Goal: Obtain resource: Download file/media

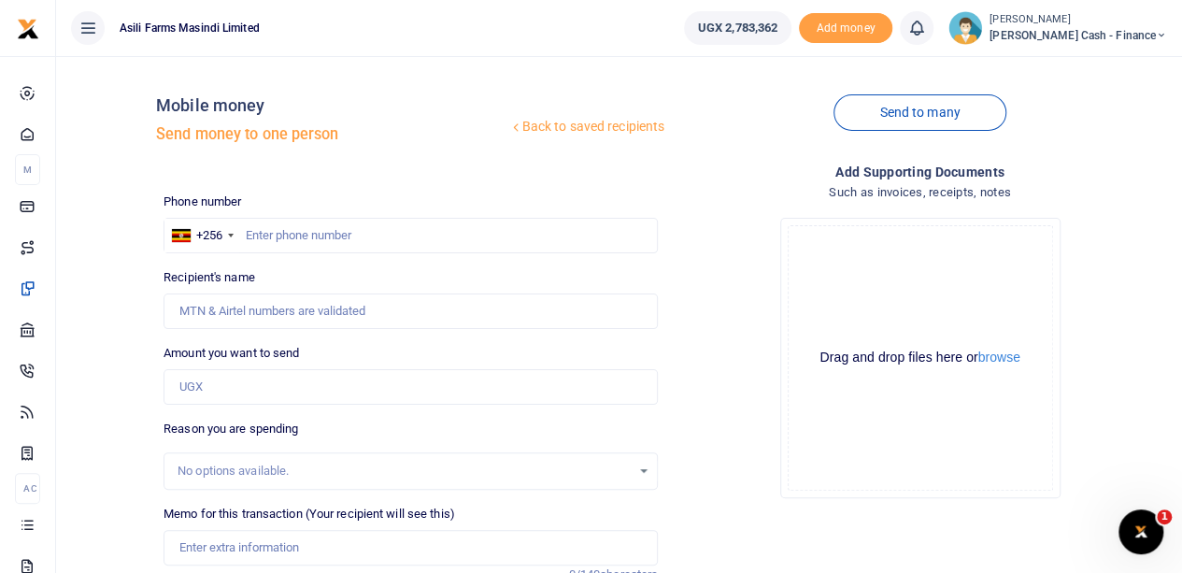
click at [1084, 18] on small "[PERSON_NAME]" at bounding box center [1079, 20] width 178 height 16
click at [1078, 68] on link "Switch accounts" at bounding box center [1034, 68] width 148 height 26
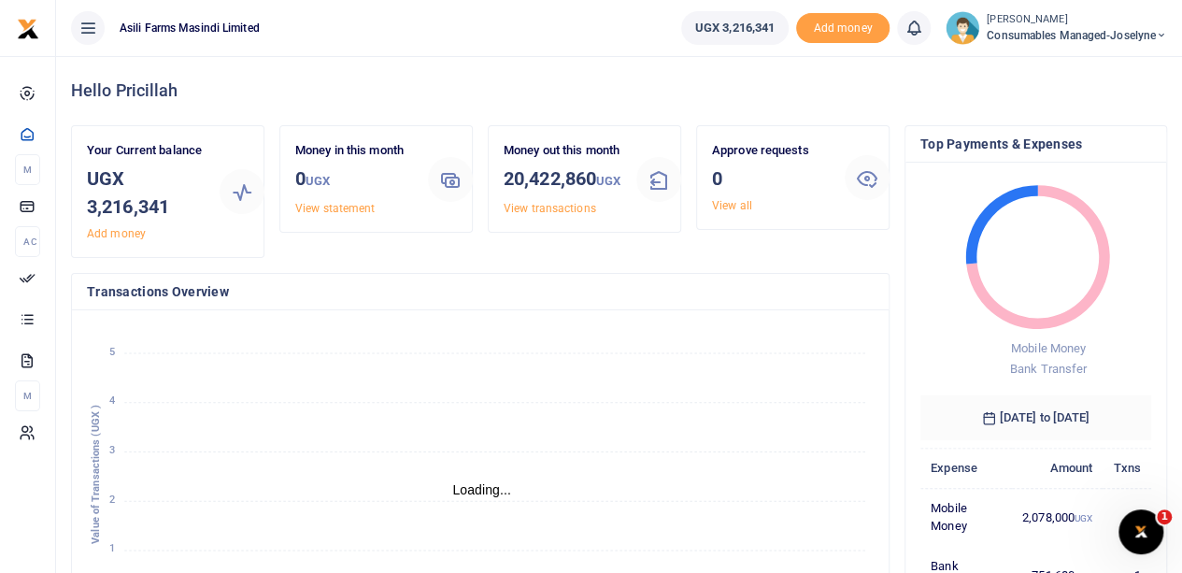
scroll to position [15, 15]
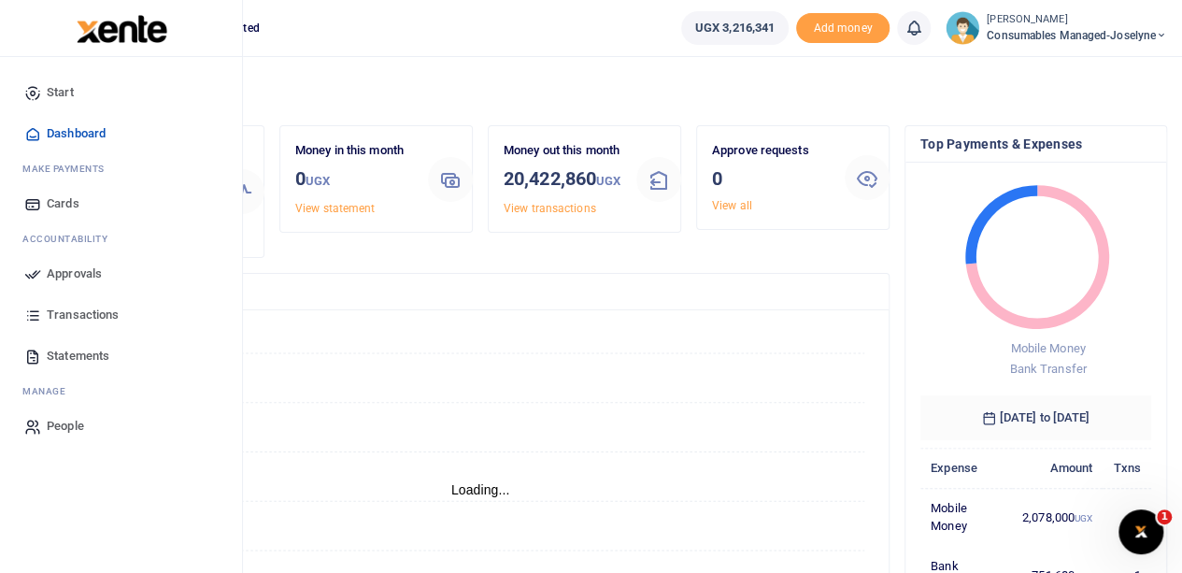
click at [86, 316] on span "Transactions" at bounding box center [83, 315] width 72 height 19
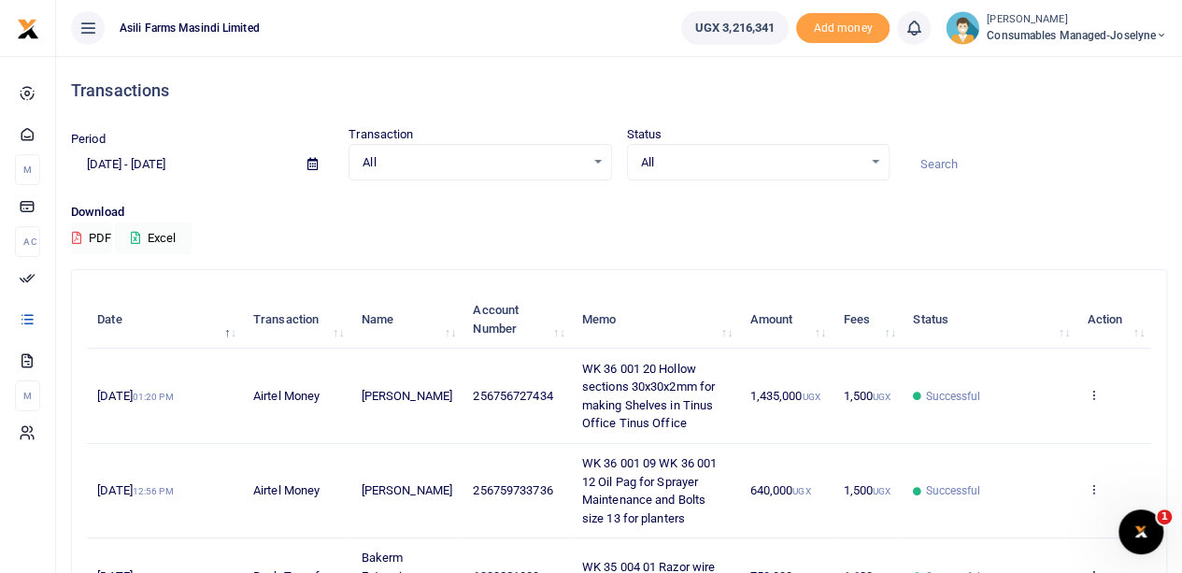
click at [312, 165] on icon at bounding box center [312, 164] width 10 height 12
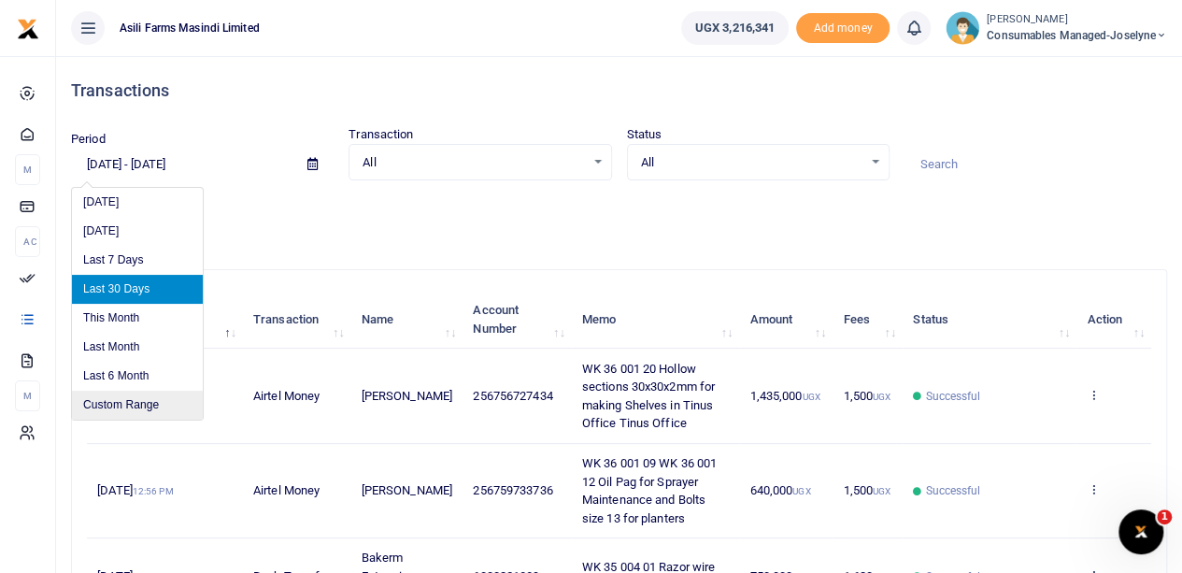
click at [114, 401] on li "Custom Range" at bounding box center [137, 405] width 131 height 29
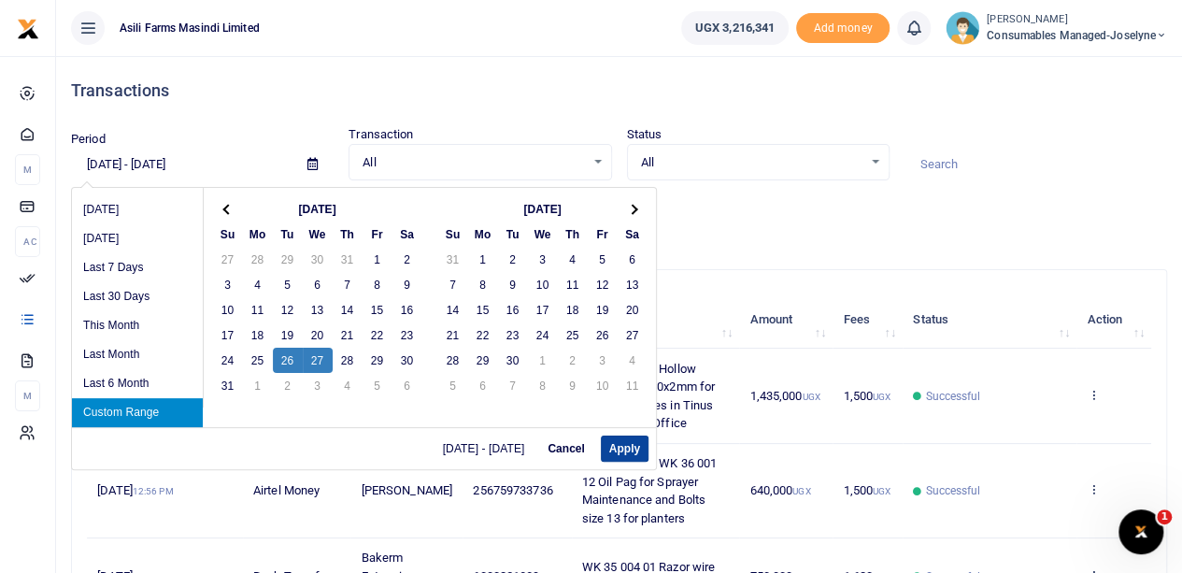
click at [623, 455] on button "Apply" at bounding box center [625, 448] width 48 height 26
type input "08/26/2025 - 08/27/2025"
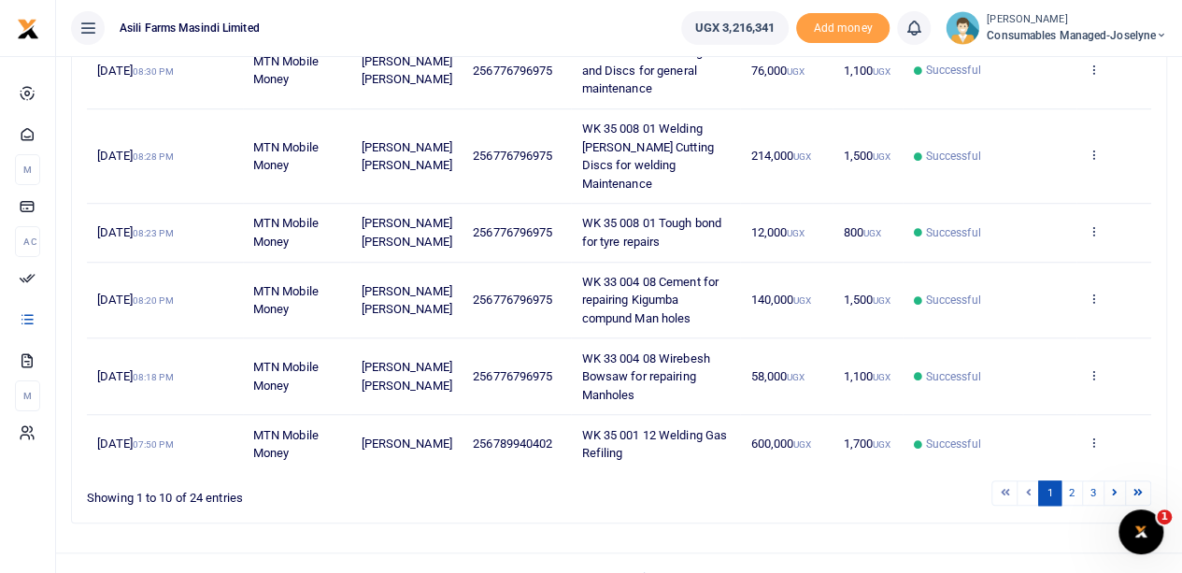
scroll to position [609, 0]
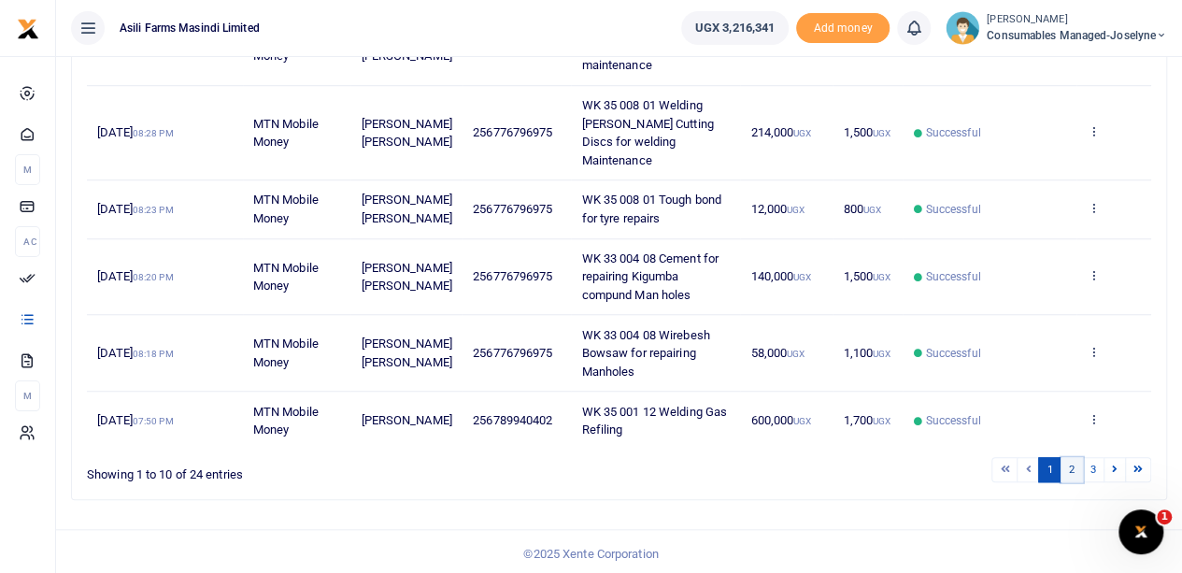
click at [1075, 464] on link "2" at bounding box center [1072, 469] width 22 height 25
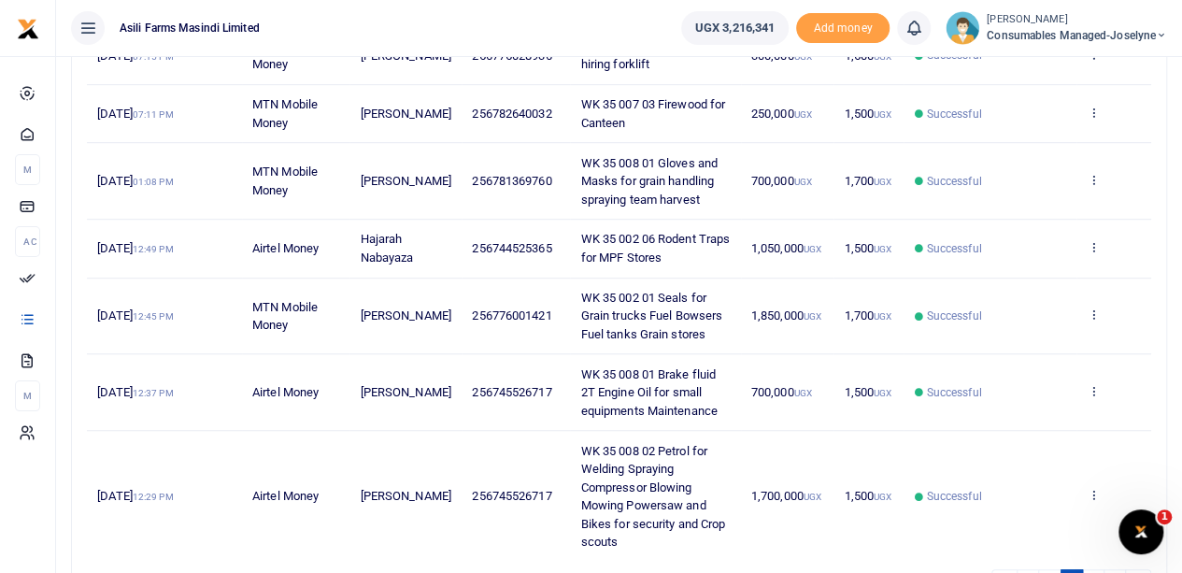
scroll to position [627, 0]
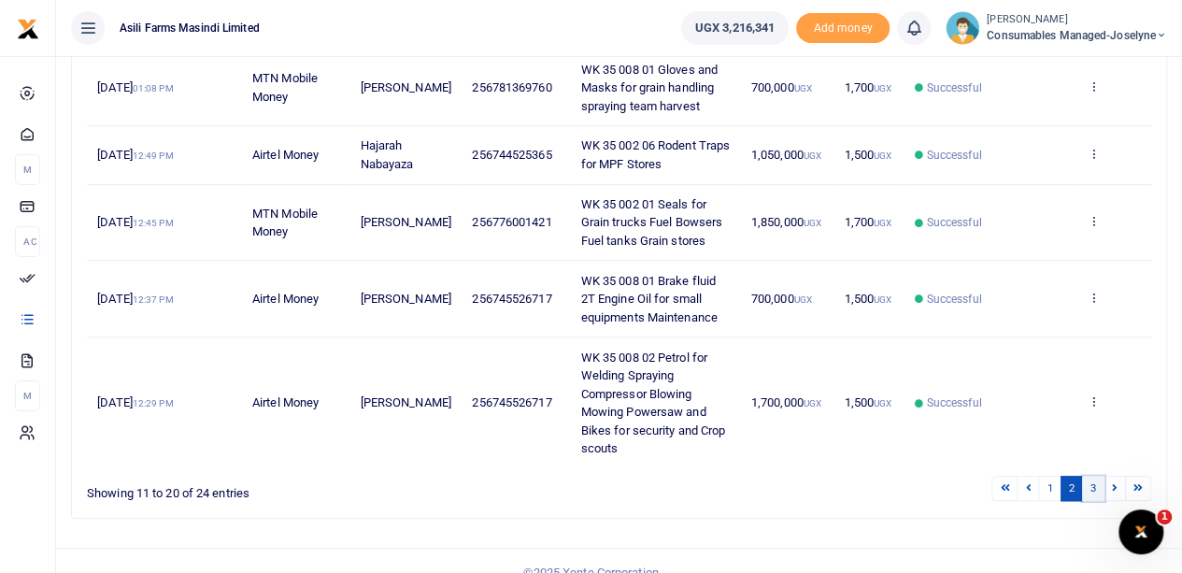
click at [1092, 476] on link "3" at bounding box center [1093, 488] width 22 height 25
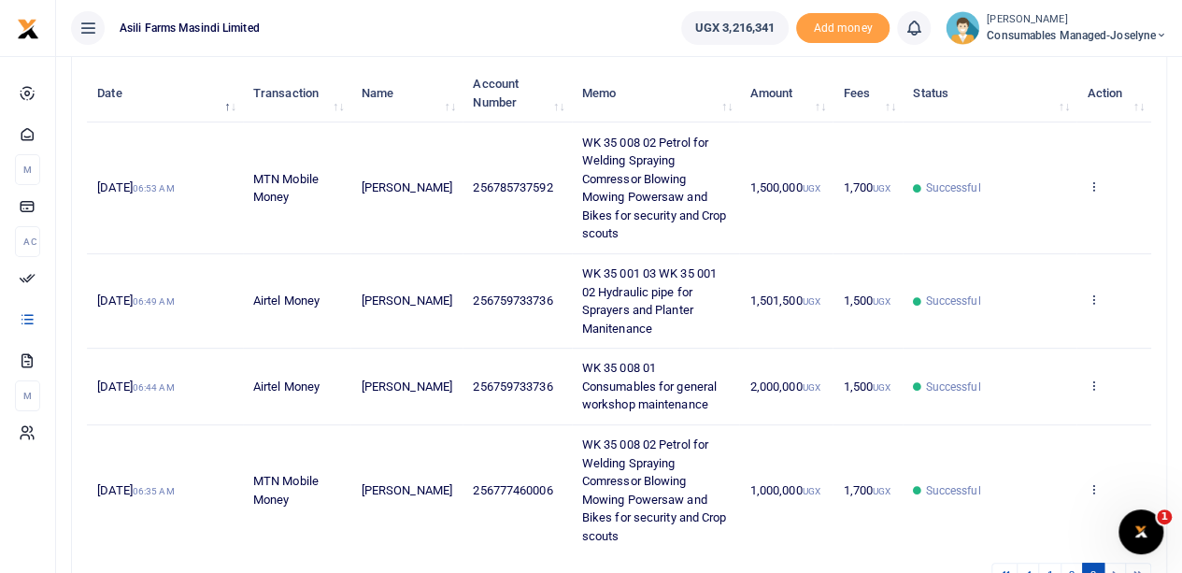
scroll to position [334, 0]
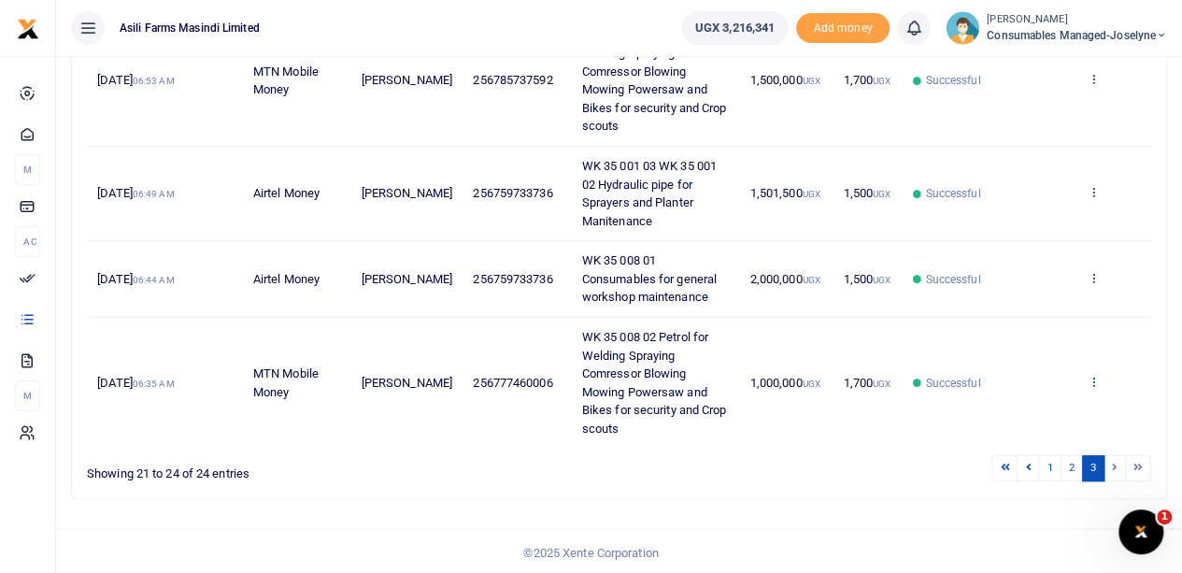
click at [1092, 381] on icon at bounding box center [1093, 381] width 12 height 13
click at [1020, 408] on link "View details" at bounding box center [1025, 412] width 148 height 26
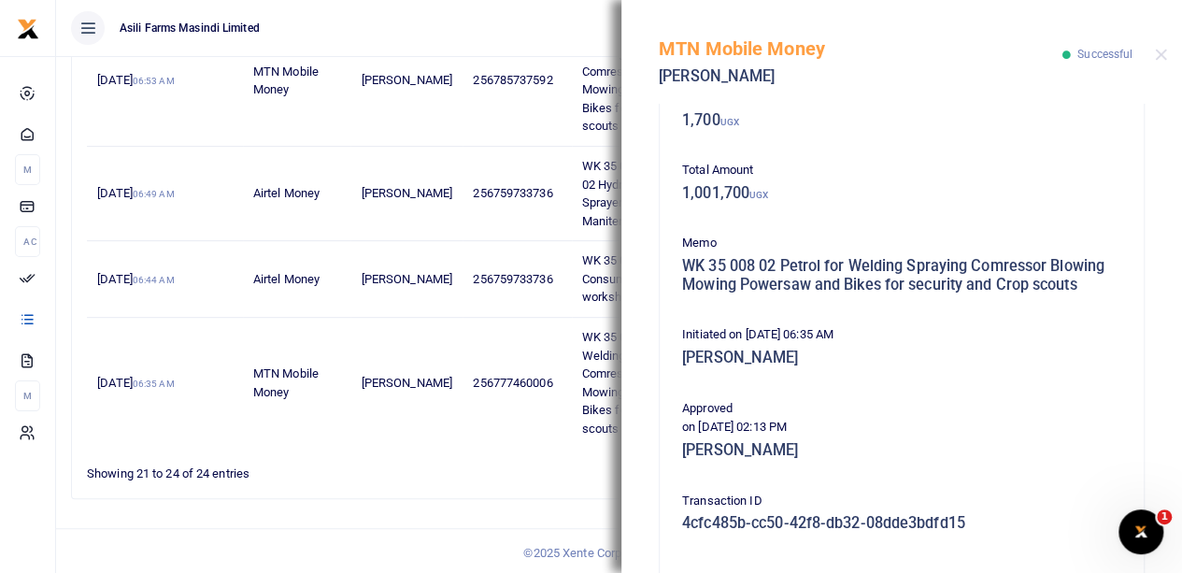
scroll to position [467, 0]
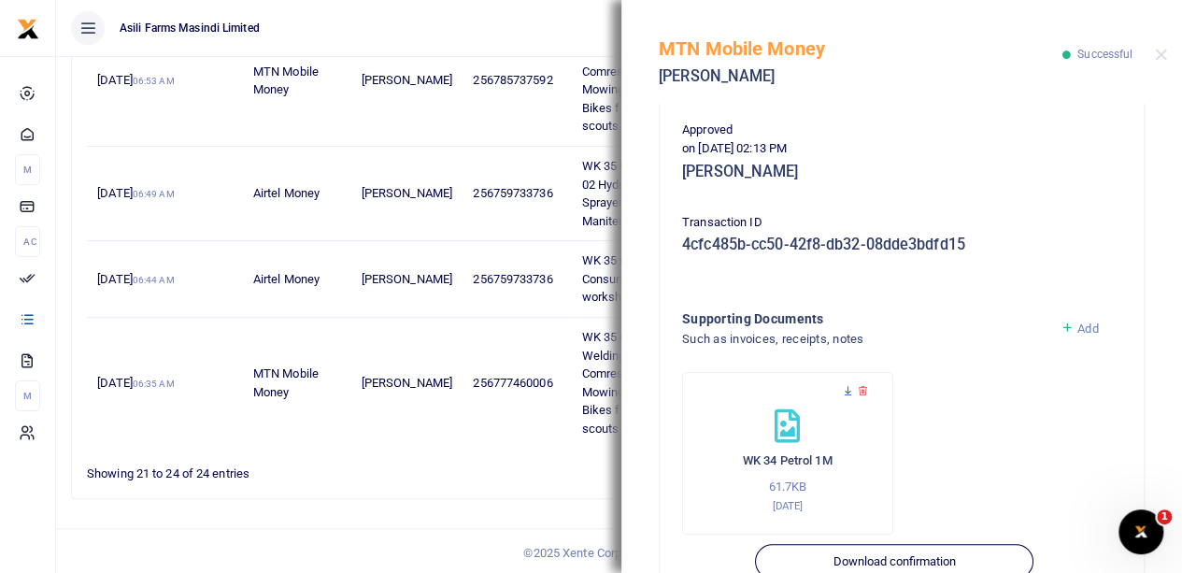
click at [850, 389] on icon at bounding box center [848, 391] width 12 height 12
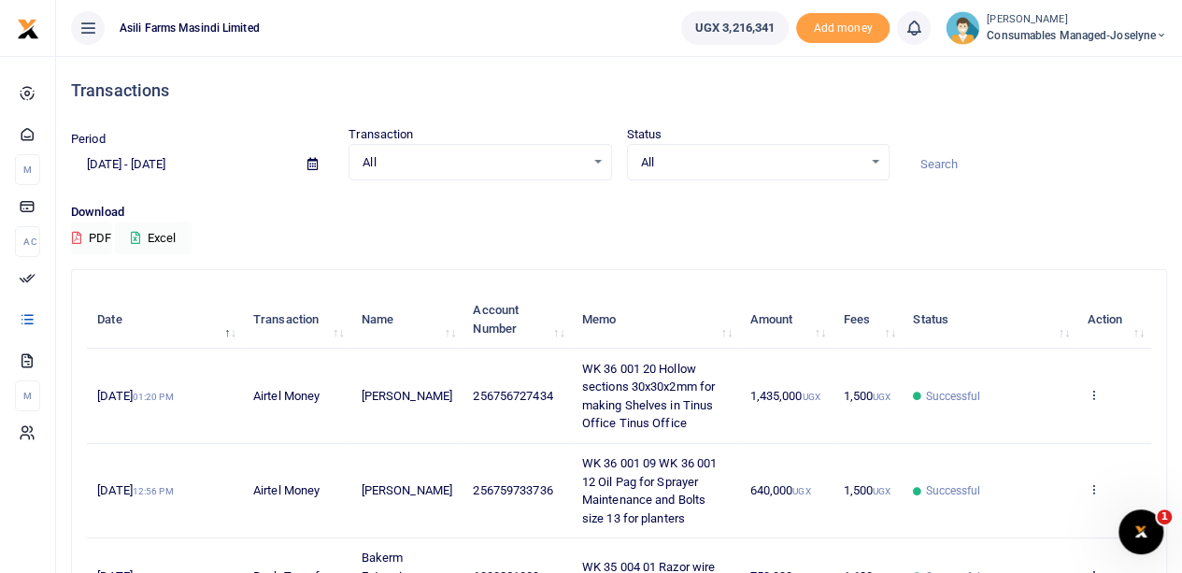
click at [313, 160] on icon at bounding box center [312, 164] width 10 height 12
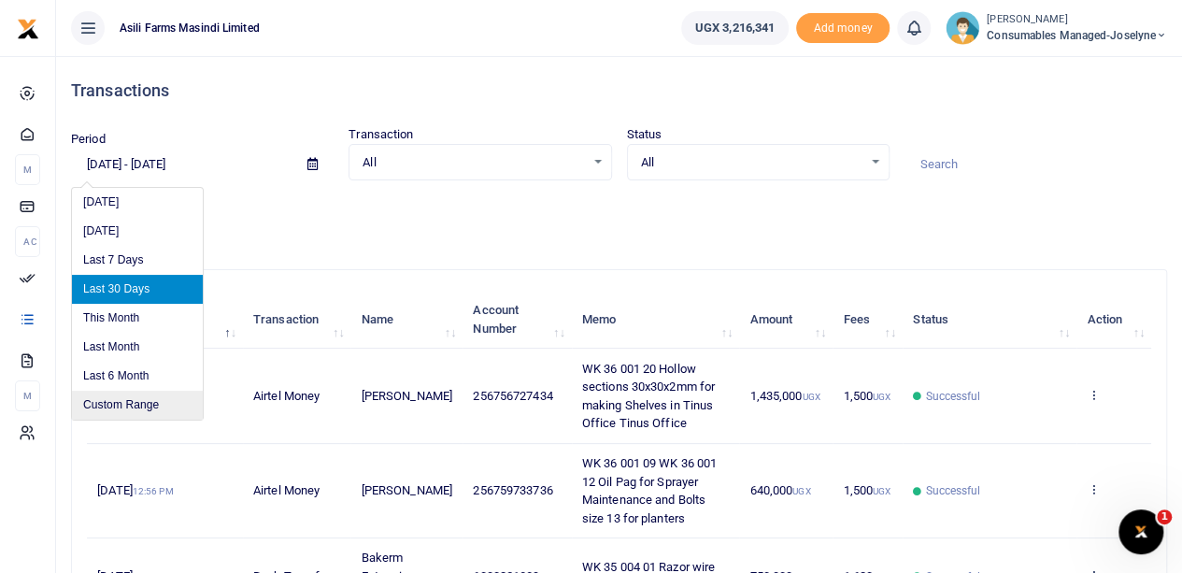
click at [130, 407] on li "Custom Range" at bounding box center [137, 405] width 131 height 29
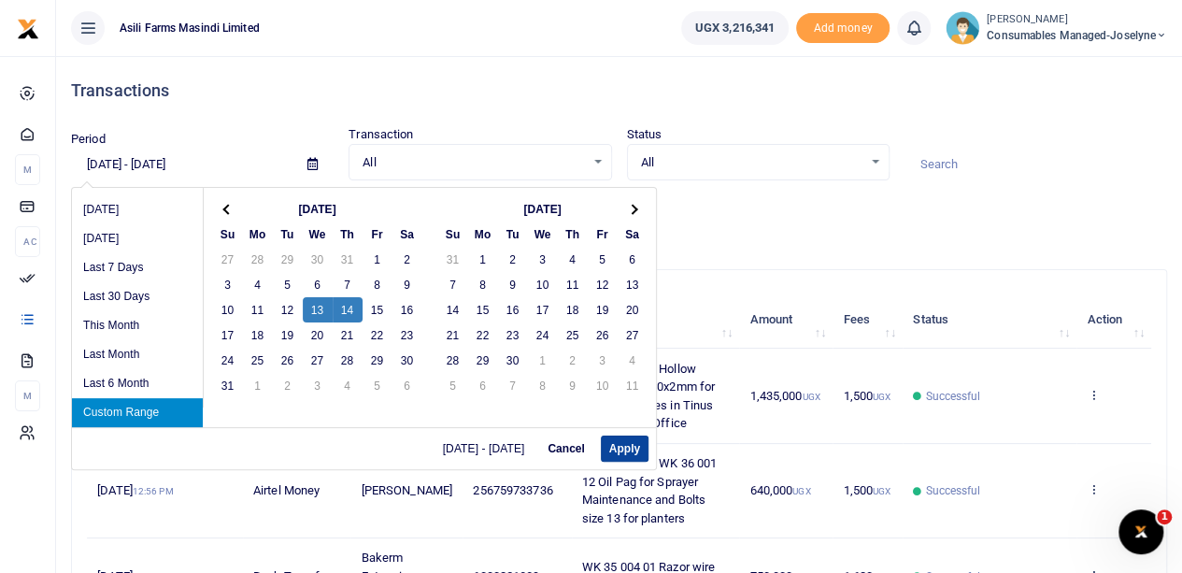
click at [630, 449] on button "Apply" at bounding box center [625, 448] width 48 height 26
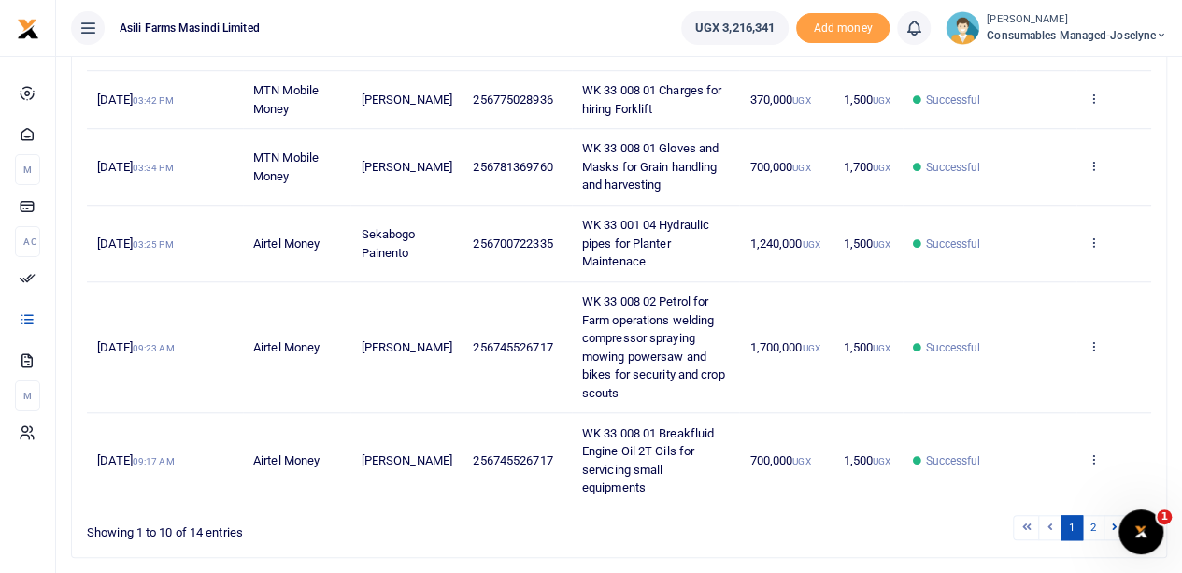
scroll to position [664, 0]
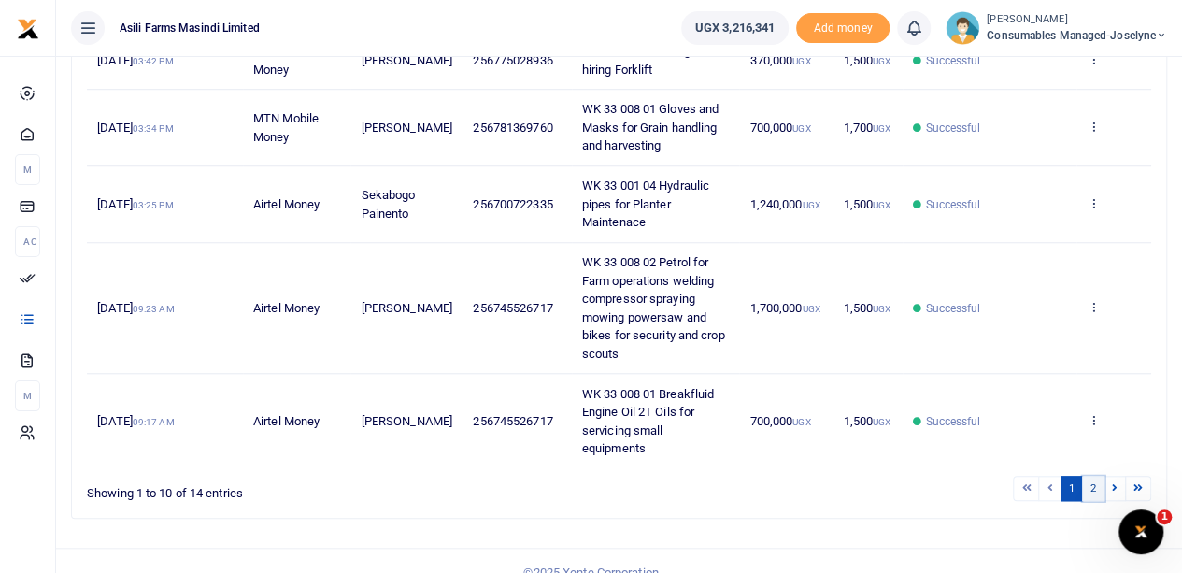
click at [1093, 476] on link "2" at bounding box center [1093, 488] width 22 height 25
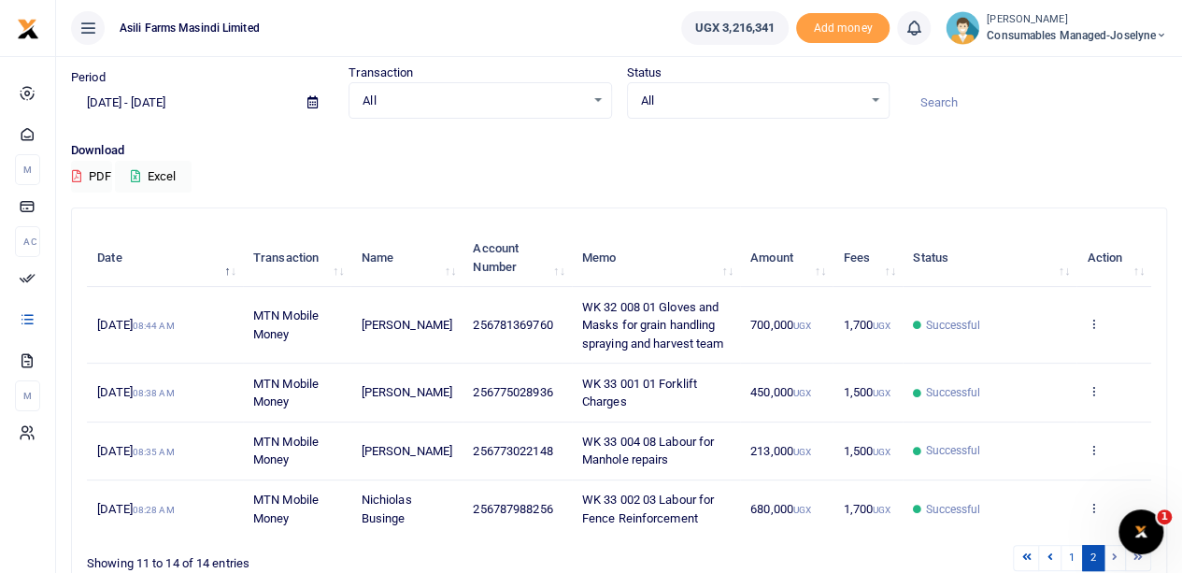
scroll to position [170, 0]
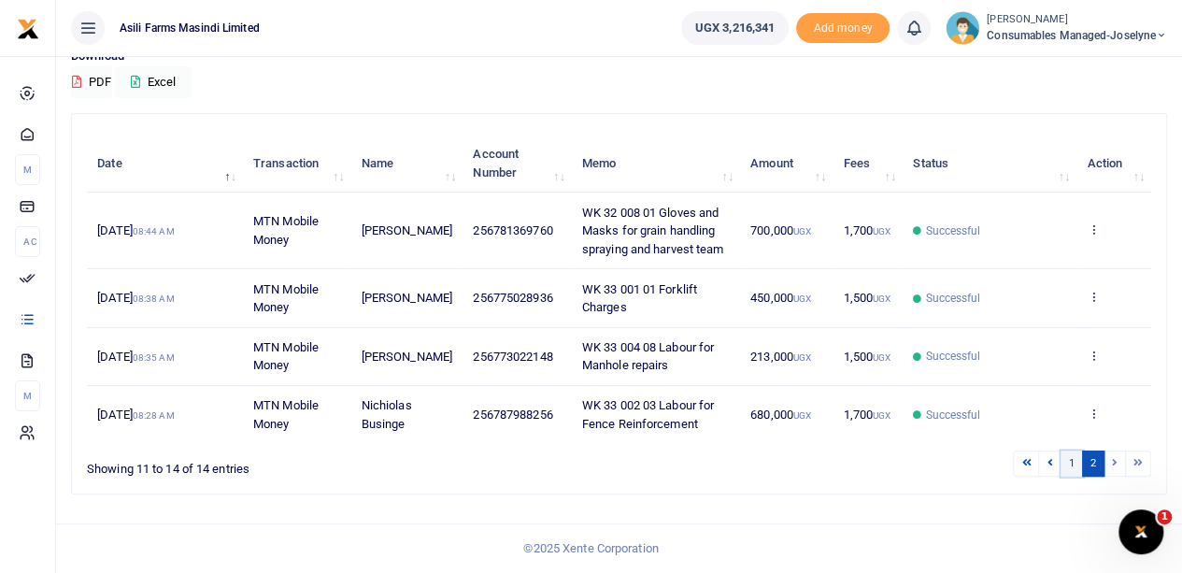
click at [1072, 464] on link "1" at bounding box center [1072, 462] width 22 height 25
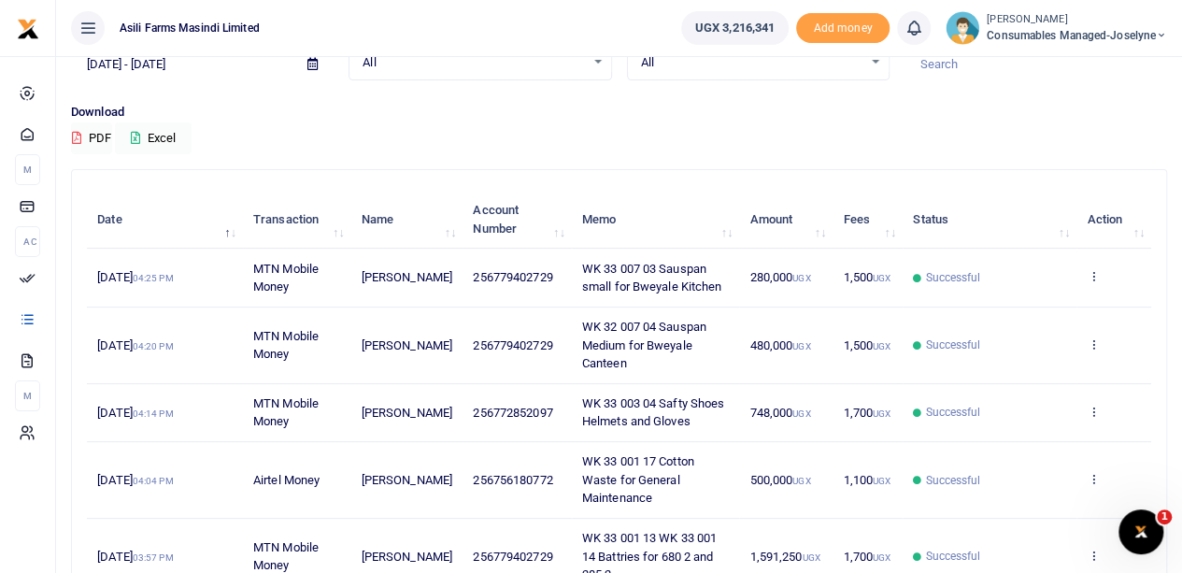
scroll to position [0, 0]
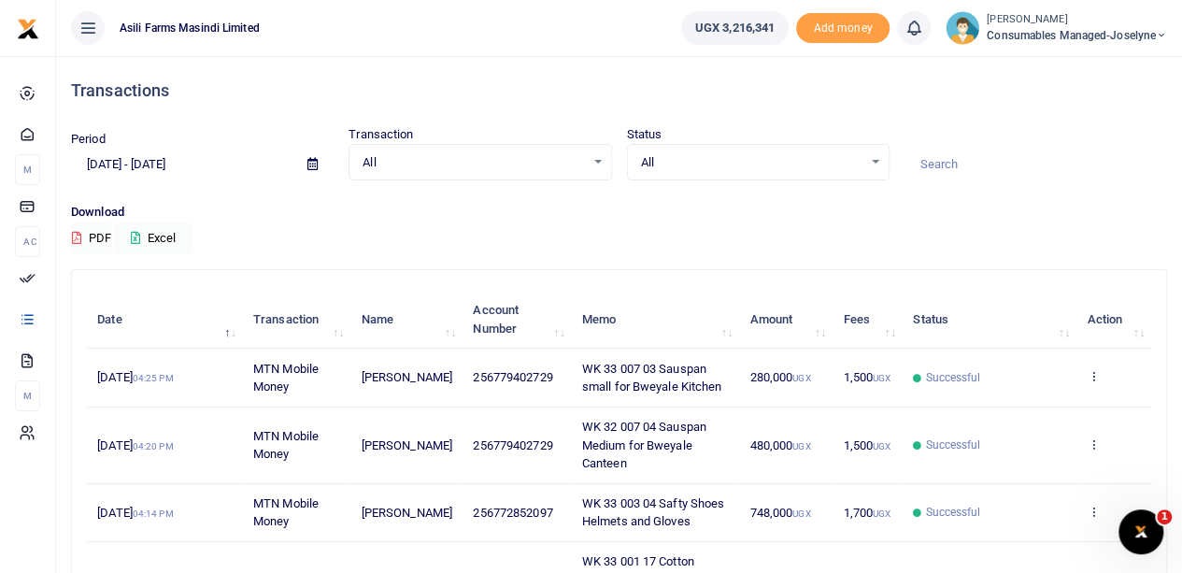
click at [312, 161] on icon at bounding box center [312, 164] width 10 height 12
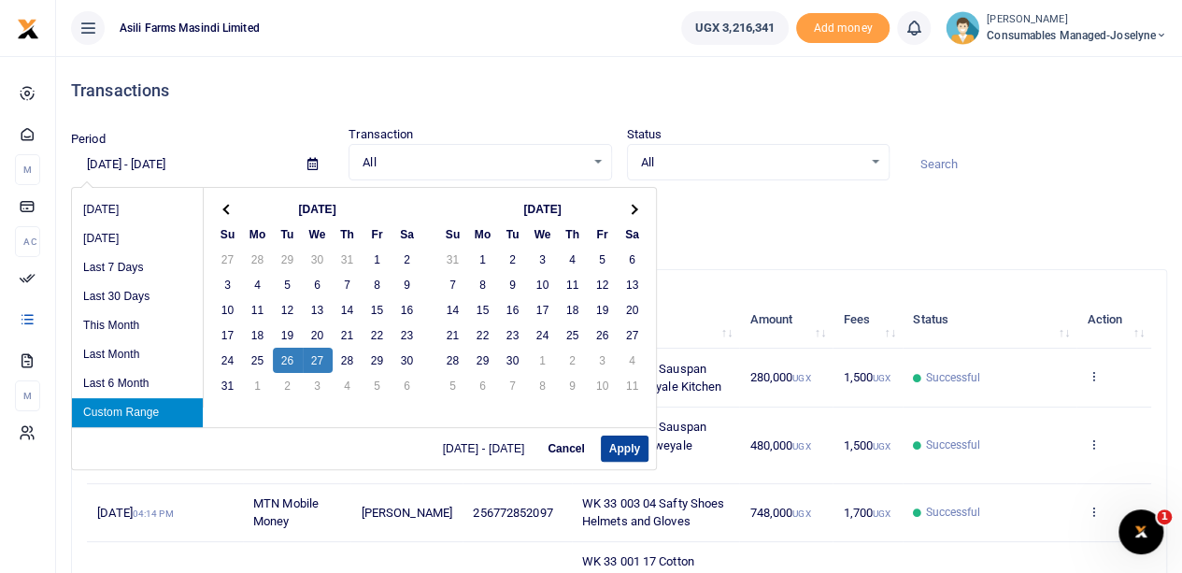
click at [623, 450] on button "Apply" at bounding box center [625, 448] width 48 height 26
type input "08/26/2025 - 08/27/2025"
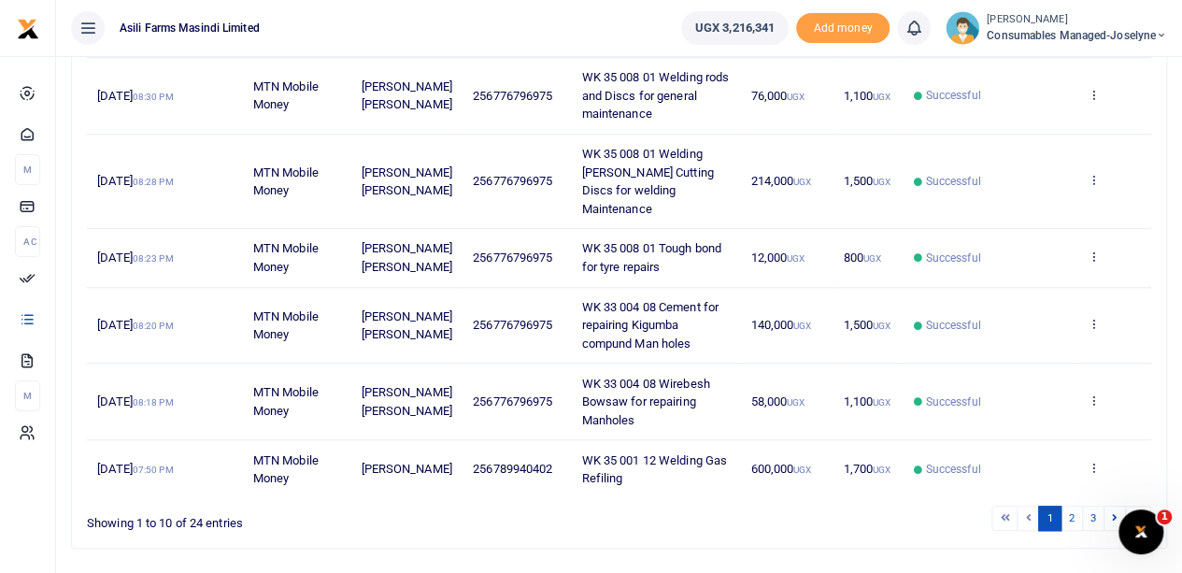
scroll to position [609, 0]
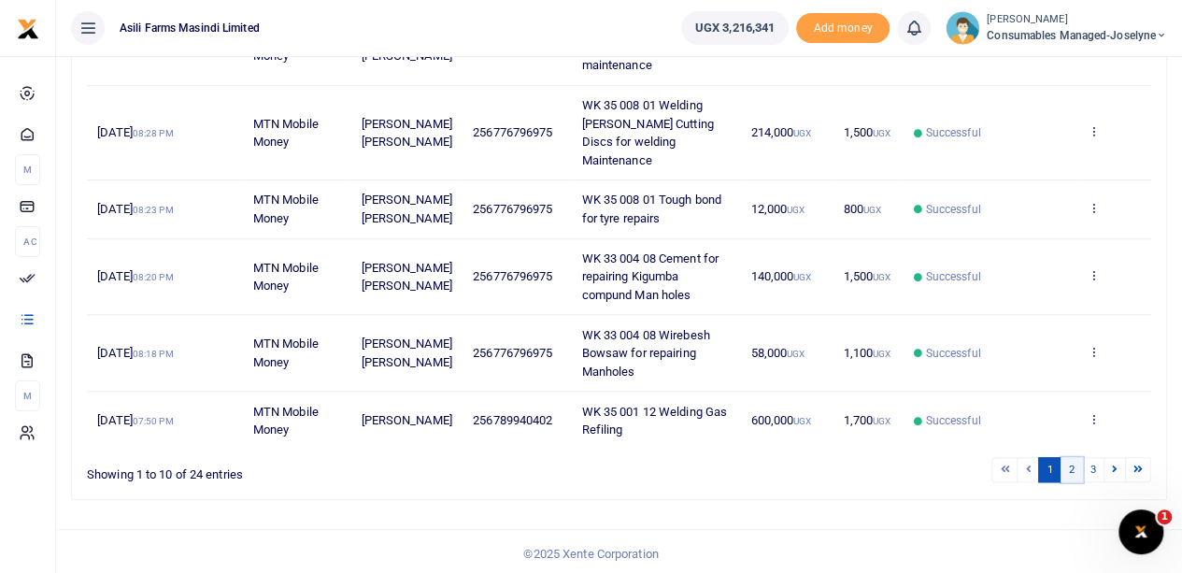
click at [1065, 463] on link "2" at bounding box center [1072, 469] width 22 height 25
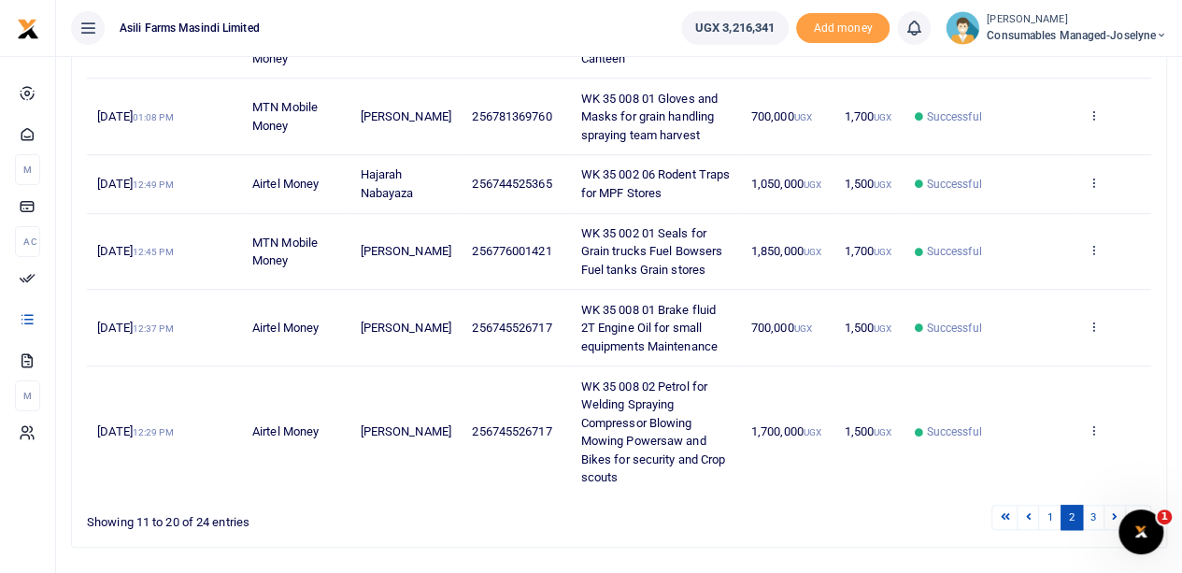
scroll to position [627, 0]
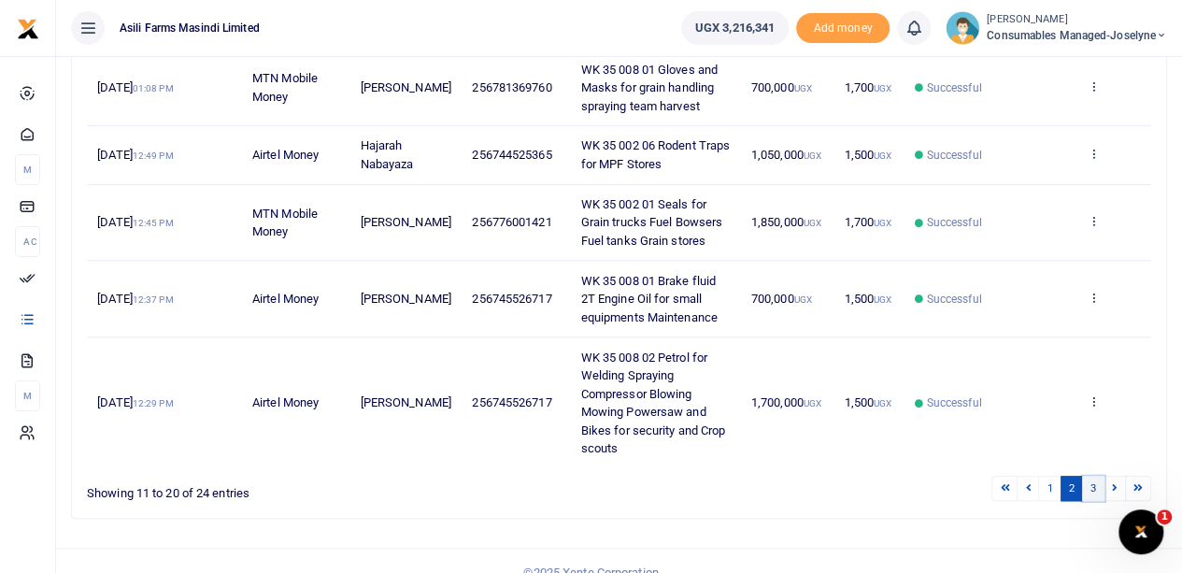
click at [1095, 476] on link "3" at bounding box center [1093, 488] width 22 height 25
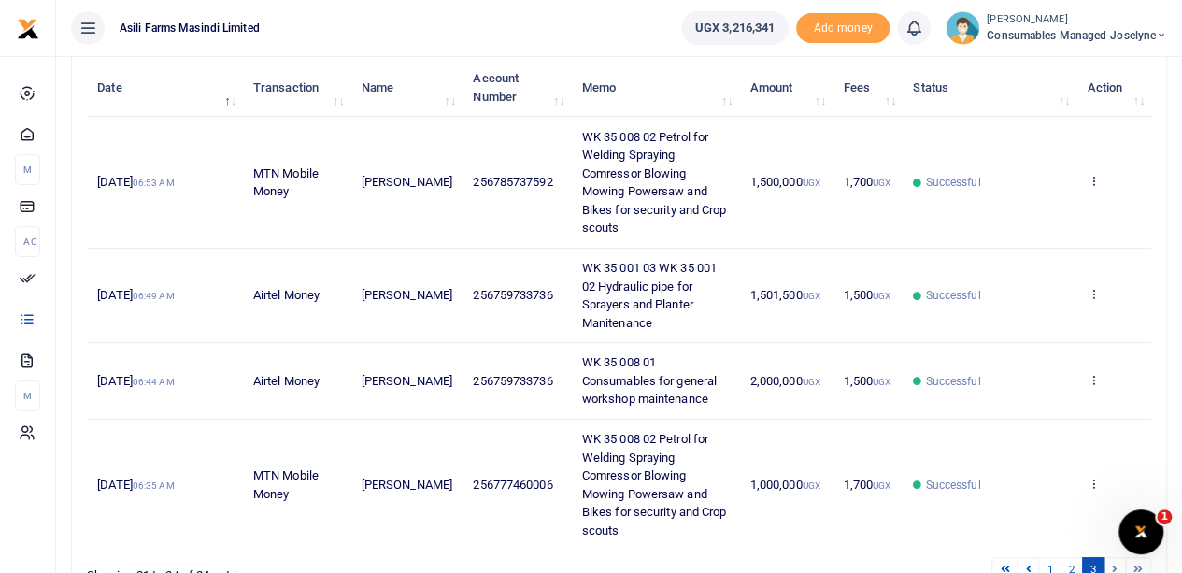
scroll to position [147, 0]
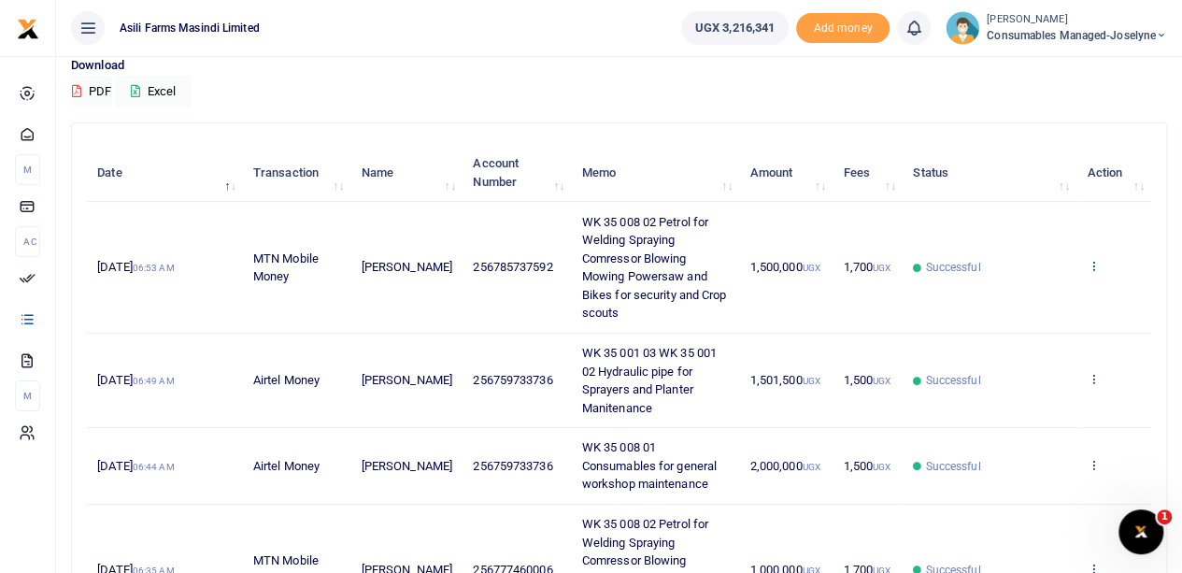
click at [1095, 260] on icon at bounding box center [1093, 265] width 12 height 13
click at [1029, 293] on link "View details" at bounding box center [1025, 297] width 148 height 26
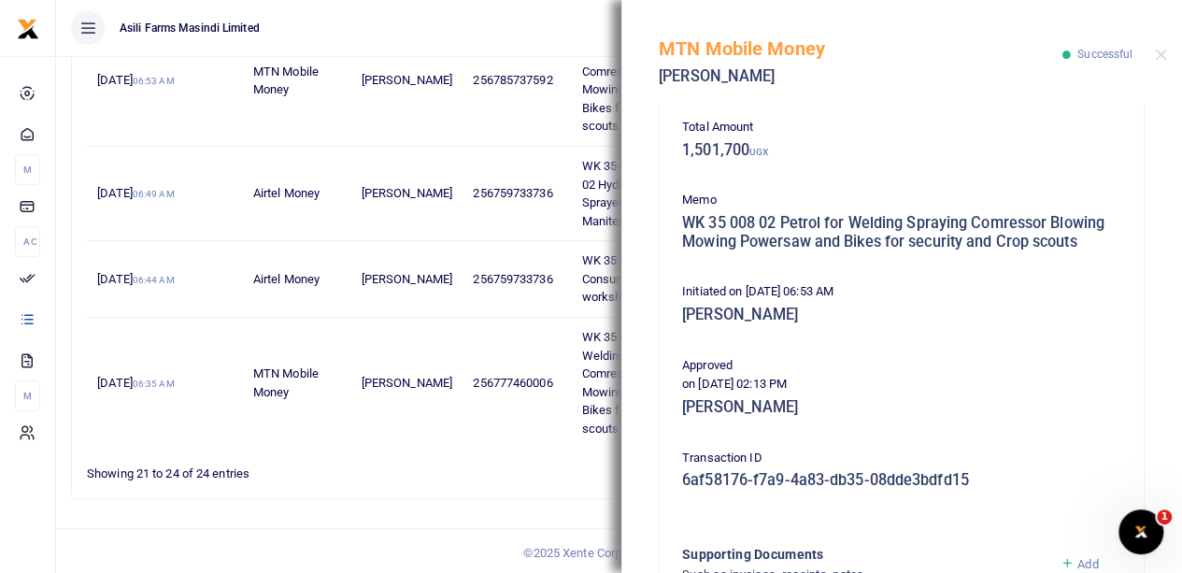
scroll to position [517, 0]
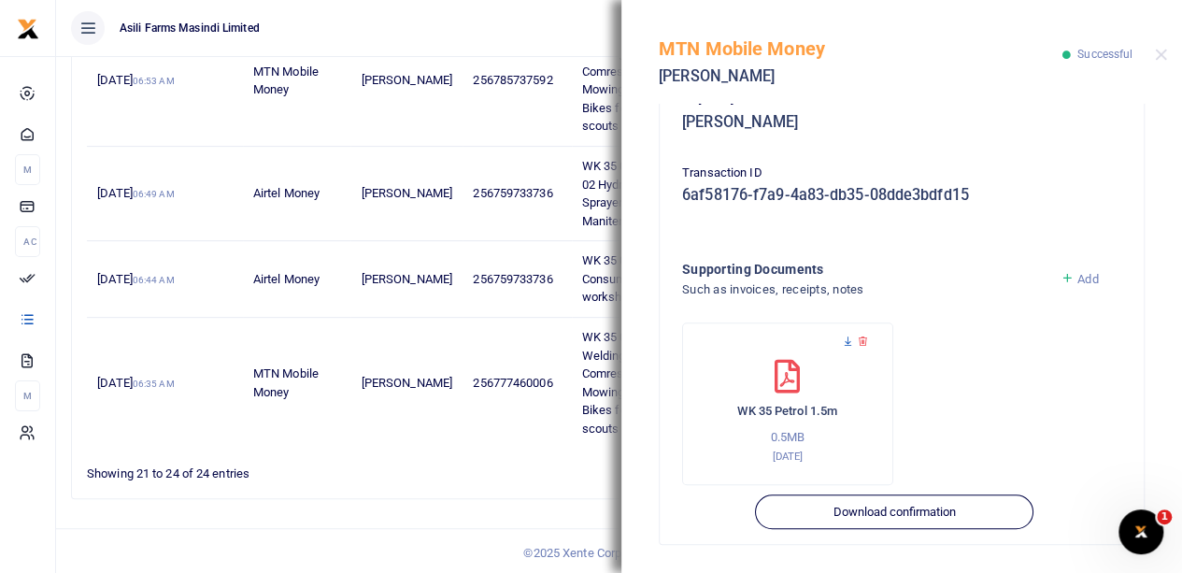
click at [847, 335] on icon at bounding box center [848, 341] width 12 height 12
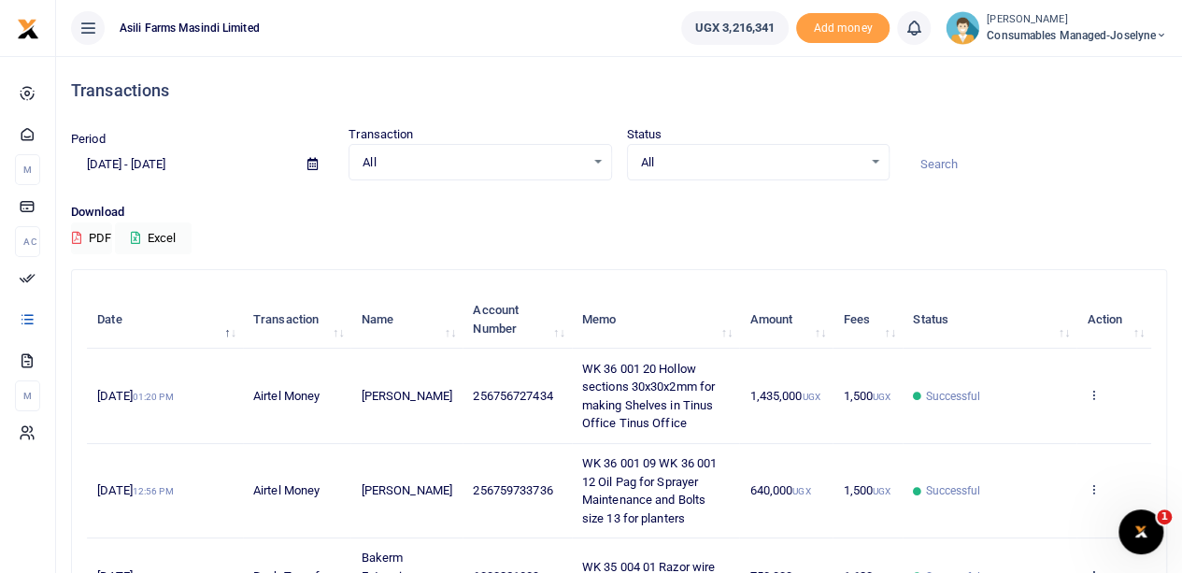
click at [313, 160] on icon at bounding box center [312, 164] width 10 height 12
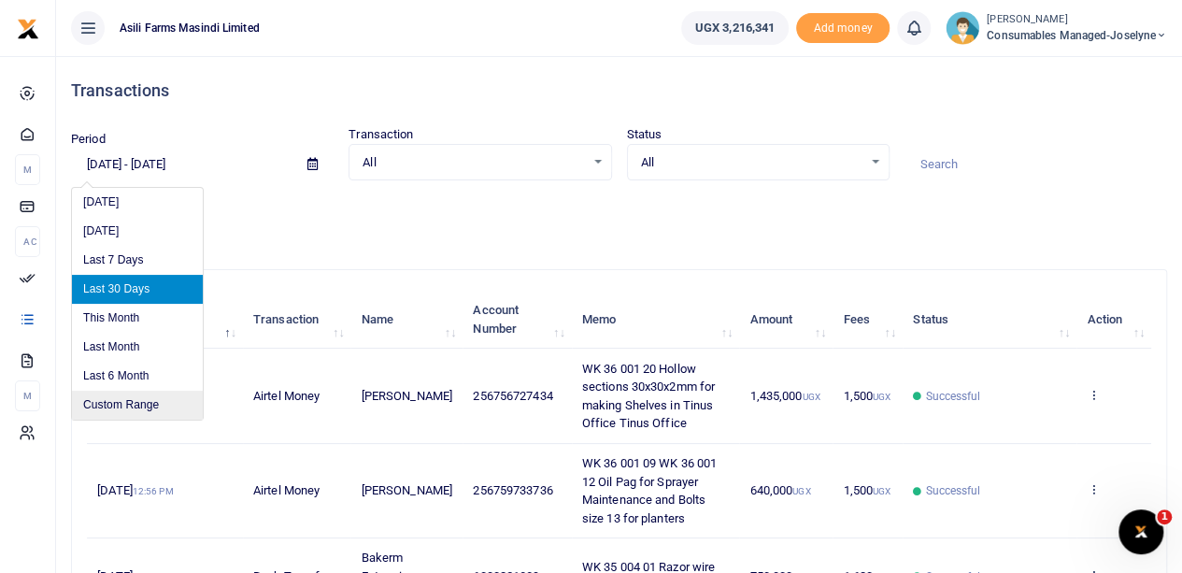
click at [113, 395] on li "Custom Range" at bounding box center [137, 405] width 131 height 29
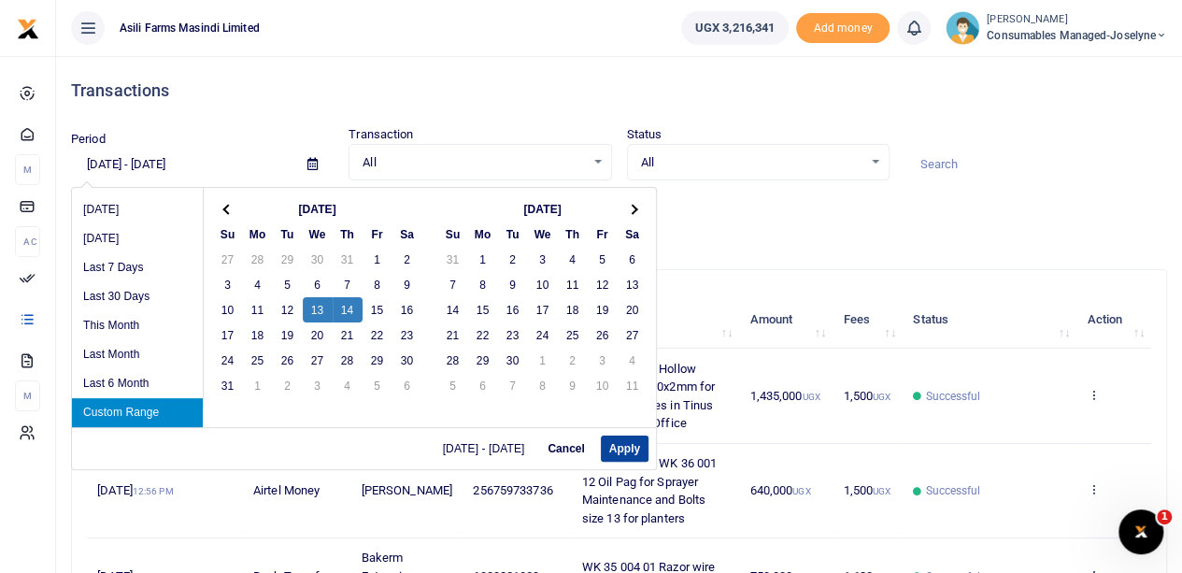
click at [623, 446] on button "Apply" at bounding box center [625, 448] width 48 height 26
type input "[DATE] - [DATE]"
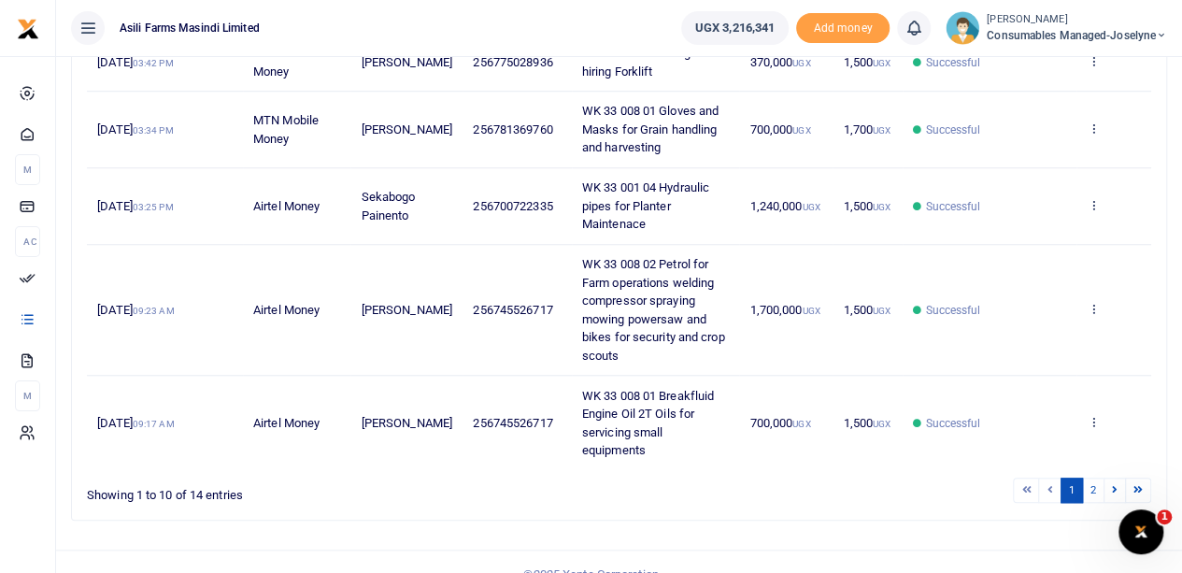
scroll to position [664, 0]
click at [1095, 476] on link "2" at bounding box center [1093, 488] width 22 height 25
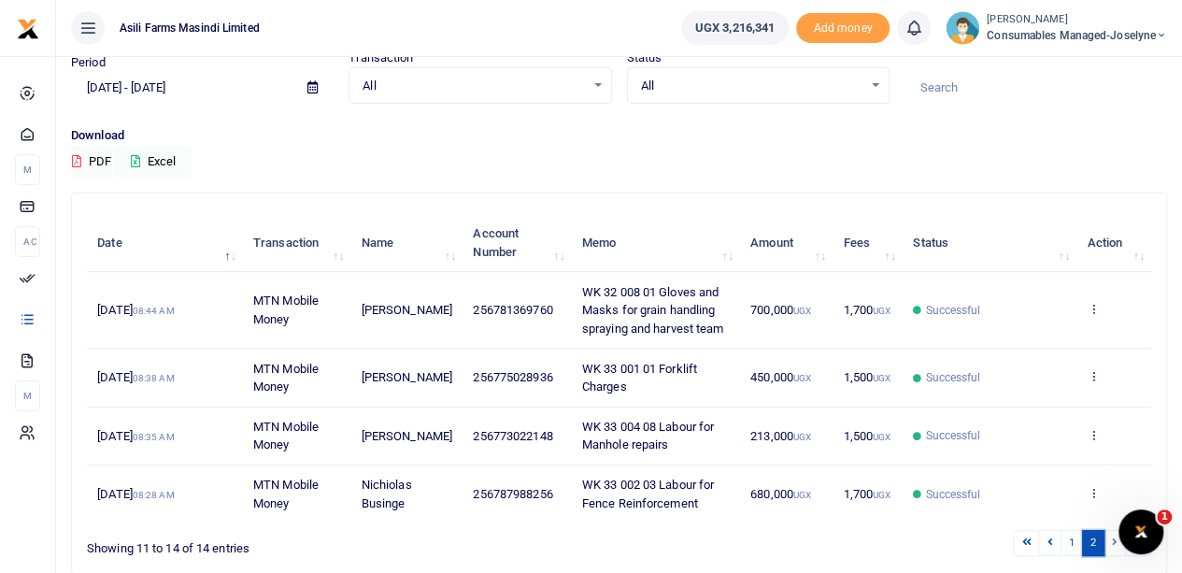
scroll to position [170, 0]
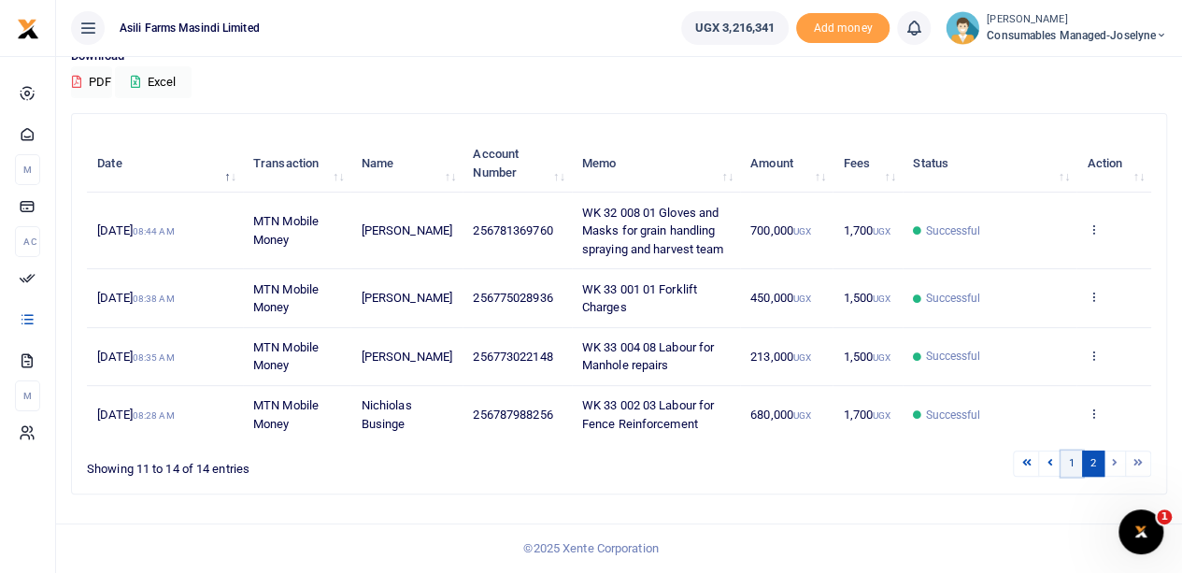
click at [1077, 463] on link "1" at bounding box center [1072, 462] width 22 height 25
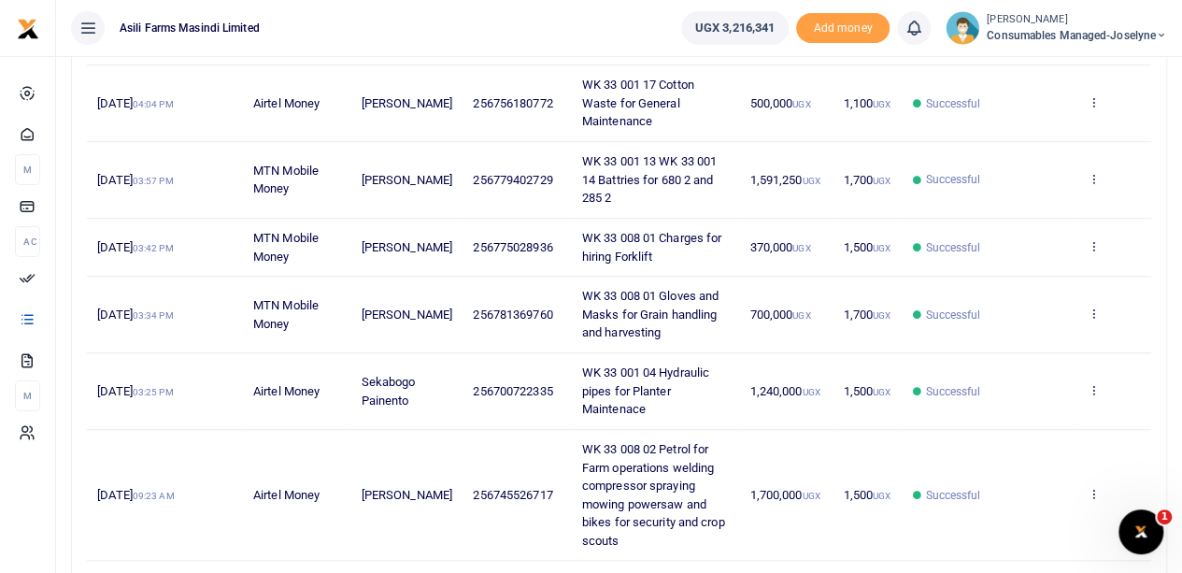
scroll to position [570, 0]
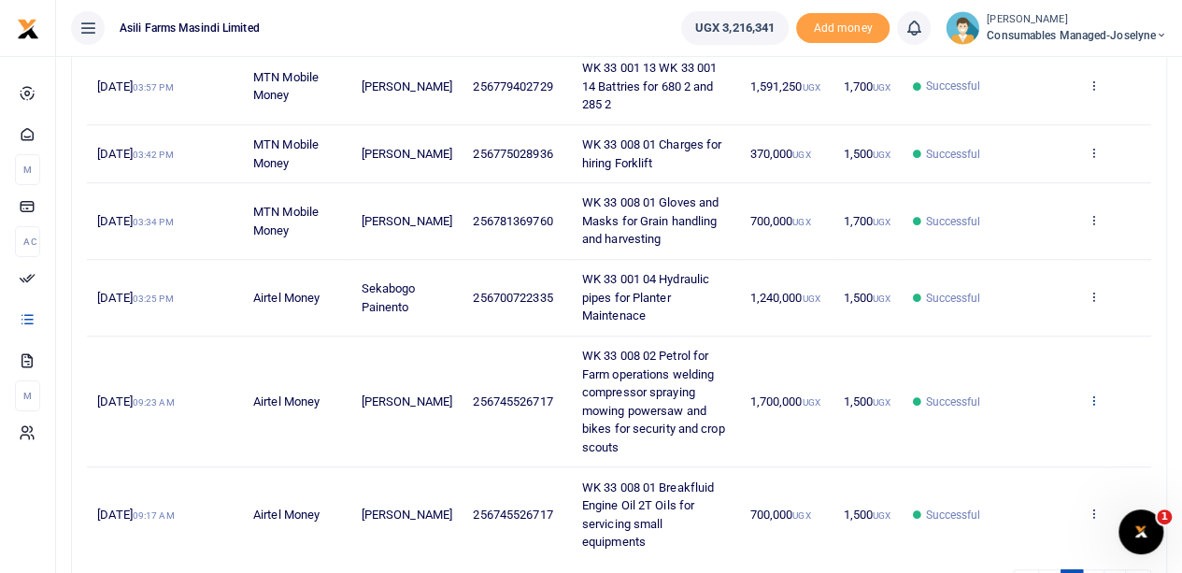
click at [1098, 394] on icon at bounding box center [1093, 399] width 12 height 13
click at [1039, 433] on link "View details" at bounding box center [1025, 429] width 148 height 26
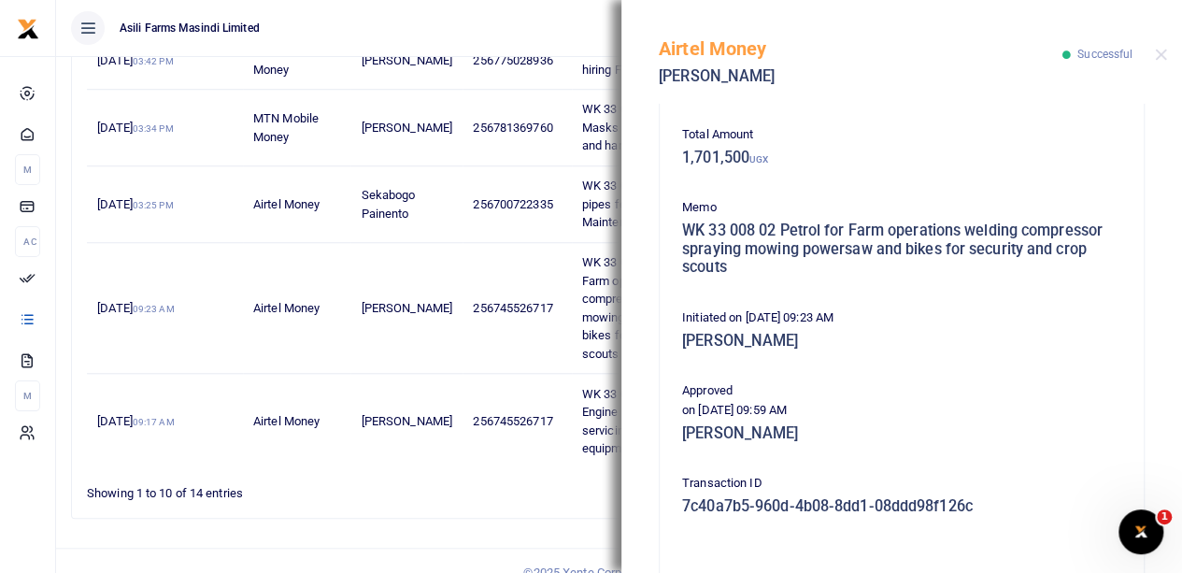
scroll to position [467, 0]
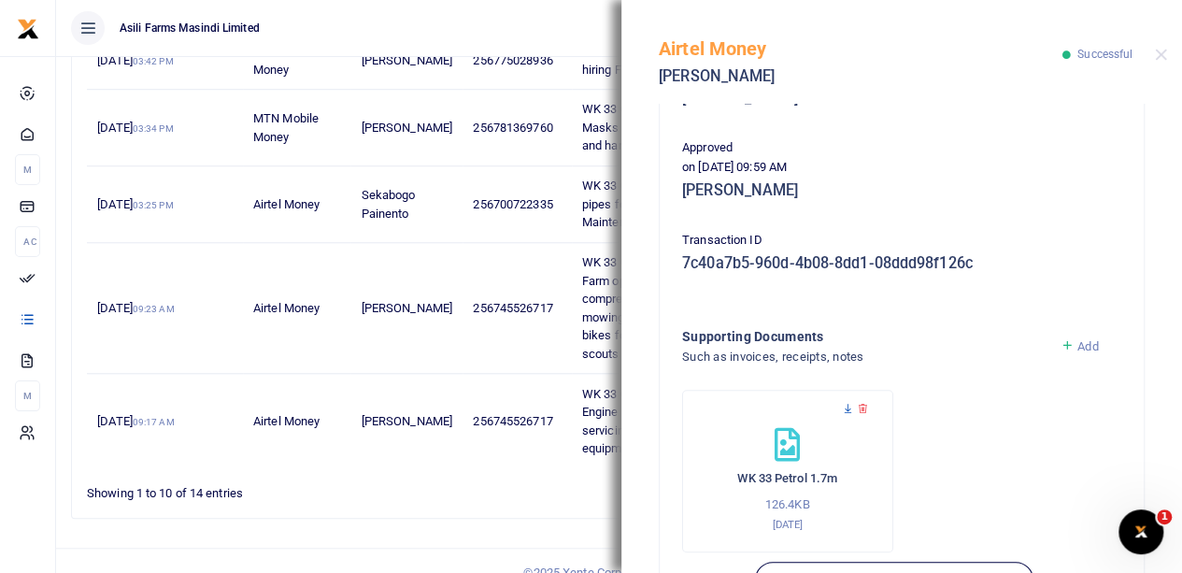
click at [844, 406] on icon at bounding box center [848, 409] width 12 height 12
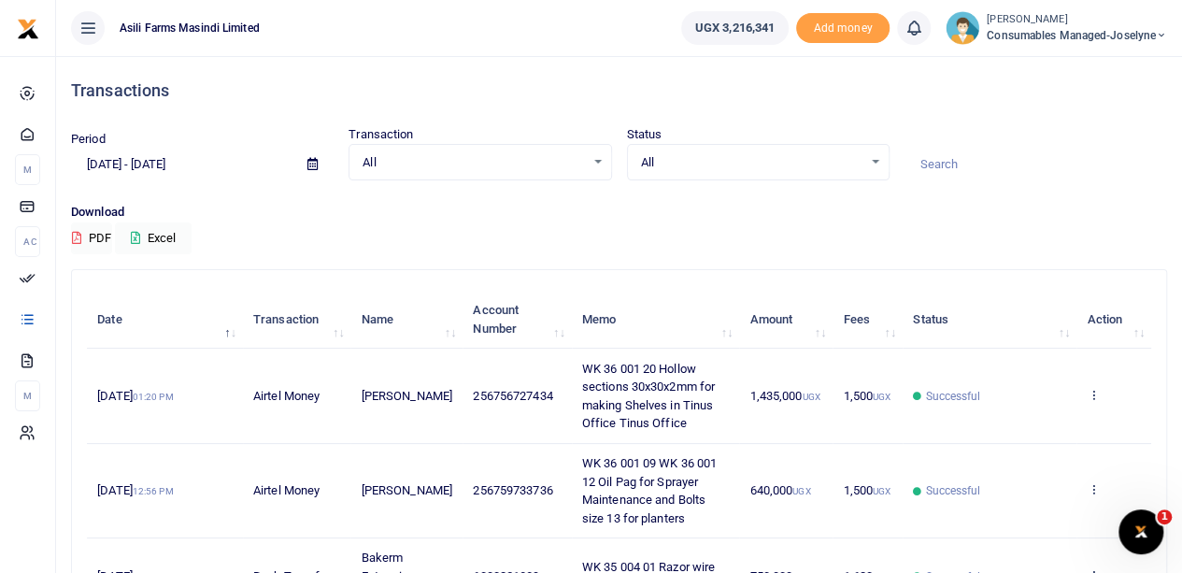
click at [310, 162] on icon at bounding box center [312, 164] width 10 height 12
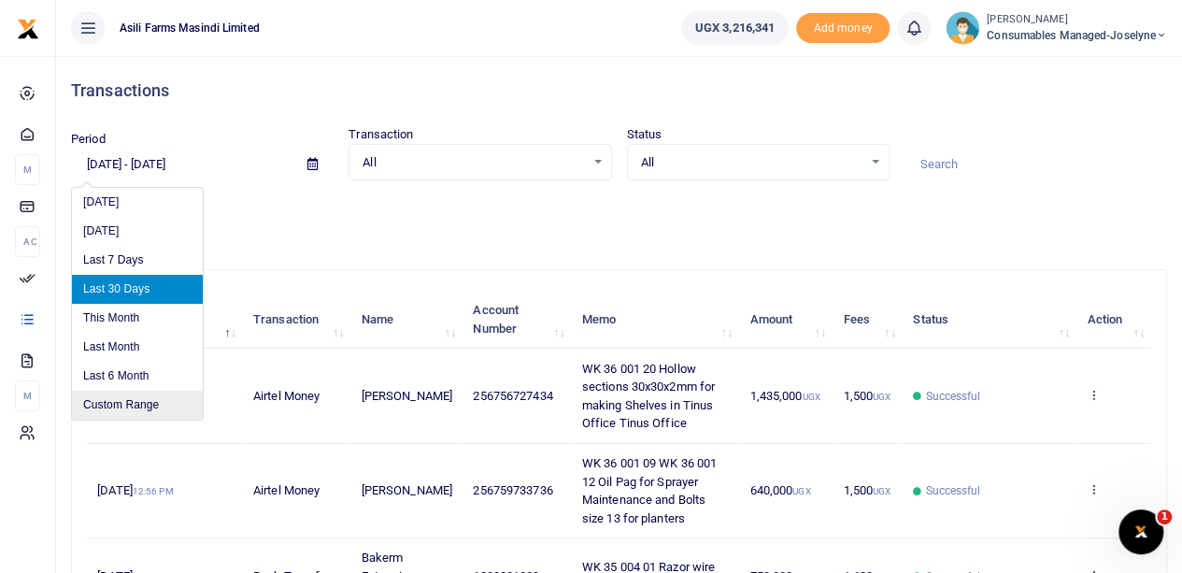
click at [130, 405] on li "Custom Range" at bounding box center [137, 405] width 131 height 29
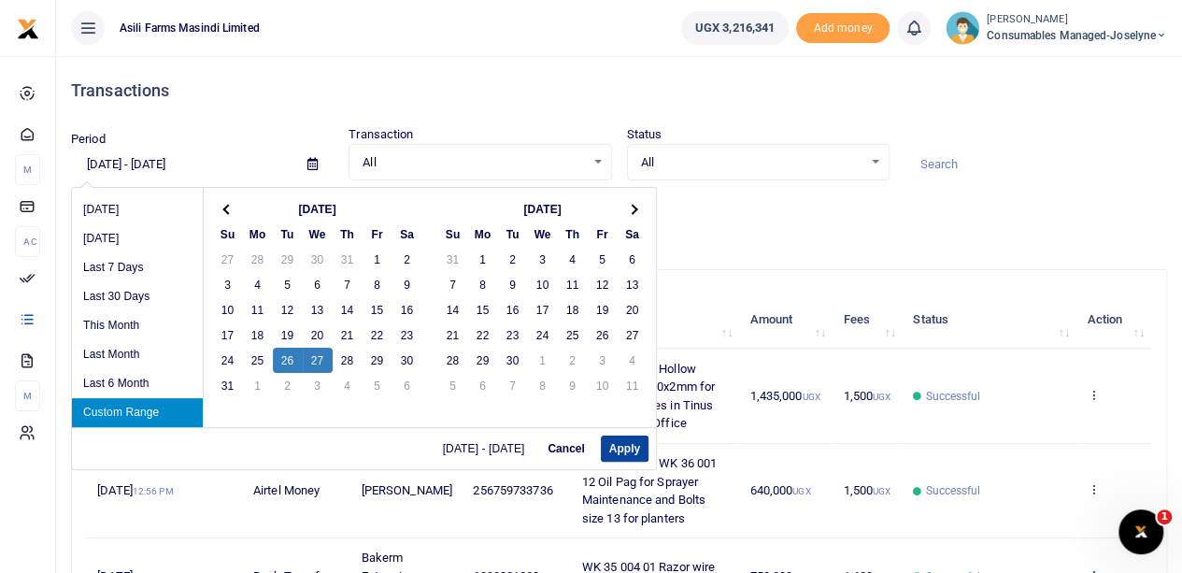
click at [619, 446] on button "Apply" at bounding box center [625, 448] width 48 height 26
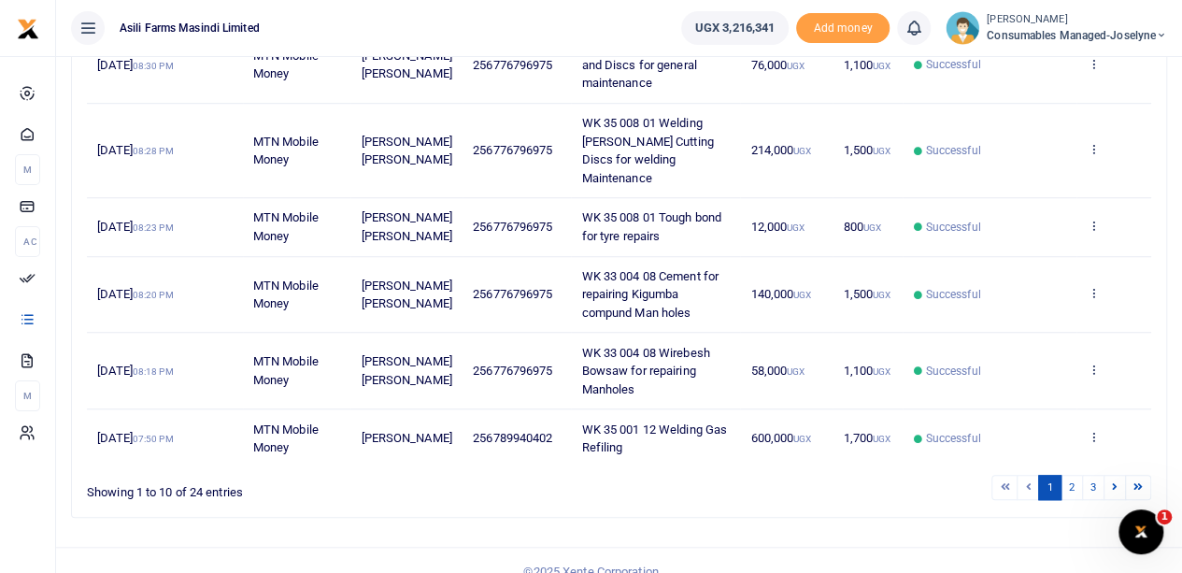
scroll to position [609, 0]
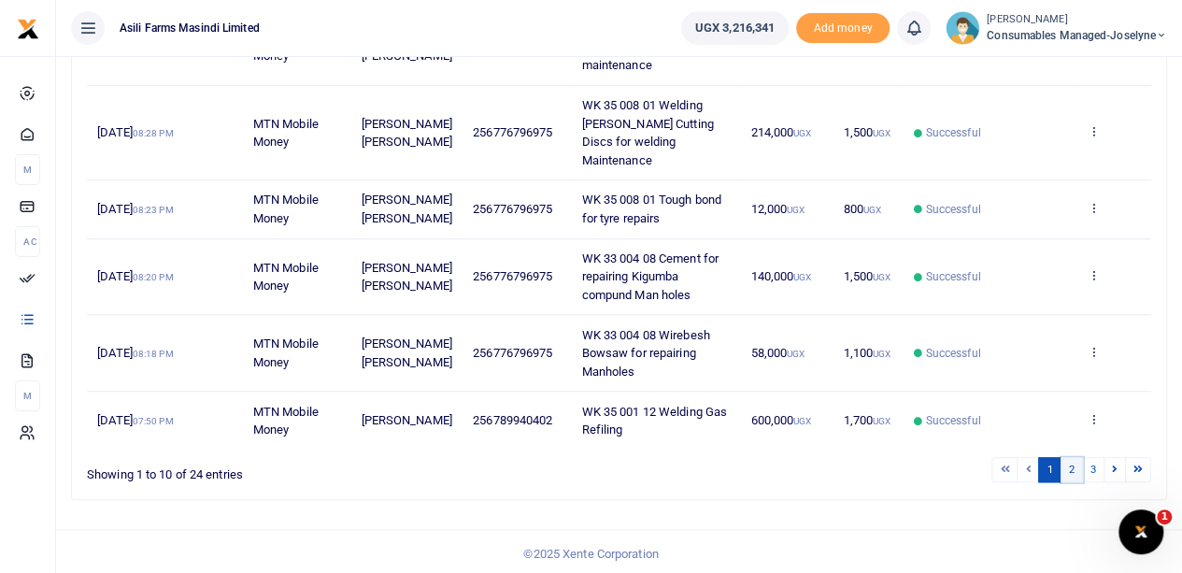
click at [1070, 468] on link "2" at bounding box center [1072, 469] width 22 height 25
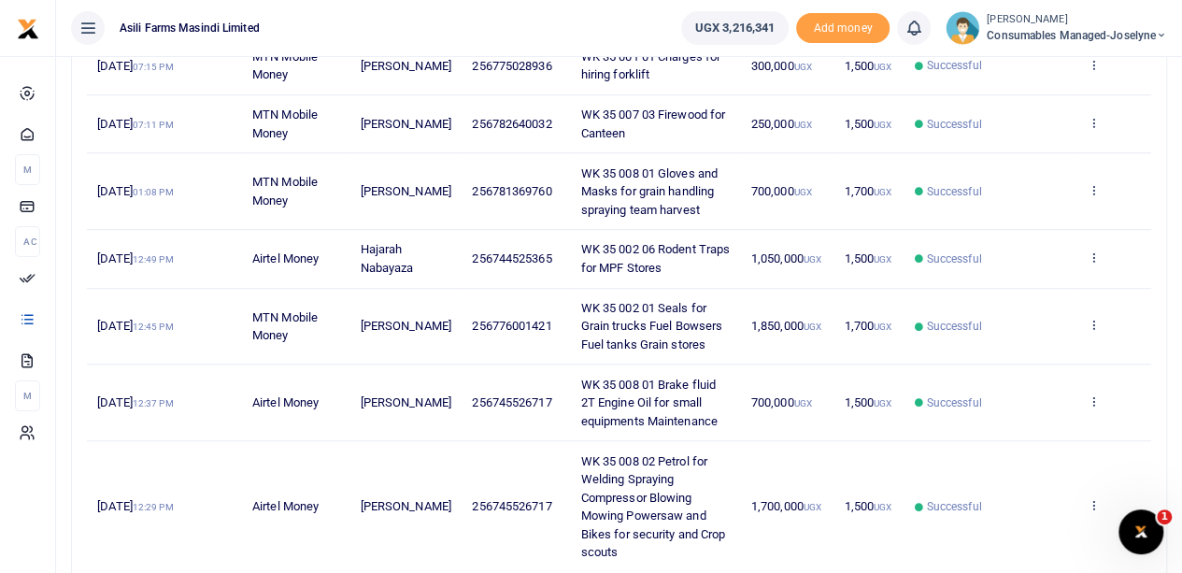
scroll to position [627, 0]
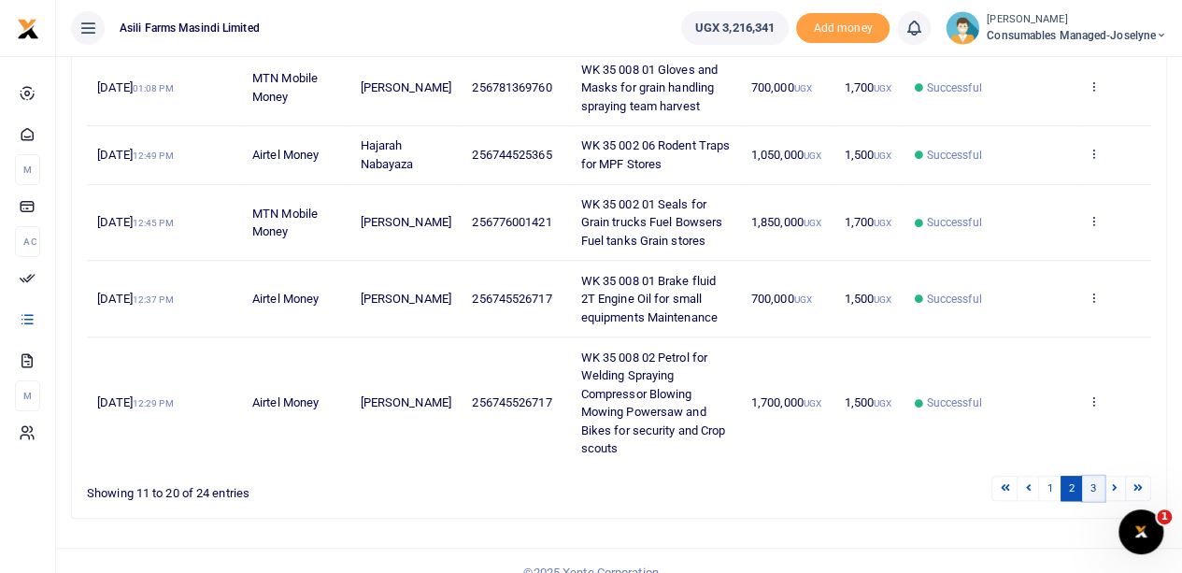
click at [1093, 476] on link "3" at bounding box center [1093, 488] width 22 height 25
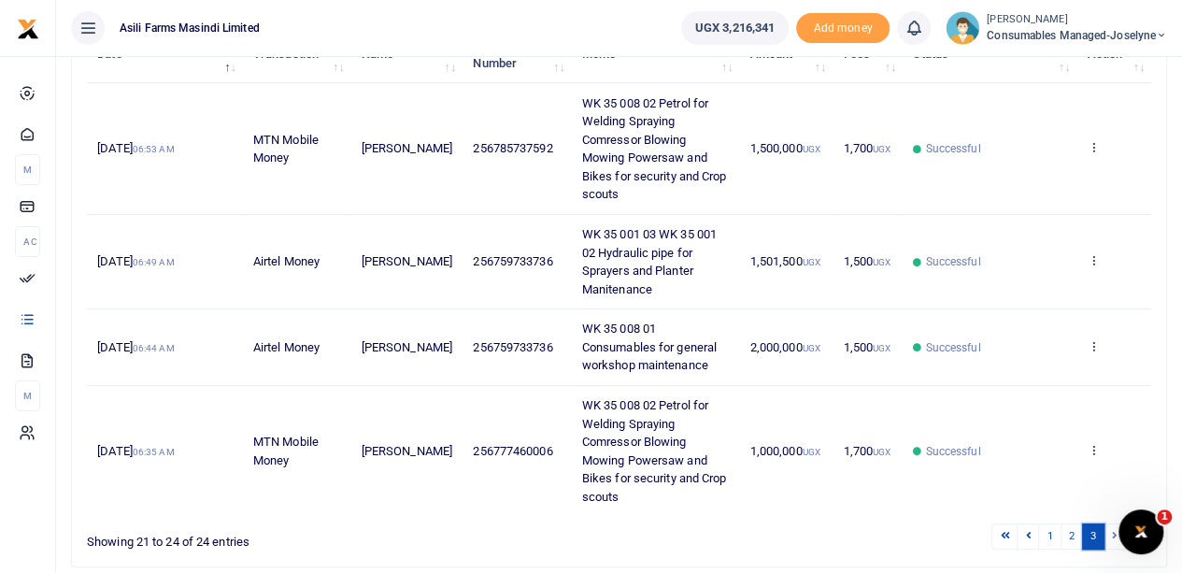
scroll to position [0, 0]
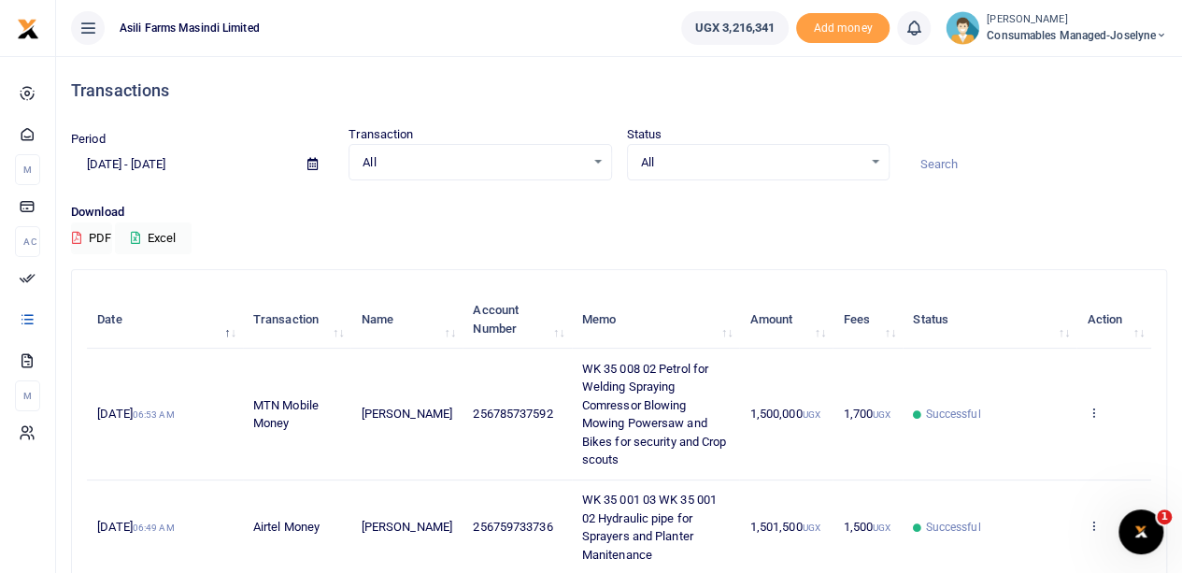
click at [310, 162] on icon at bounding box center [312, 164] width 10 height 12
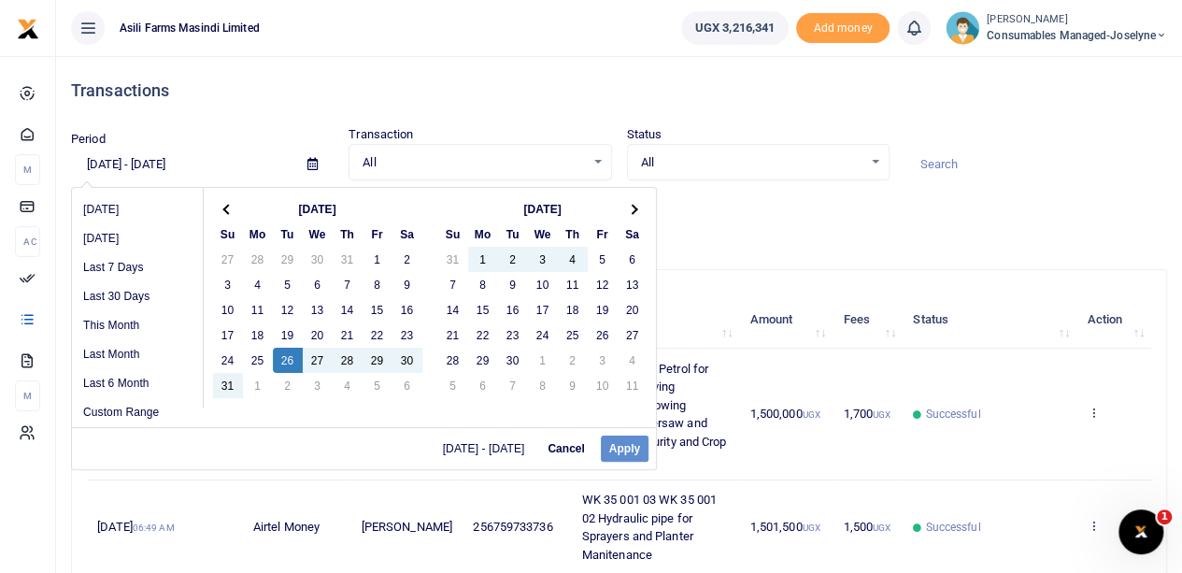
click at [622, 450] on div "08/26/2025 - 08/27/2025 Cancel Apply" at bounding box center [364, 448] width 584 height 42
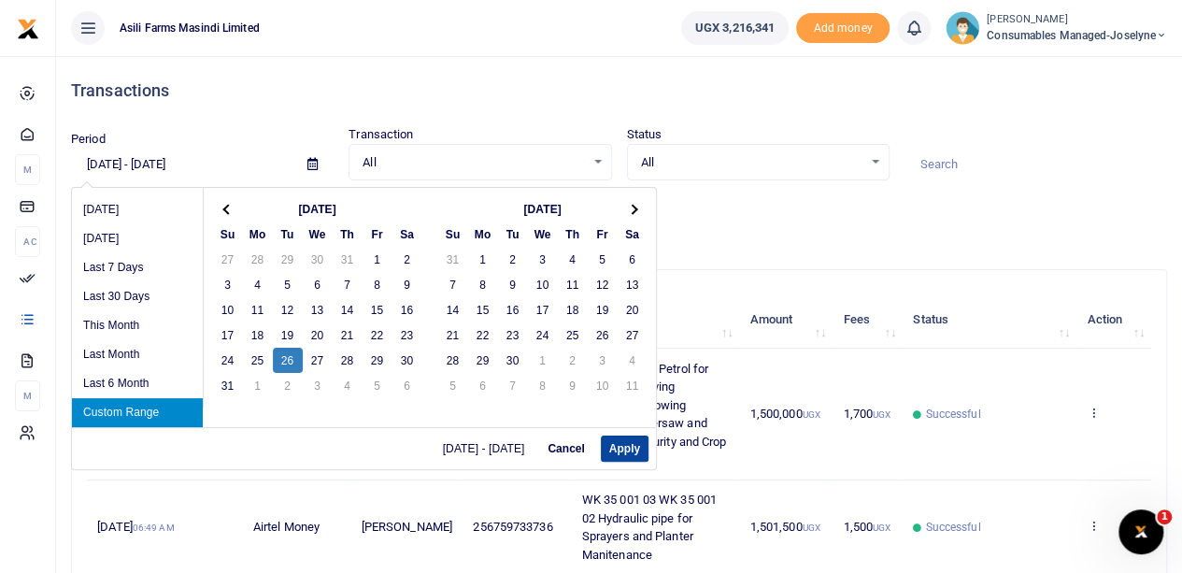
click at [629, 453] on button "Apply" at bounding box center [625, 448] width 48 height 26
type input "[DATE] - [DATE]"
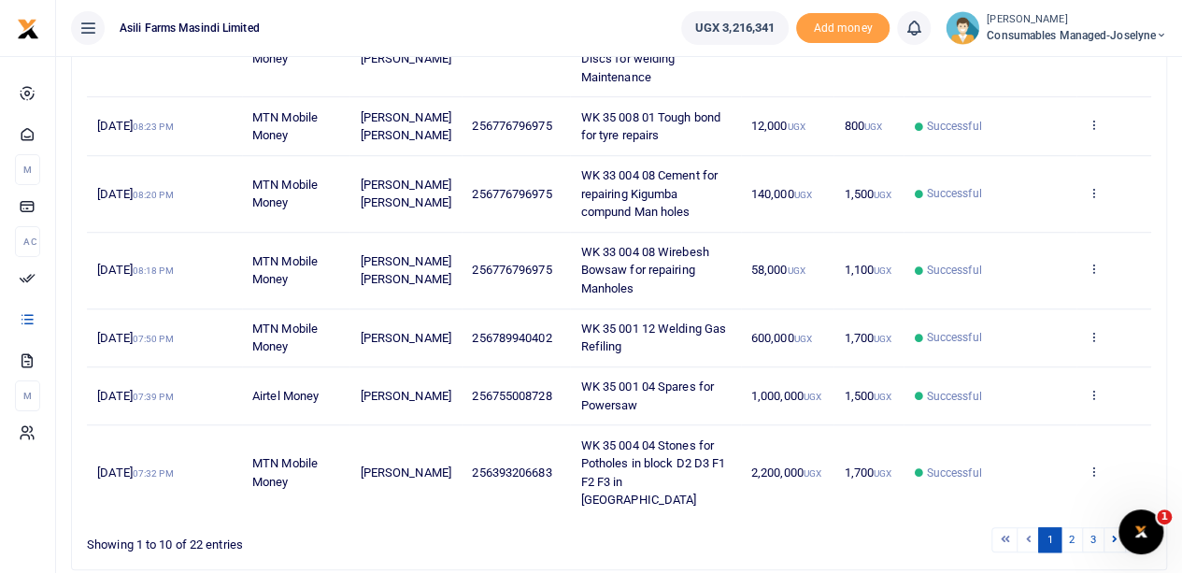
scroll to position [627, 0]
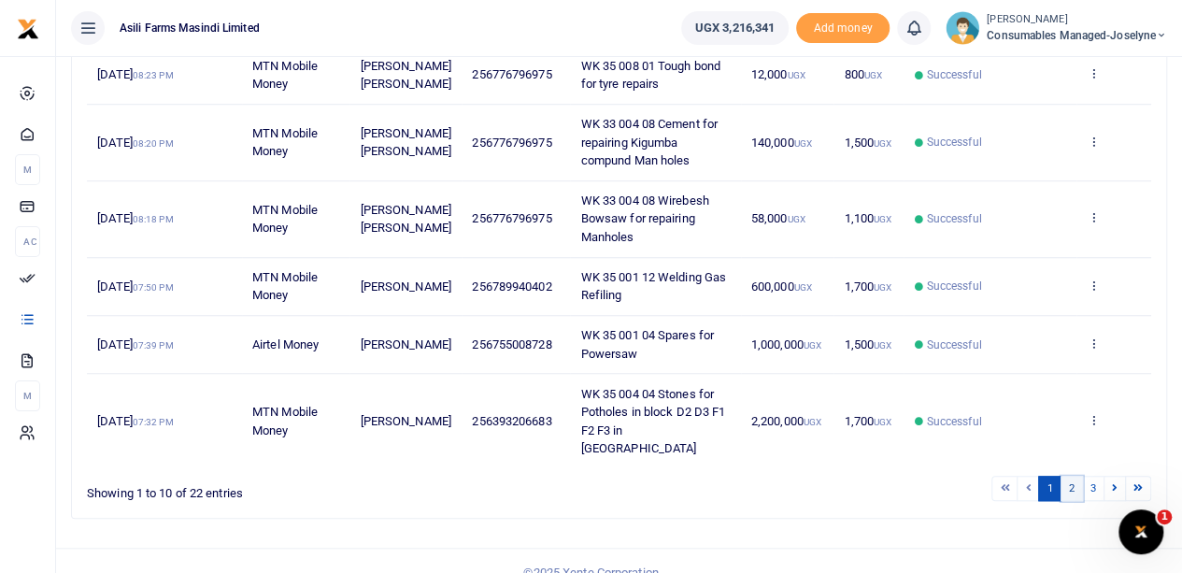
click at [1073, 476] on link "2" at bounding box center [1072, 488] width 22 height 25
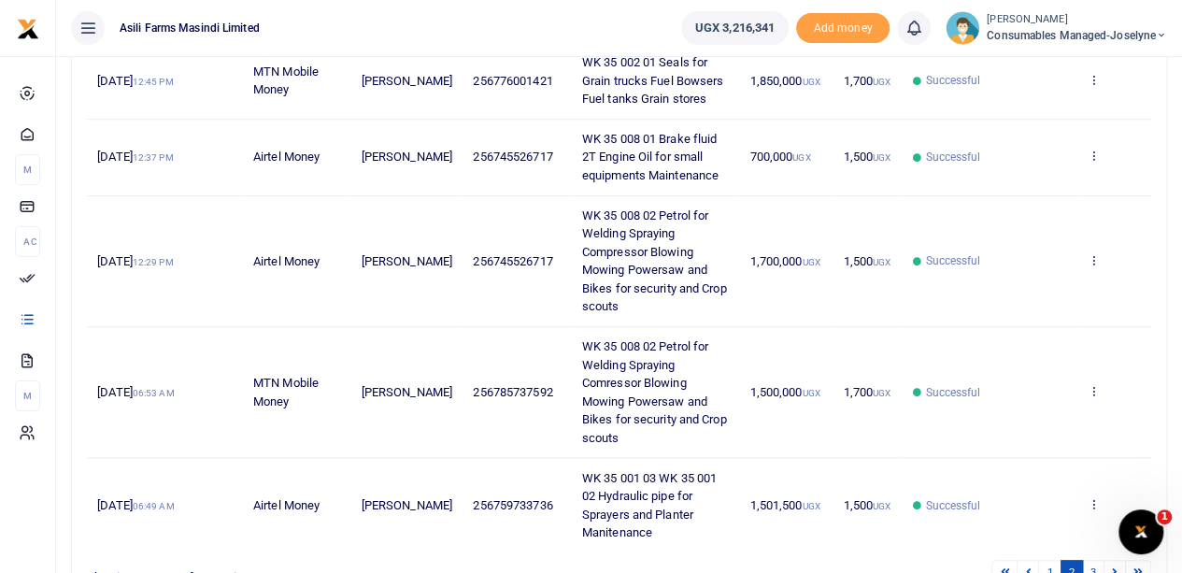
scroll to position [654, 0]
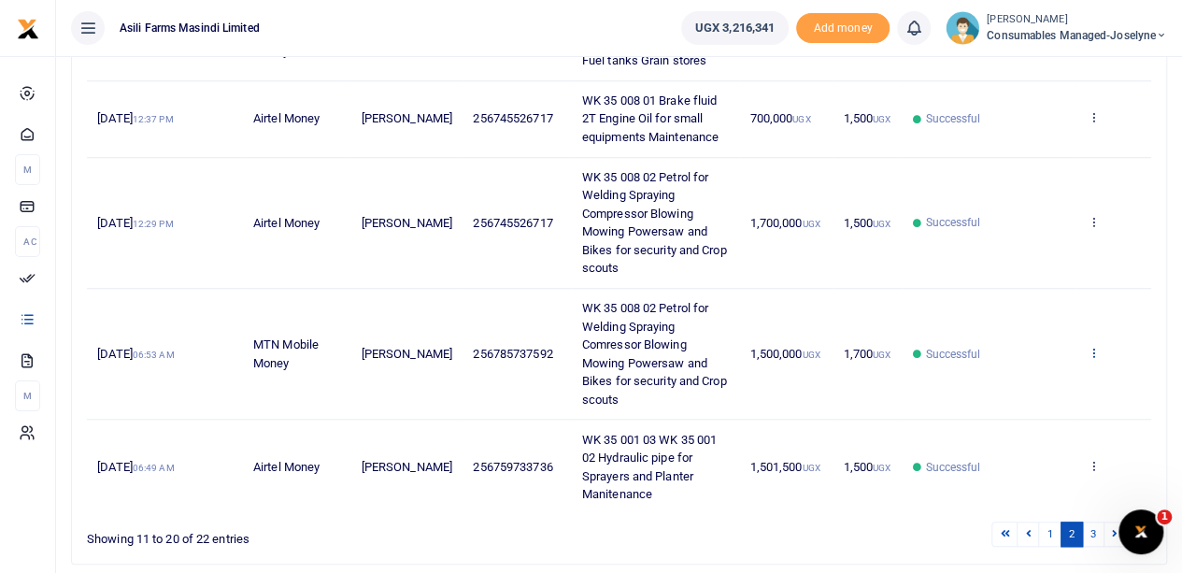
click at [1091, 346] on icon at bounding box center [1093, 352] width 12 height 13
click at [1018, 377] on link "View details" at bounding box center [1025, 382] width 148 height 26
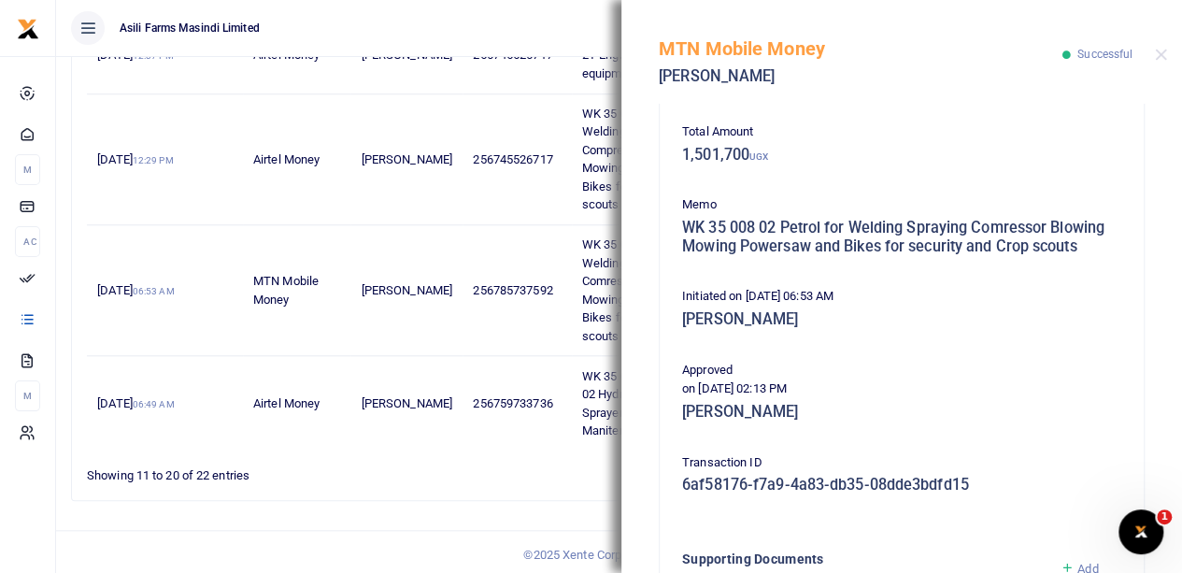
scroll to position [517, 0]
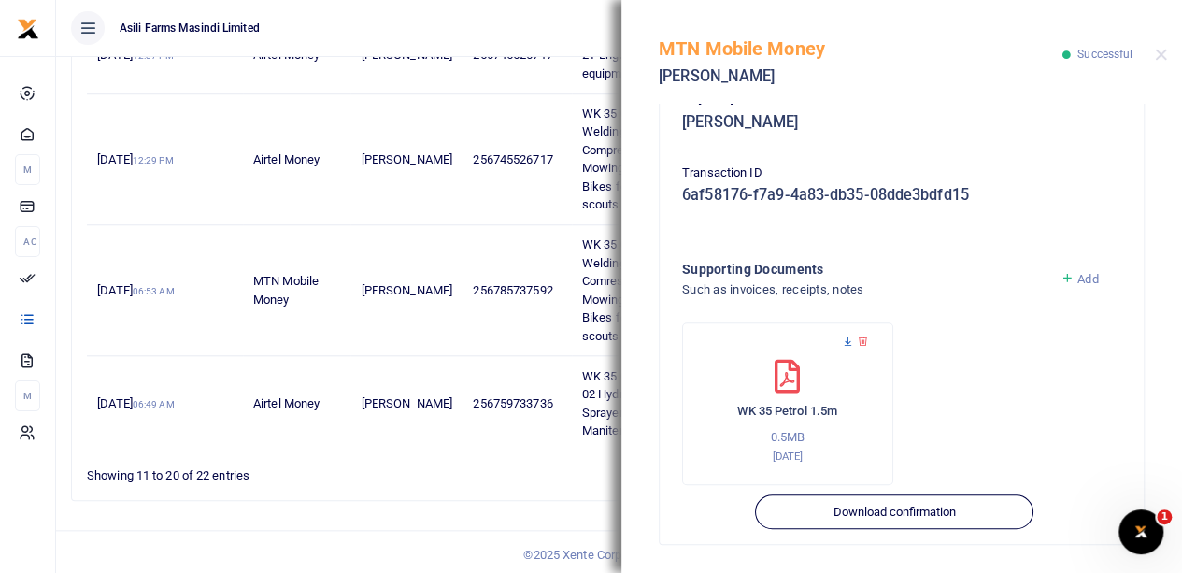
click at [845, 340] on icon at bounding box center [848, 341] width 12 height 12
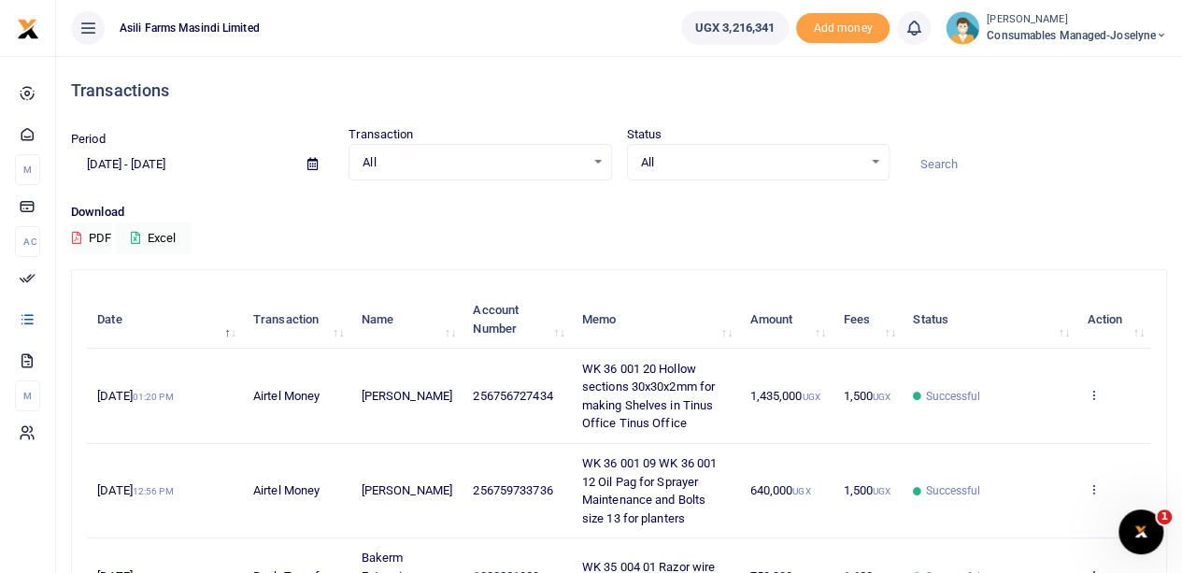
click at [310, 164] on icon at bounding box center [312, 164] width 10 height 12
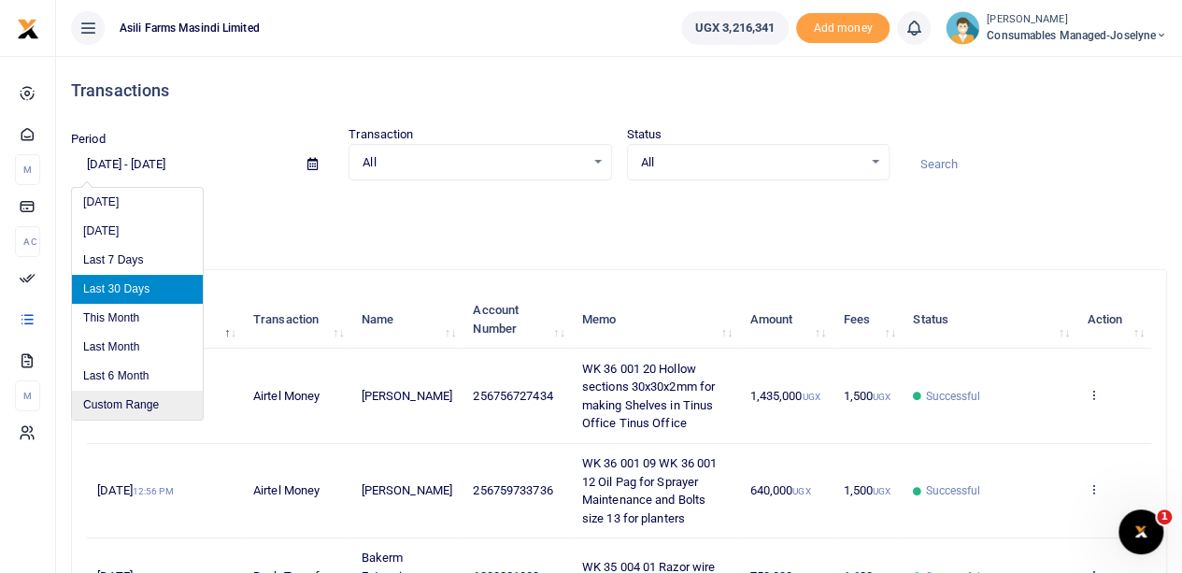
click at [137, 401] on li "Custom Range" at bounding box center [137, 405] width 131 height 29
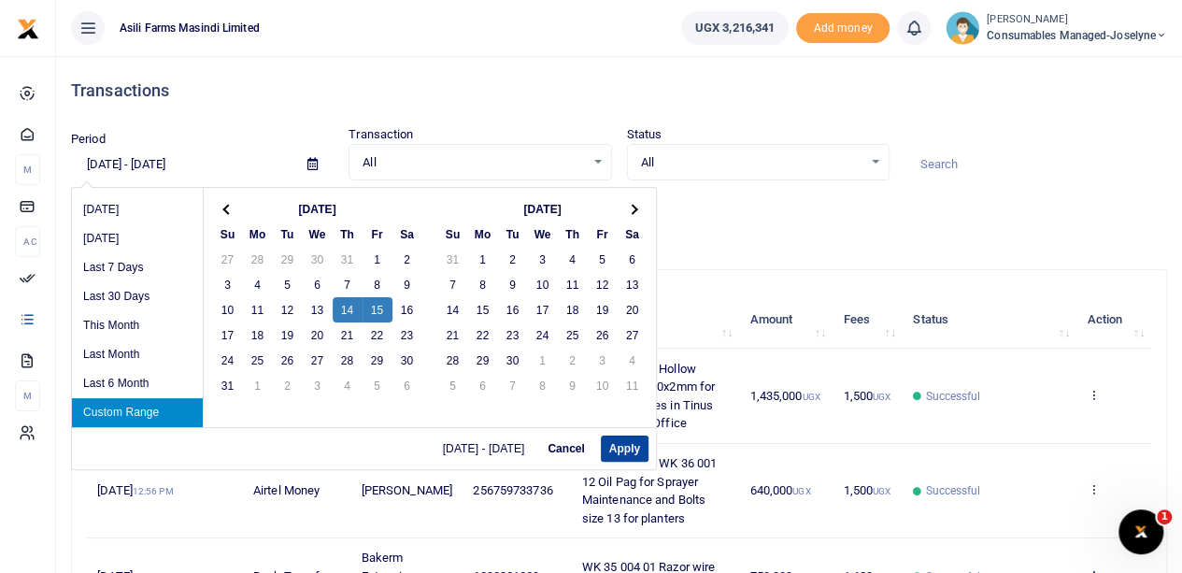
click at [626, 440] on button "Apply" at bounding box center [625, 448] width 48 height 26
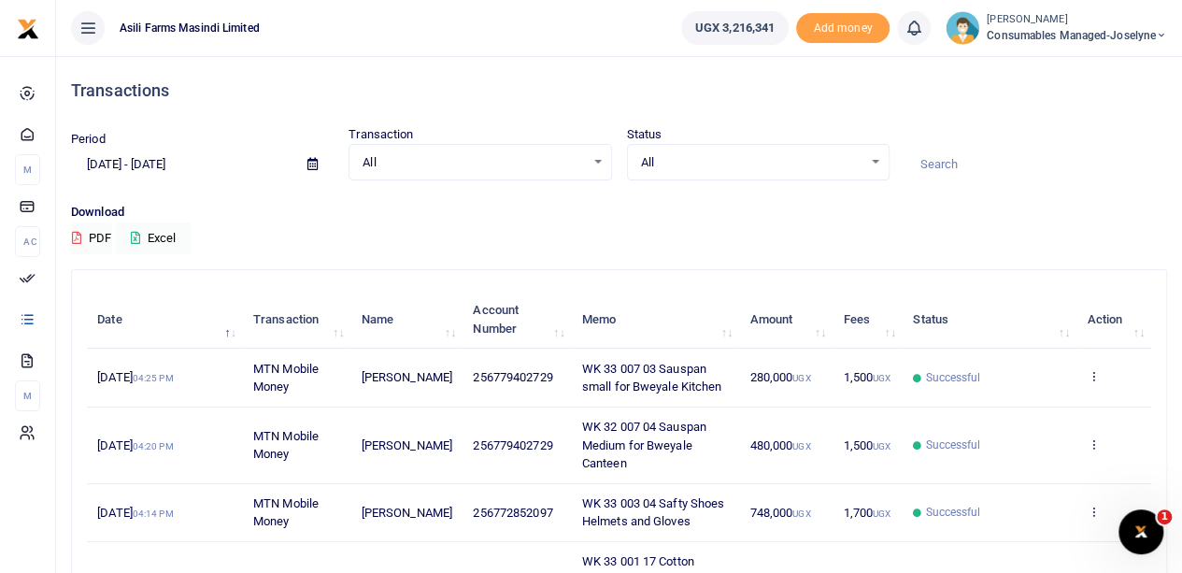
click at [314, 164] on icon at bounding box center [312, 164] width 10 height 12
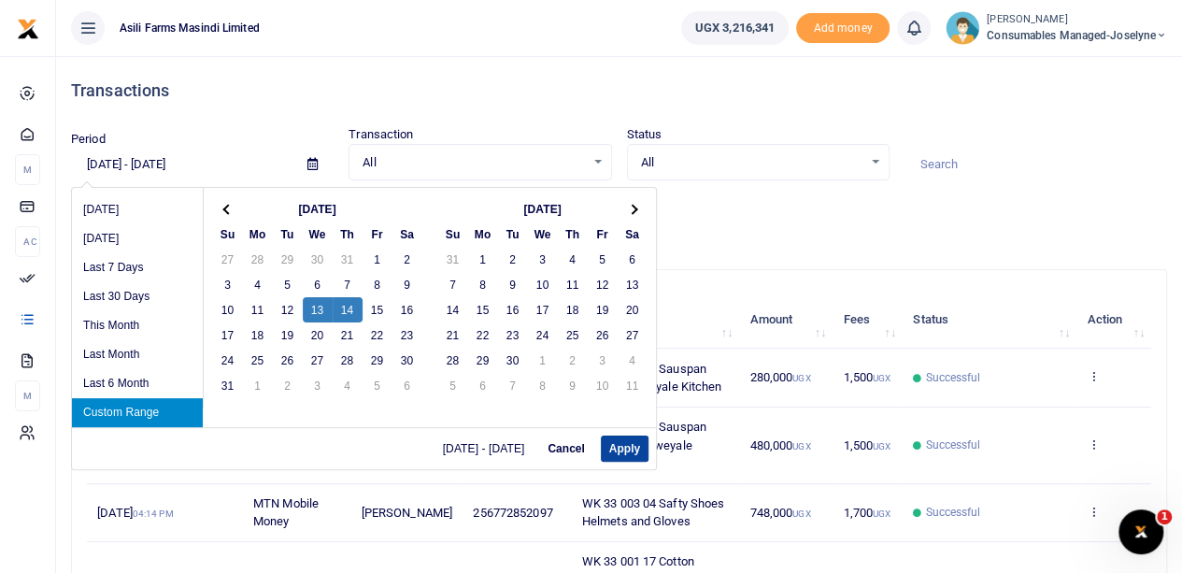
click at [635, 451] on button "Apply" at bounding box center [625, 448] width 48 height 26
type input "[DATE] - [DATE]"
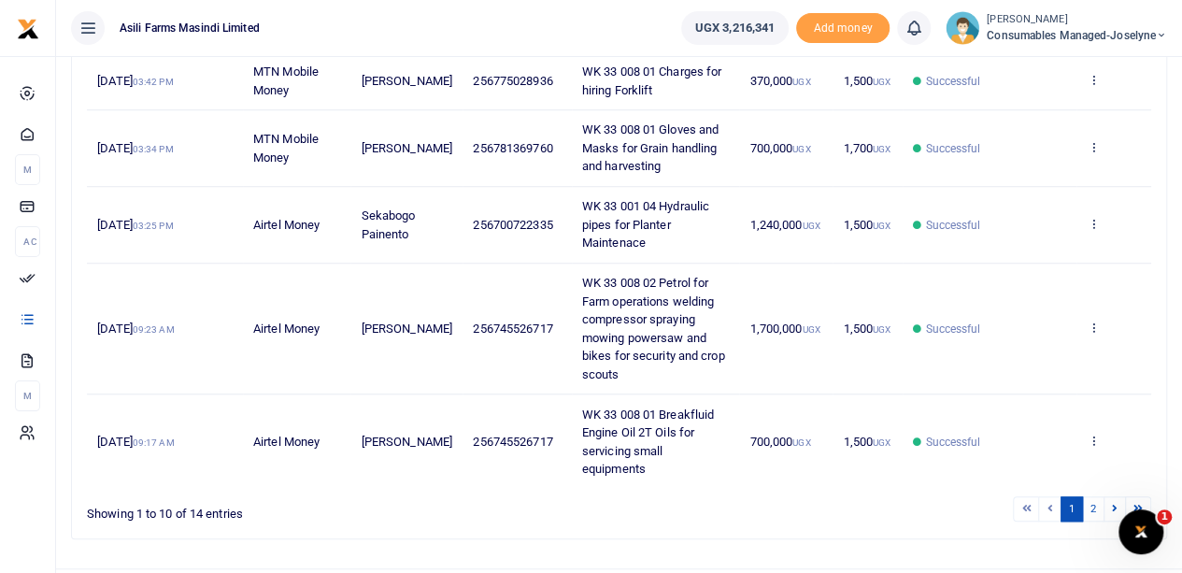
scroll to position [664, 0]
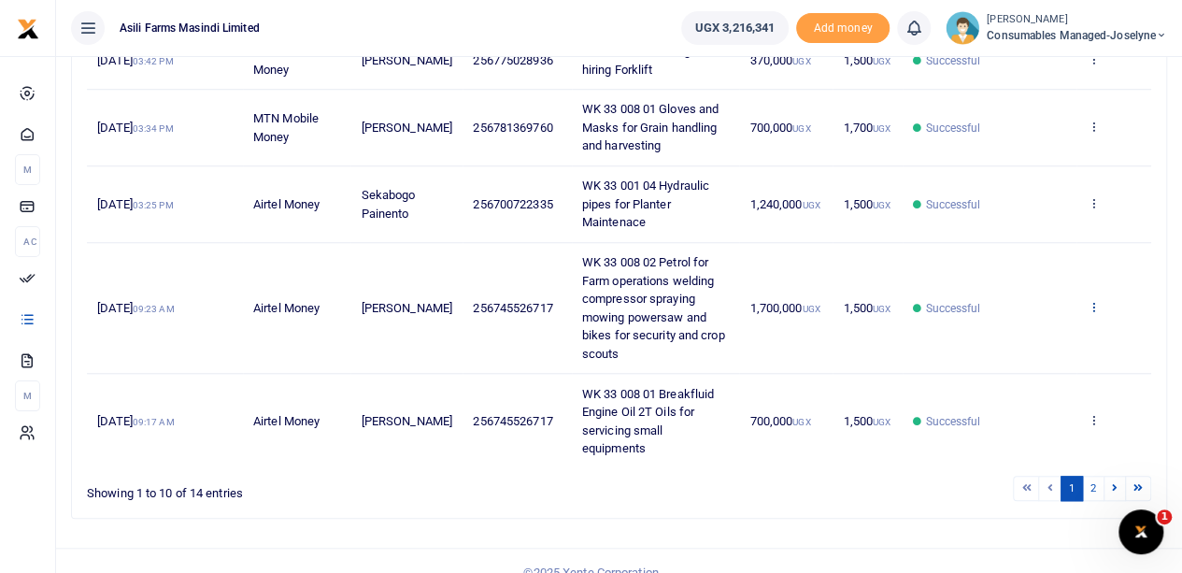
click at [1092, 303] on icon at bounding box center [1093, 306] width 12 height 13
click at [1023, 335] on link "View details" at bounding box center [1025, 335] width 148 height 26
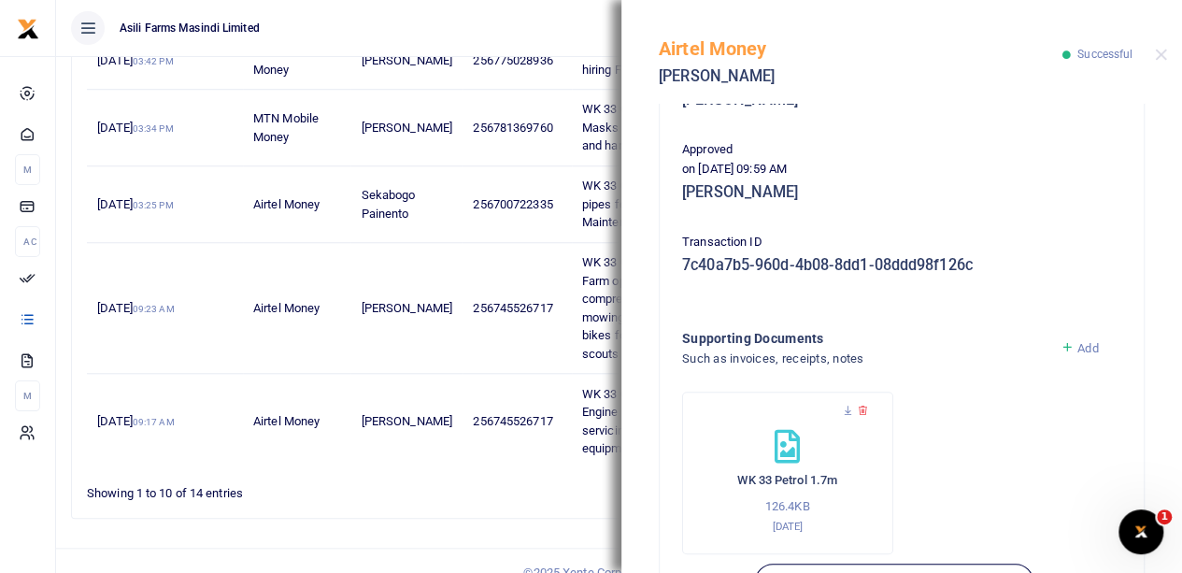
scroll to position [467, 0]
click at [843, 403] on icon at bounding box center [848, 409] width 12 height 12
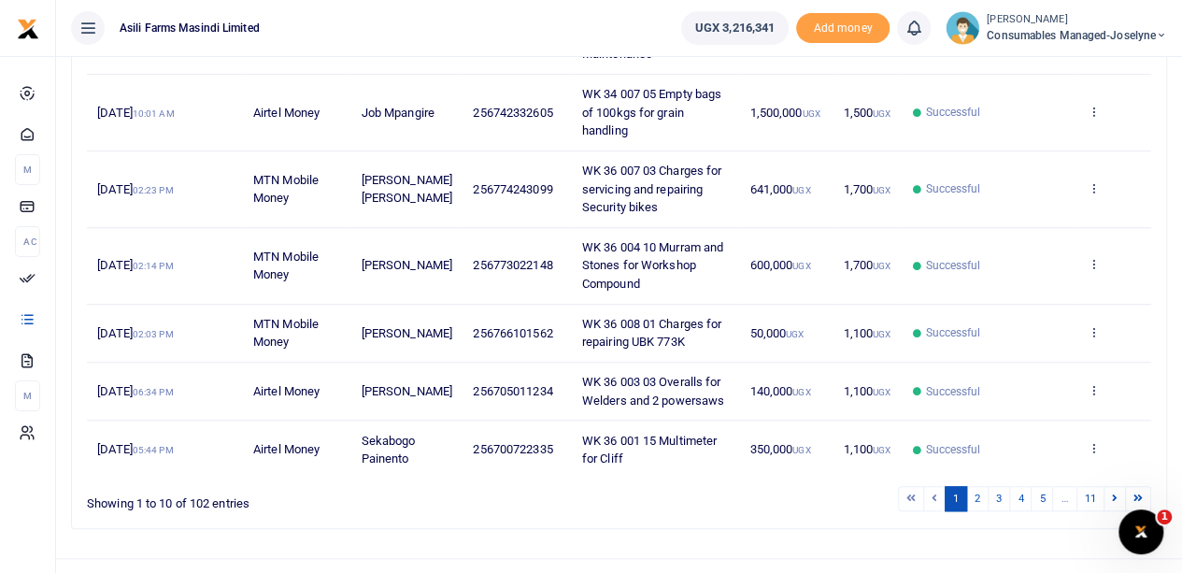
scroll to position [645, 0]
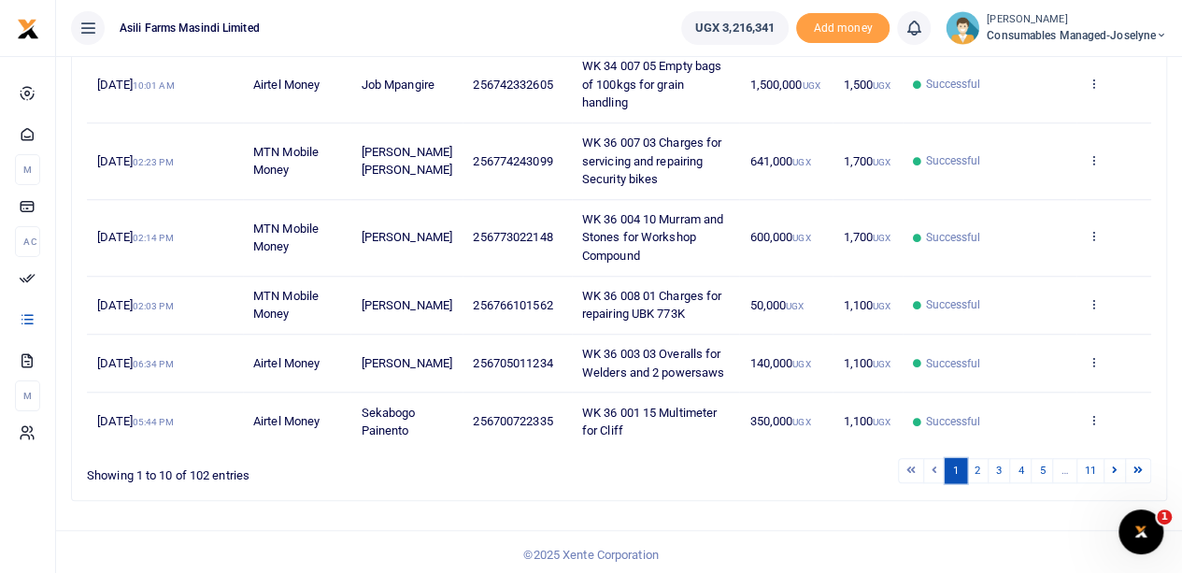
click at [967, 470] on link "1" at bounding box center [956, 470] width 22 height 25
click at [981, 466] on link "2" at bounding box center [977, 470] width 22 height 25
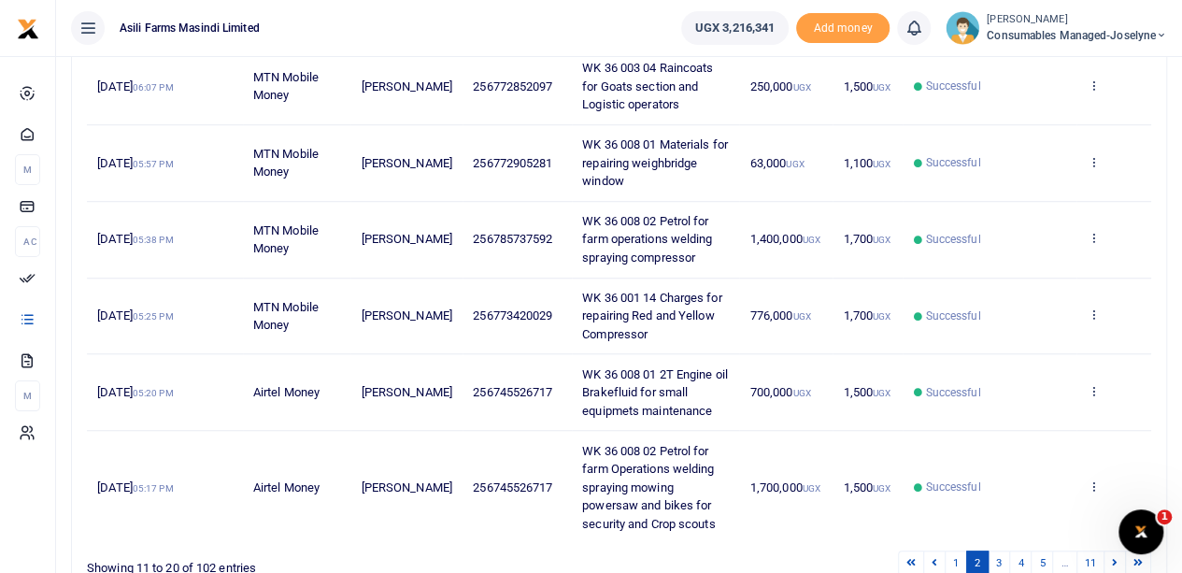
scroll to position [664, 0]
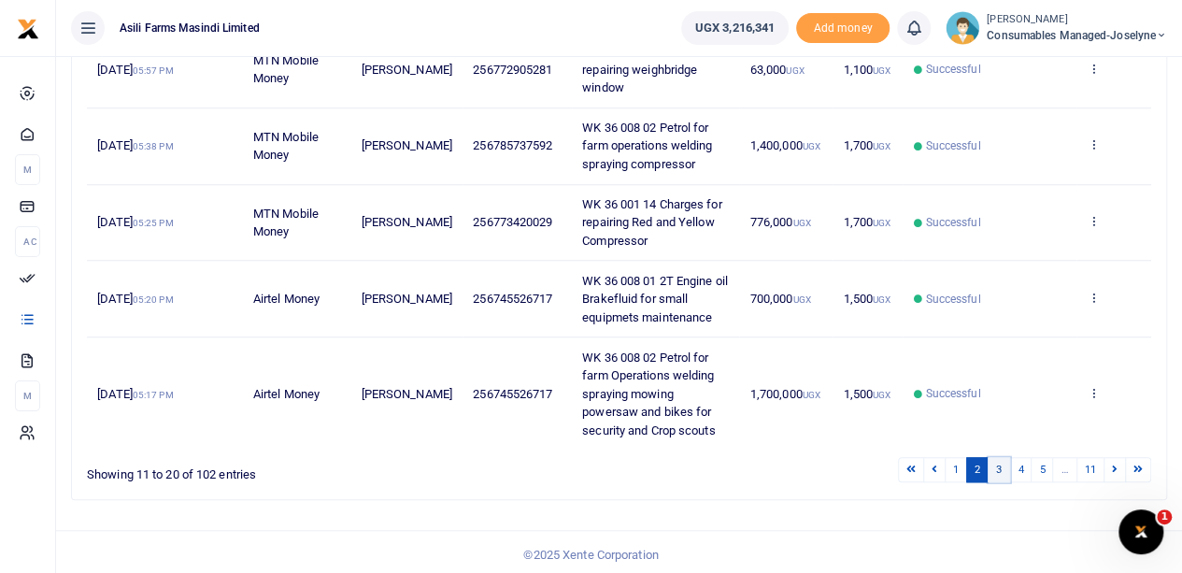
click at [998, 463] on link "3" at bounding box center [999, 469] width 22 height 25
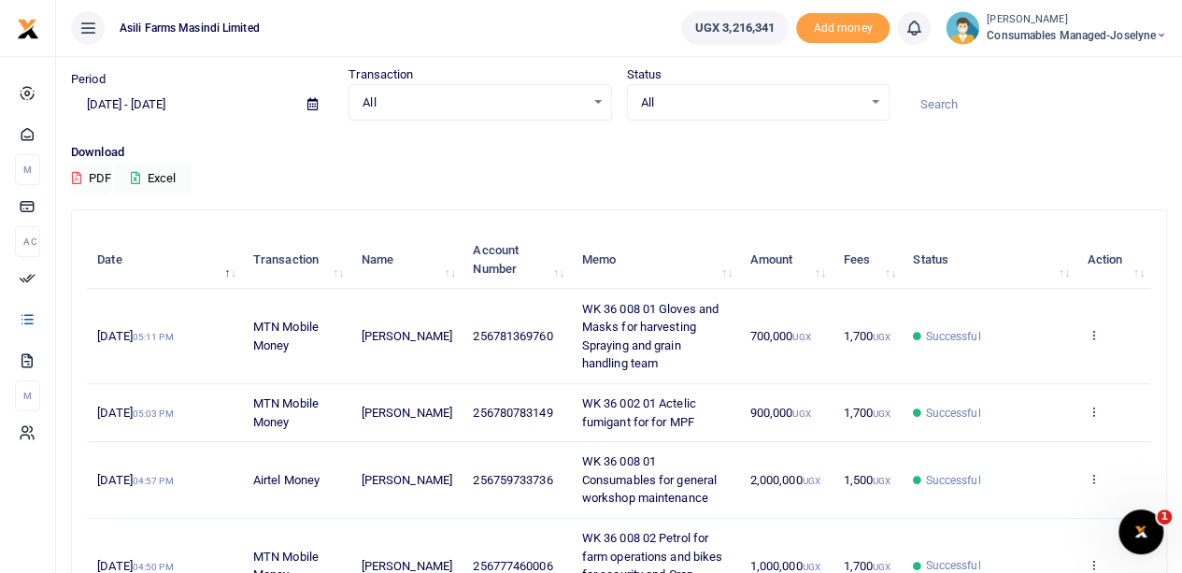
scroll to position [0, 0]
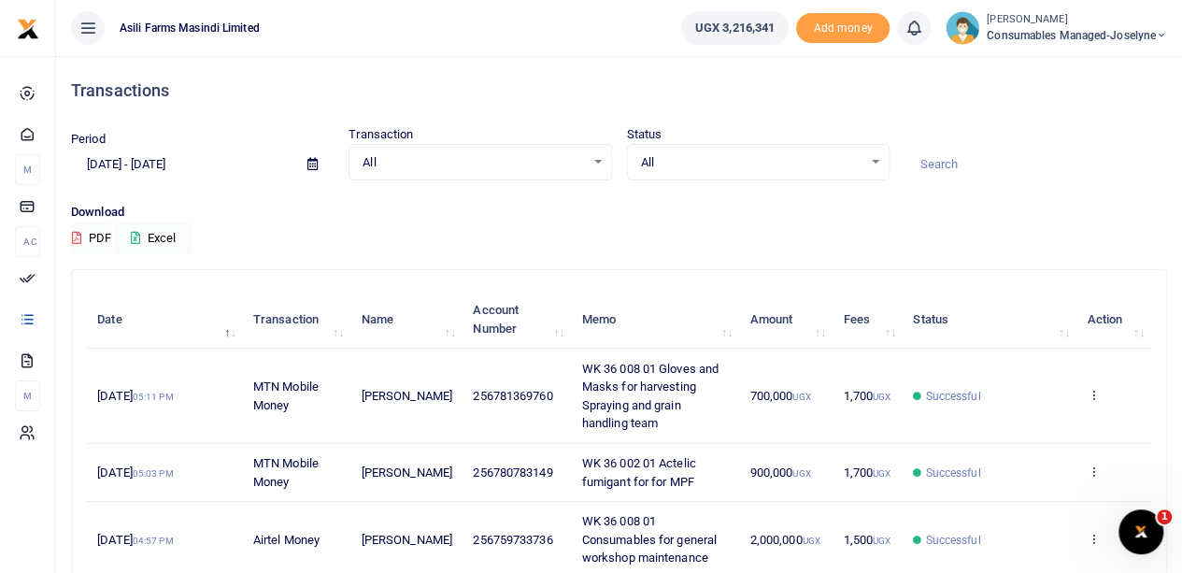
click at [311, 164] on icon at bounding box center [312, 164] width 10 height 12
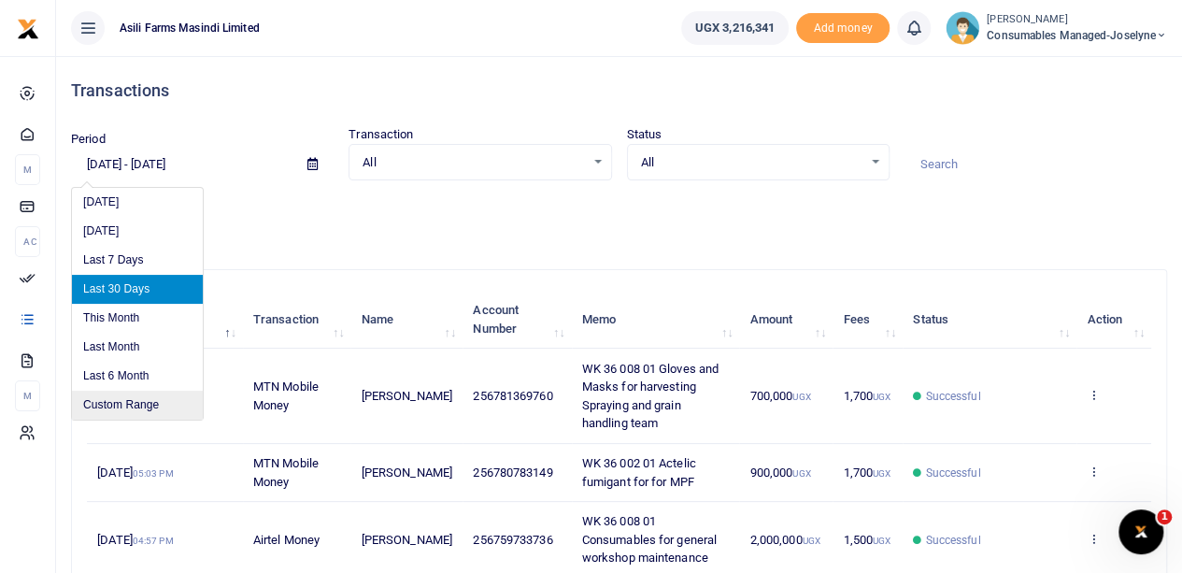
click at [118, 401] on li "Custom Range" at bounding box center [137, 405] width 131 height 29
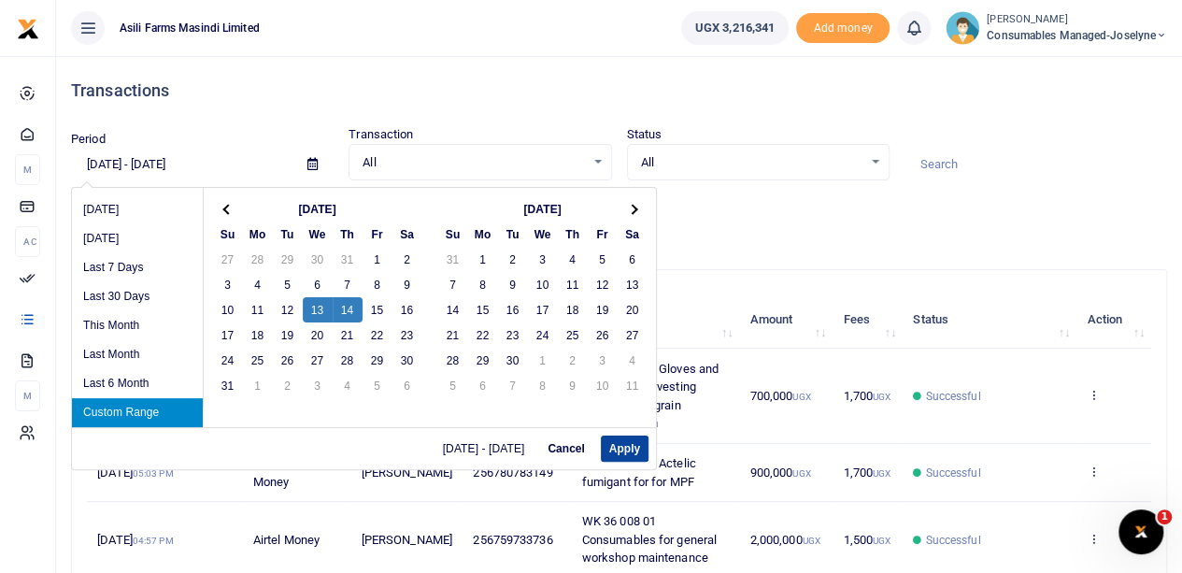
click at [608, 450] on button "Apply" at bounding box center [625, 448] width 48 height 26
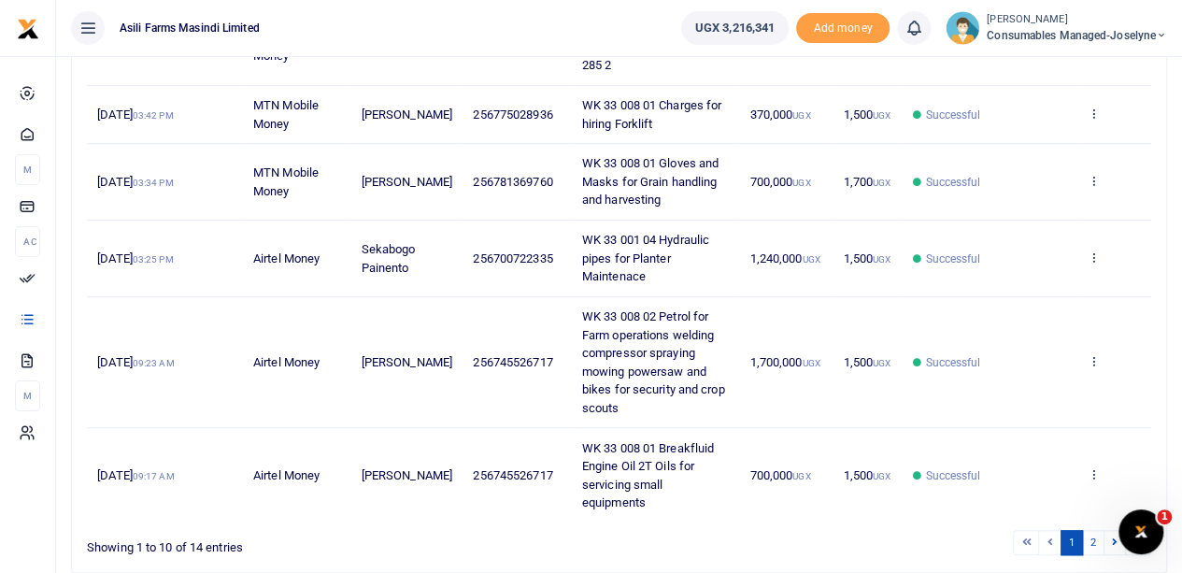
scroll to position [664, 0]
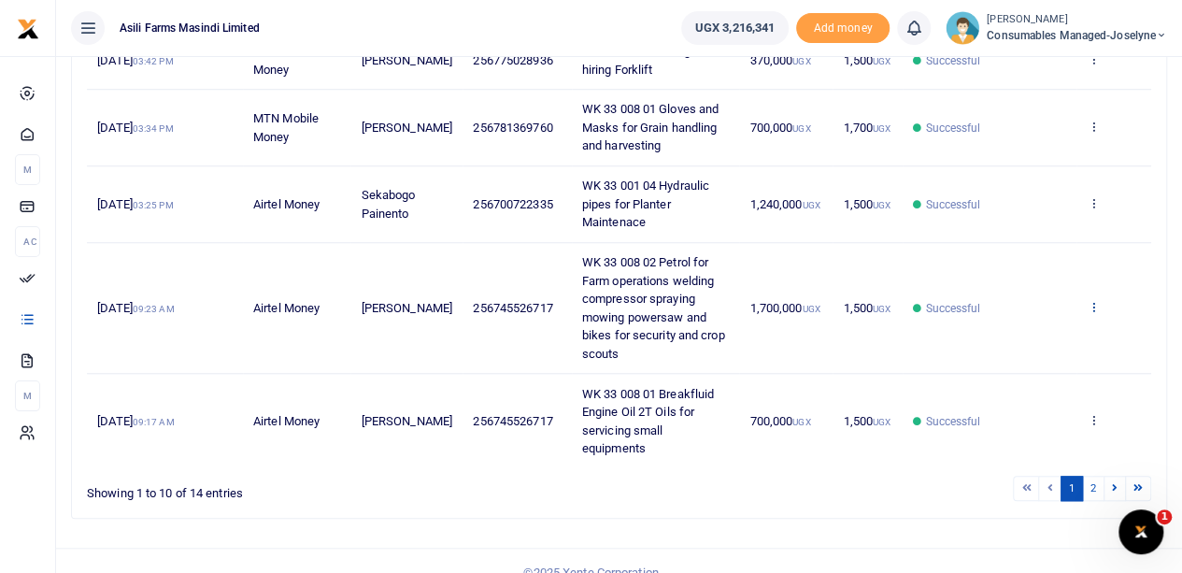
click at [1093, 304] on icon at bounding box center [1093, 306] width 12 height 13
click at [998, 324] on link "View details" at bounding box center [1025, 335] width 148 height 26
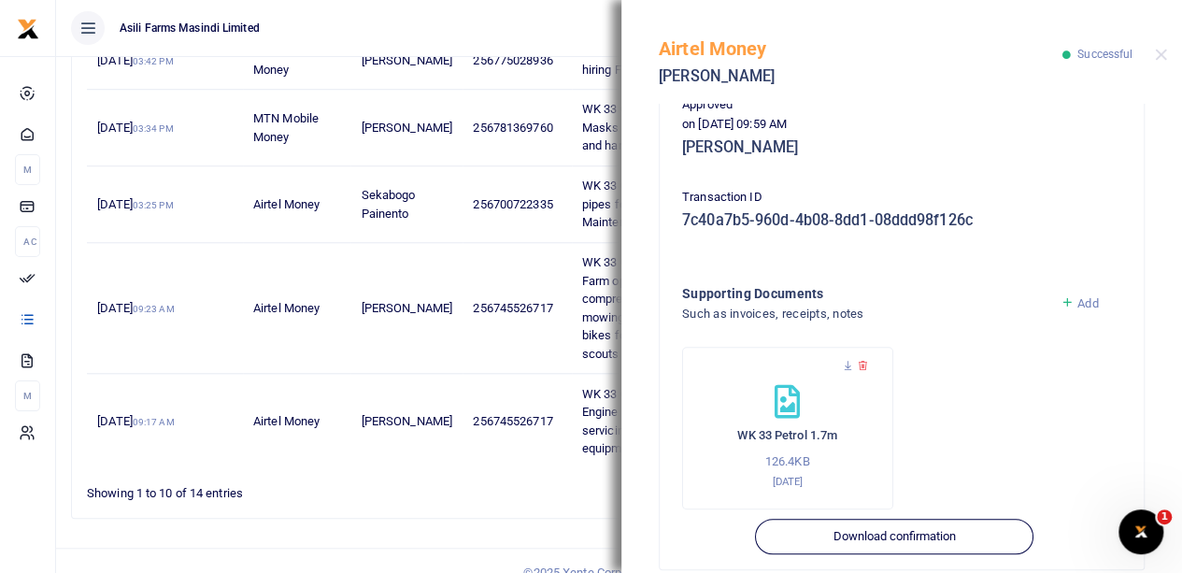
scroll to position [535, 0]
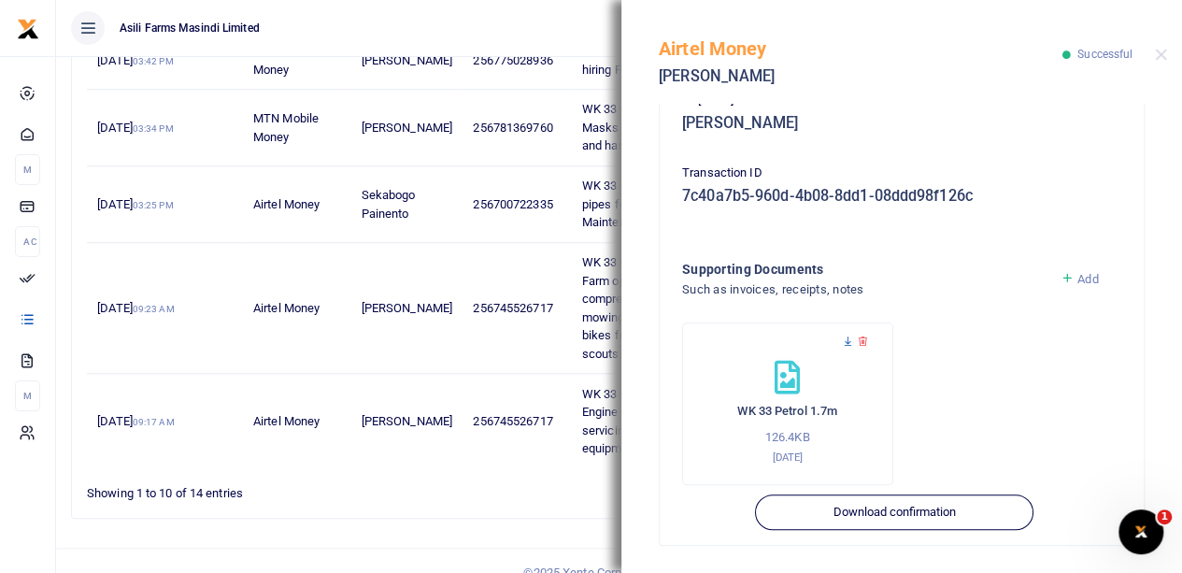
click at [845, 337] on icon at bounding box center [848, 341] width 12 height 12
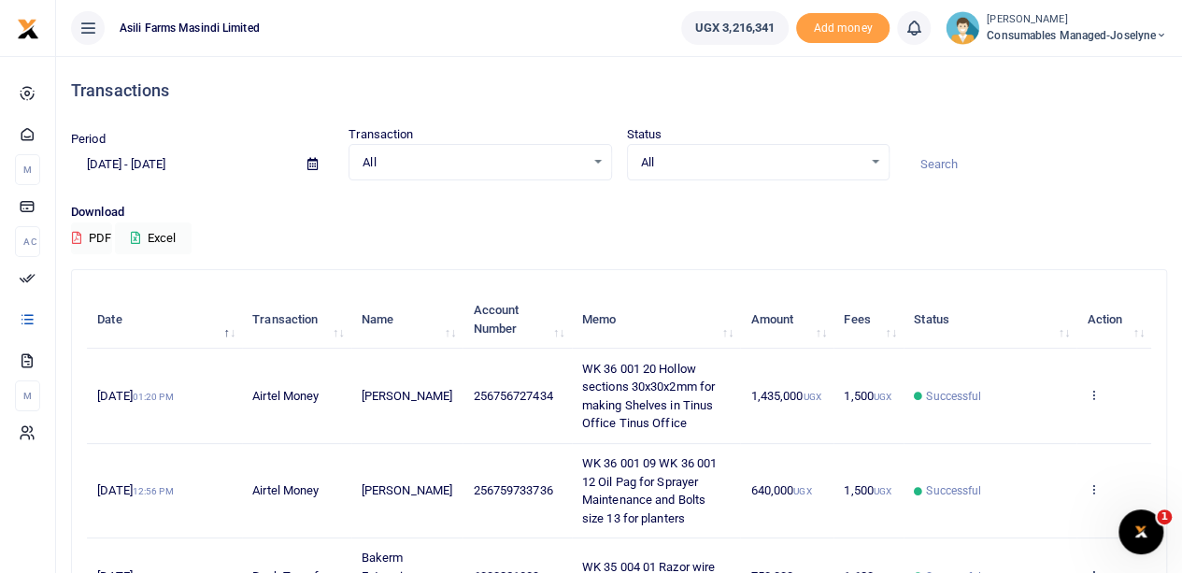
click at [312, 164] on icon at bounding box center [312, 164] width 10 height 12
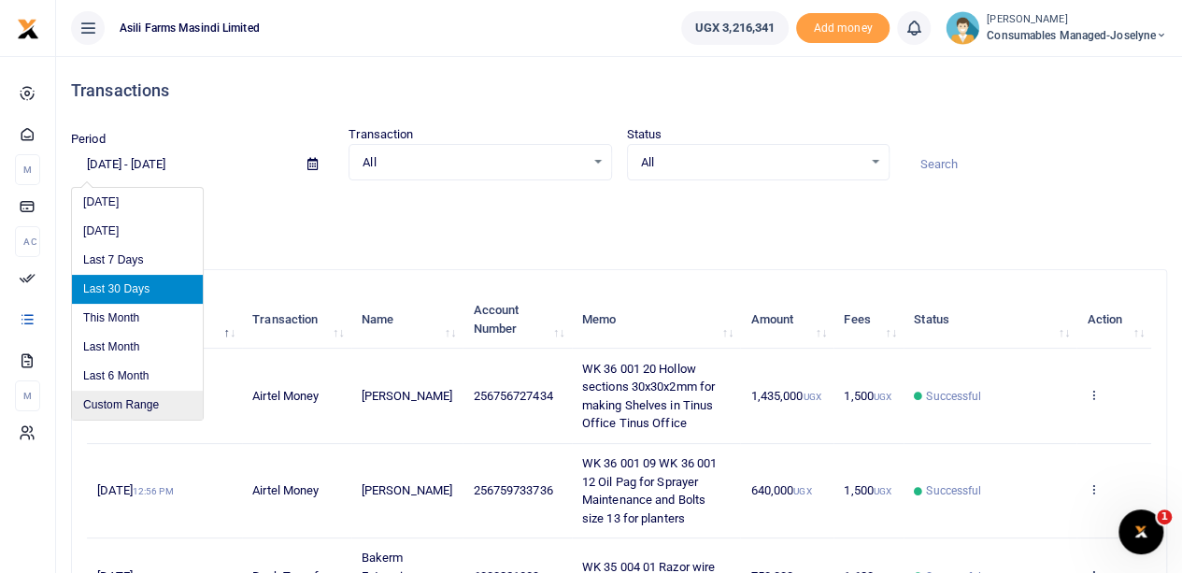
click at [129, 407] on li "Custom Range" at bounding box center [137, 405] width 131 height 29
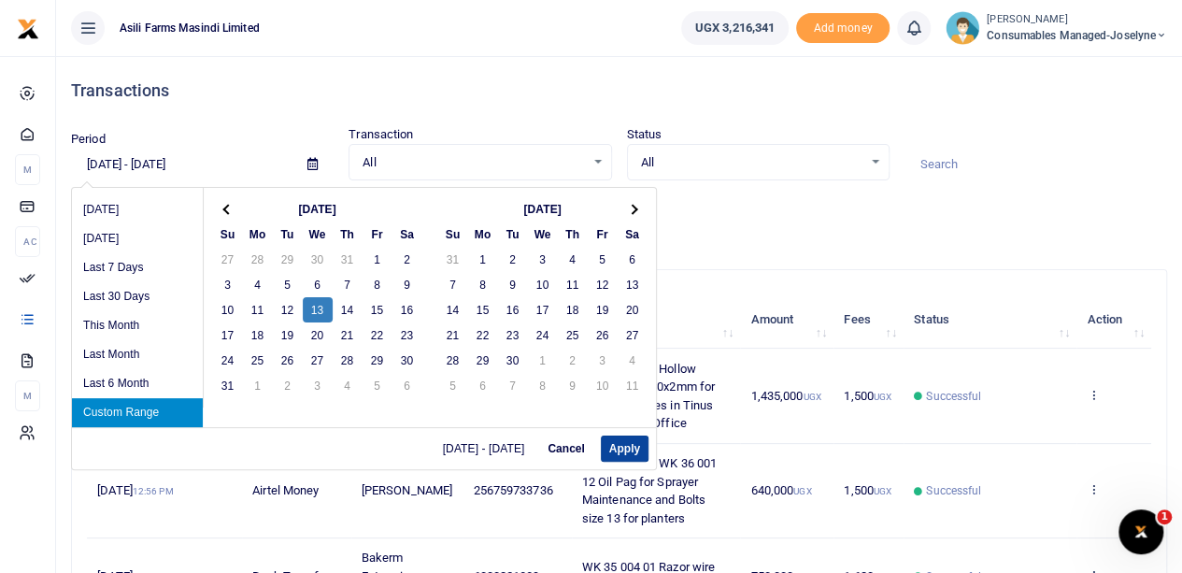
click at [619, 450] on button "Apply" at bounding box center [625, 448] width 48 height 26
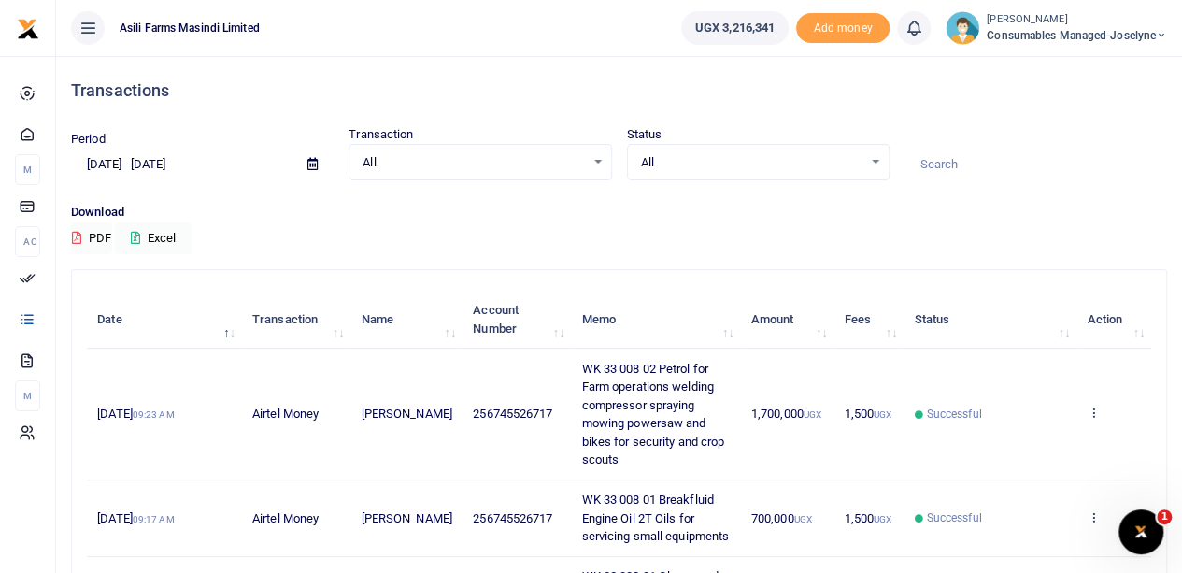
click at [307, 164] on span at bounding box center [313, 165] width 42 height 32
click at [310, 165] on icon at bounding box center [312, 164] width 10 height 12
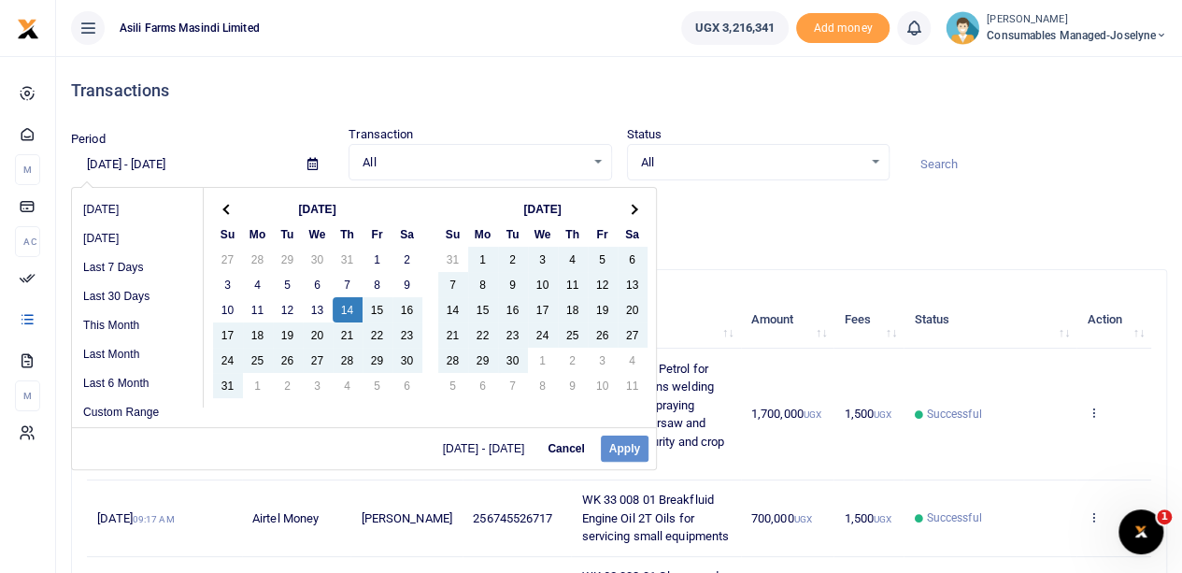
click at [627, 450] on div "[DATE] - [DATE] Cancel Apply" at bounding box center [364, 448] width 584 height 42
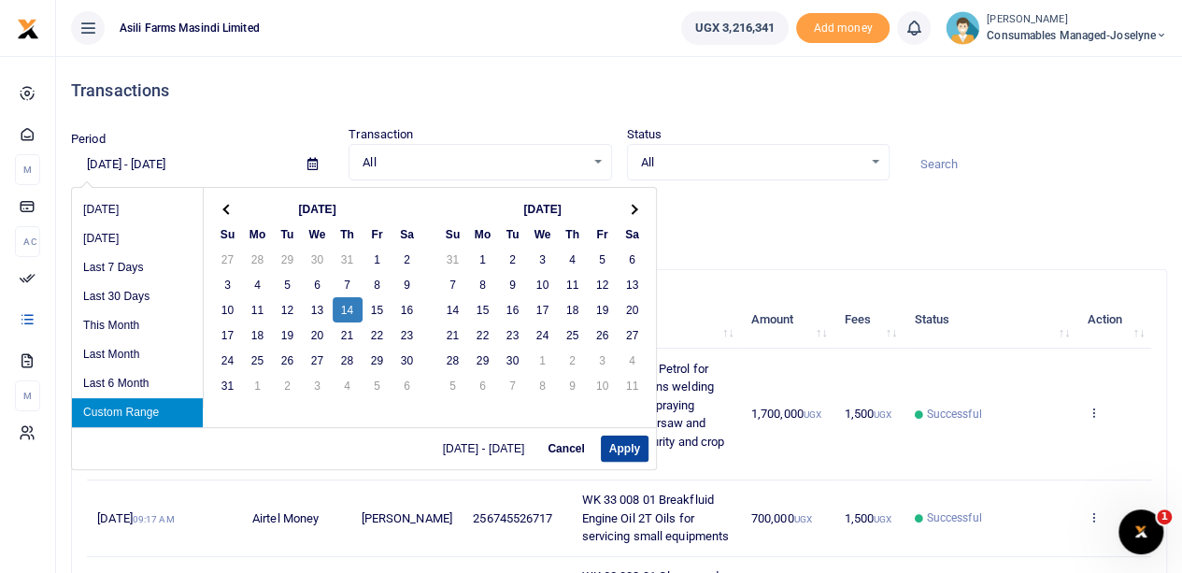
click at [634, 451] on button "Apply" at bounding box center [625, 448] width 48 height 26
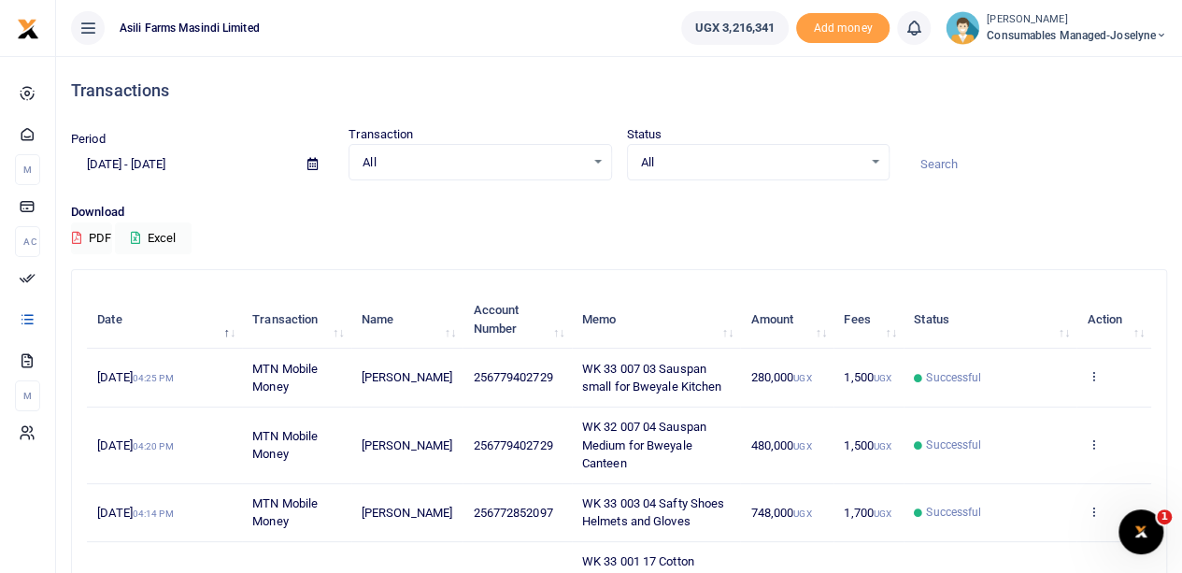
click at [309, 164] on icon at bounding box center [312, 164] width 10 height 12
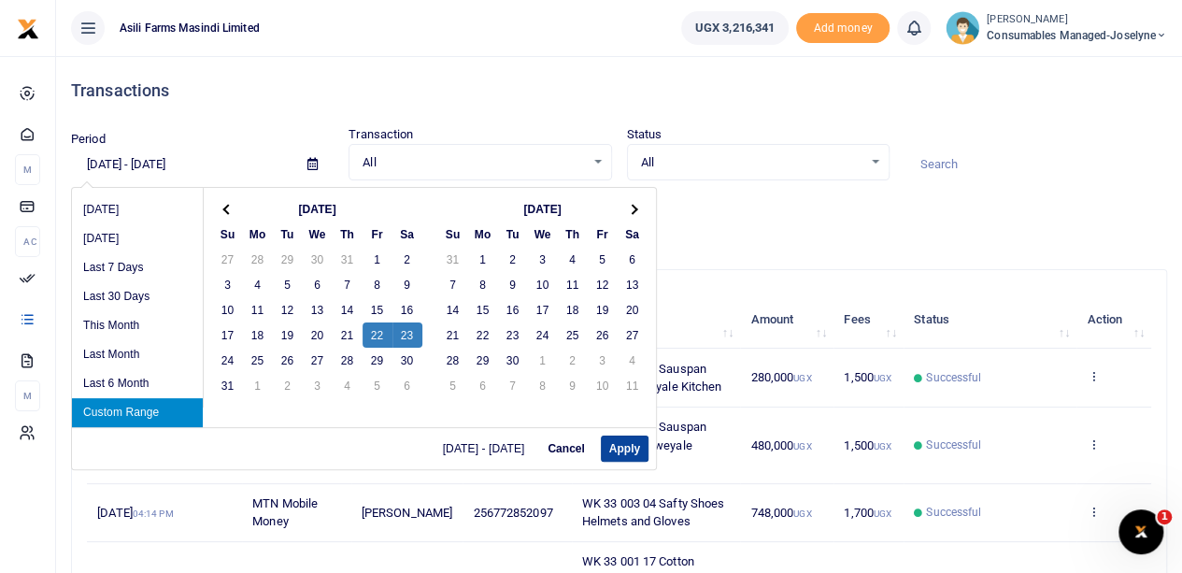
click at [609, 443] on button "Apply" at bounding box center [625, 448] width 48 height 26
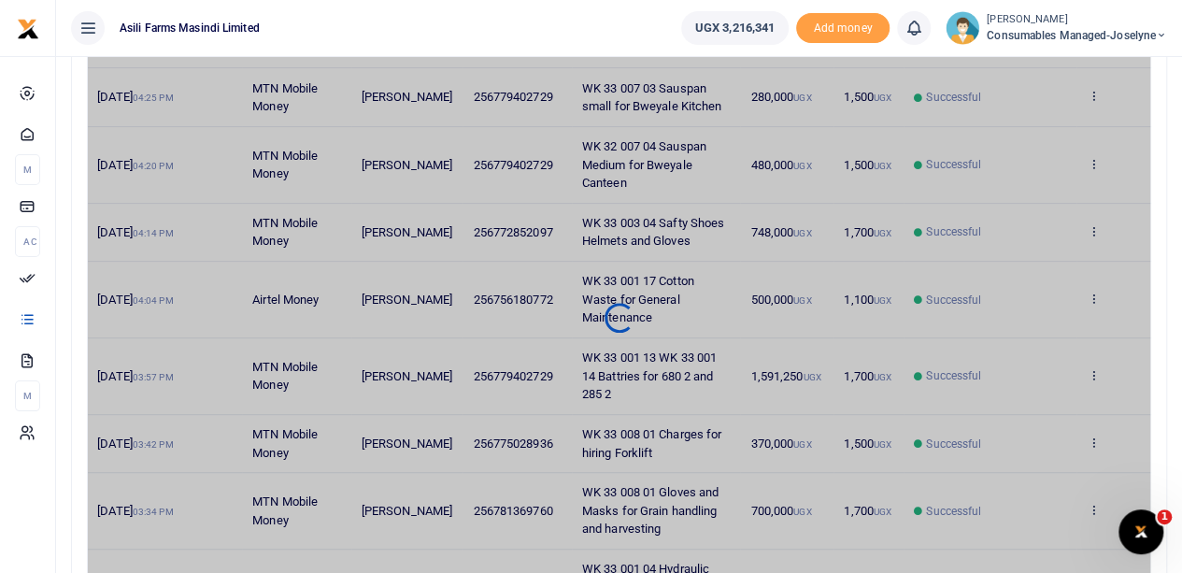
scroll to position [32, 0]
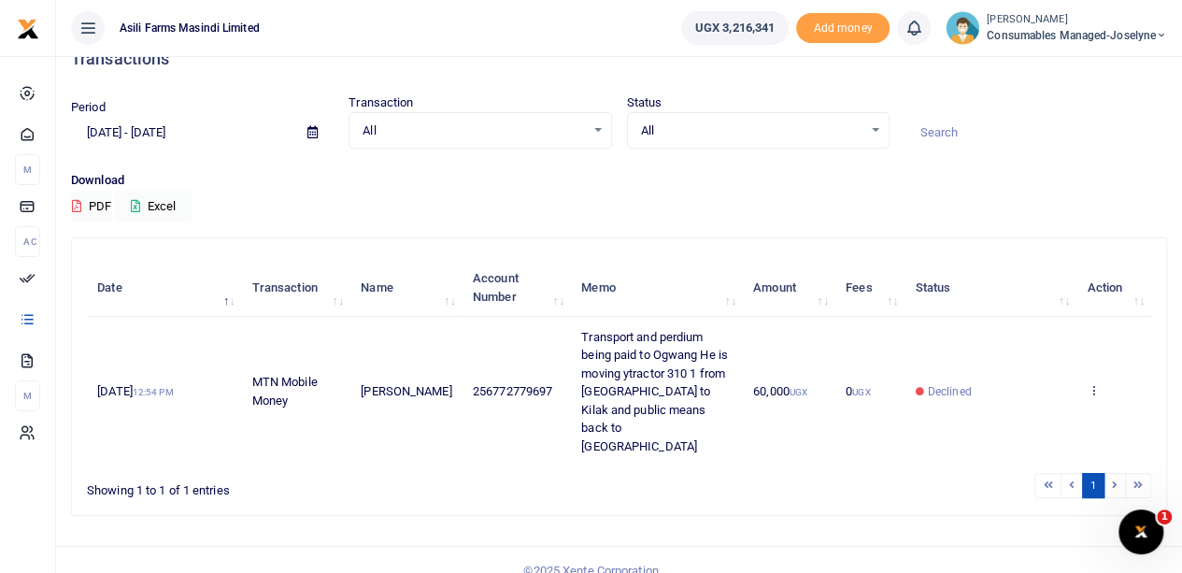
click at [308, 130] on icon at bounding box center [312, 132] width 10 height 12
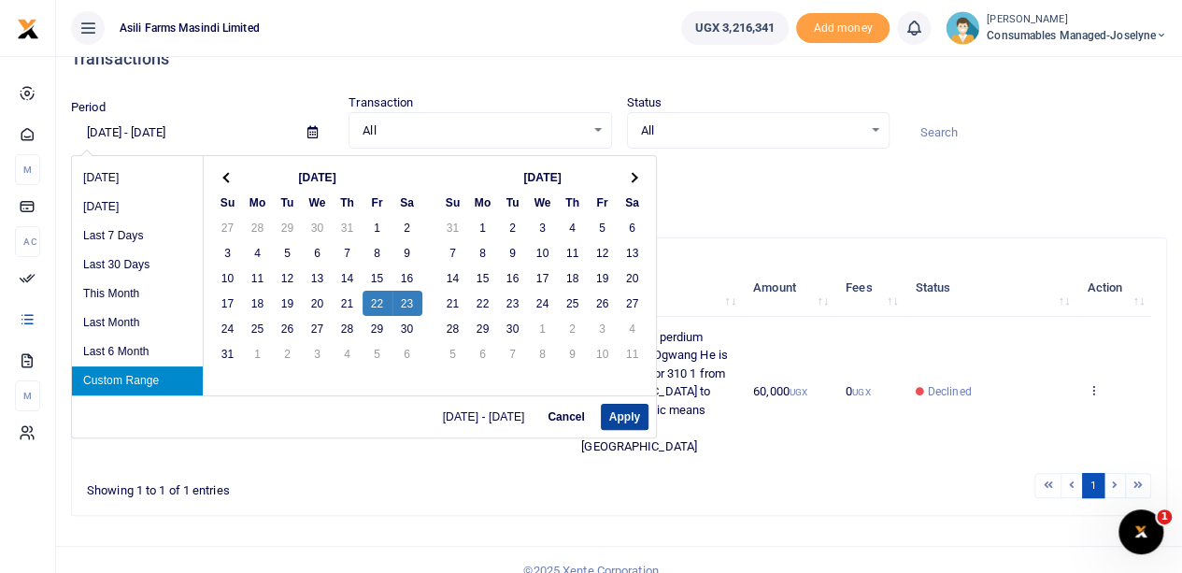
click at [620, 406] on button "Apply" at bounding box center [625, 417] width 48 height 26
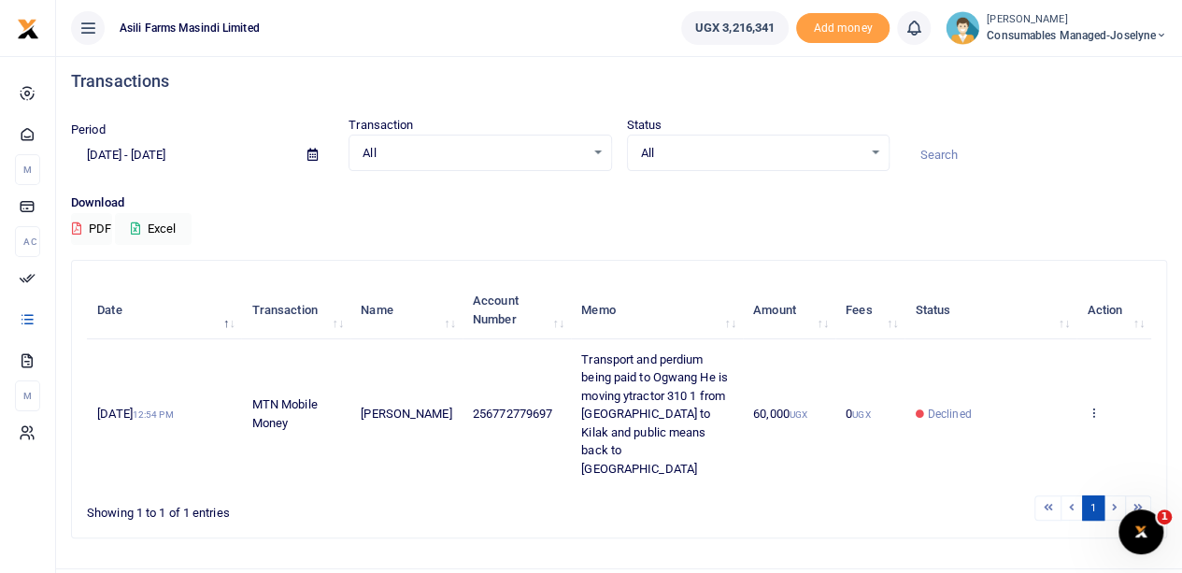
scroll to position [0, 0]
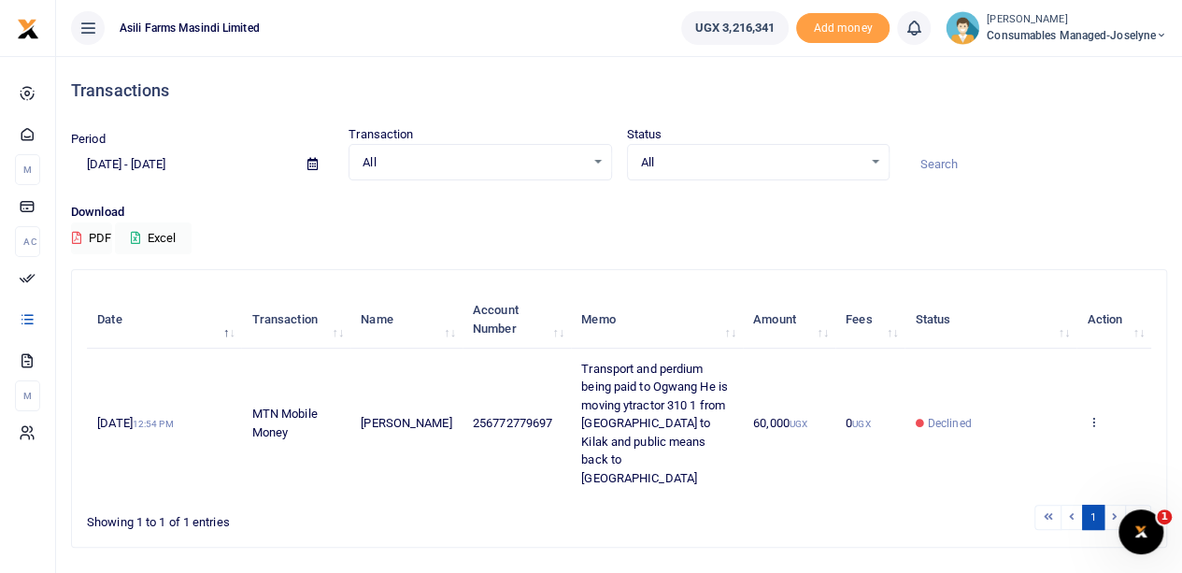
click at [310, 163] on icon at bounding box center [312, 164] width 10 height 12
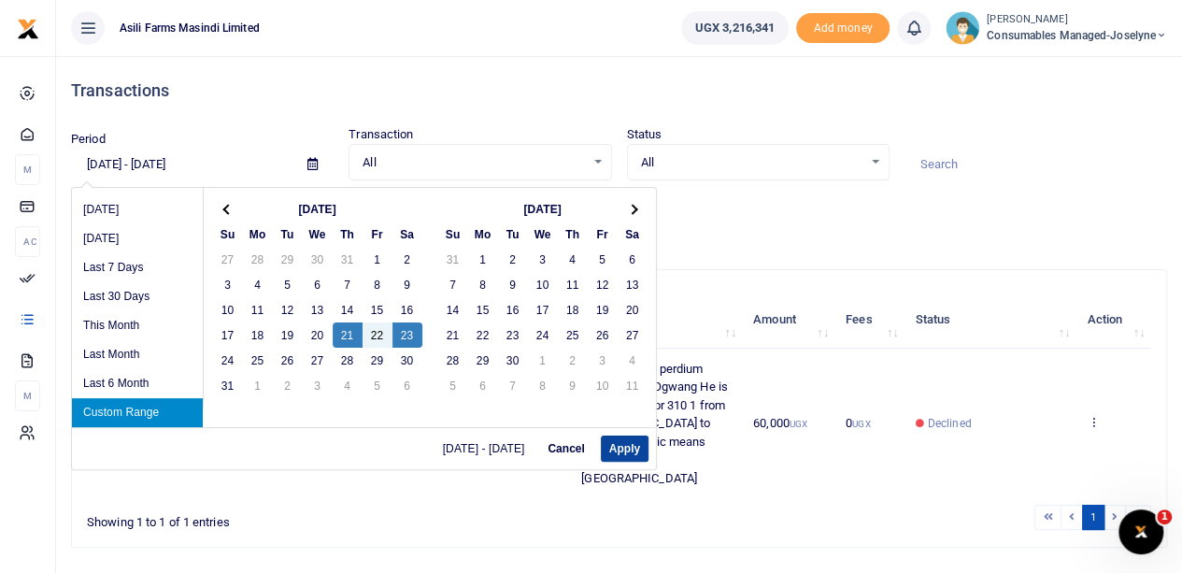
click at [621, 446] on button "Apply" at bounding box center [625, 448] width 48 height 26
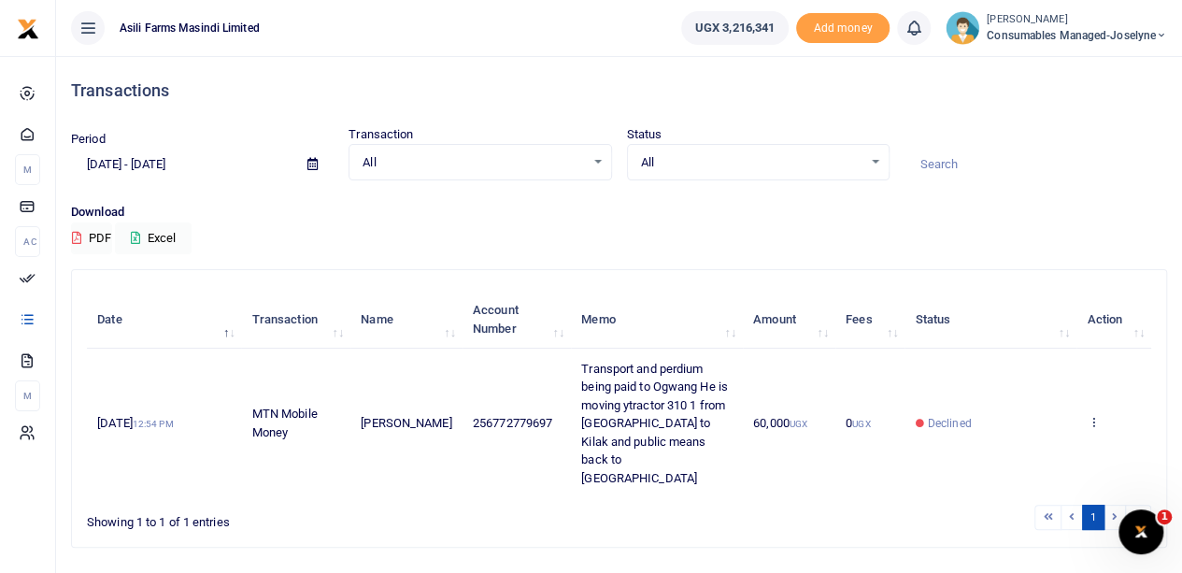
click at [313, 167] on icon at bounding box center [312, 164] width 10 height 12
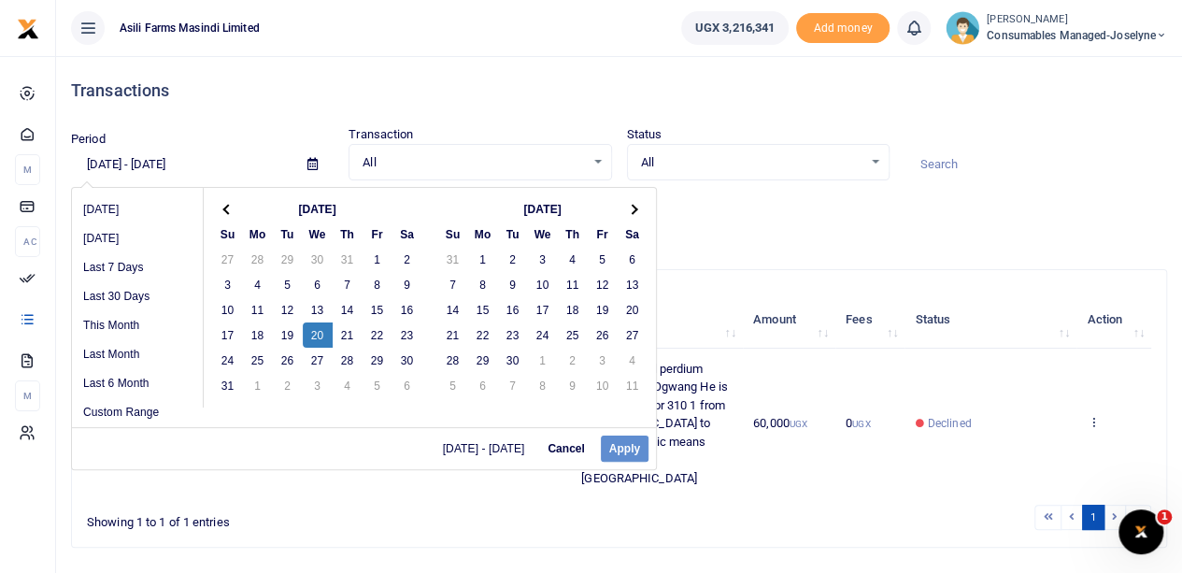
drag, startPoint x: 307, startPoint y: 334, endPoint x: 346, endPoint y: 340, distance: 39.8
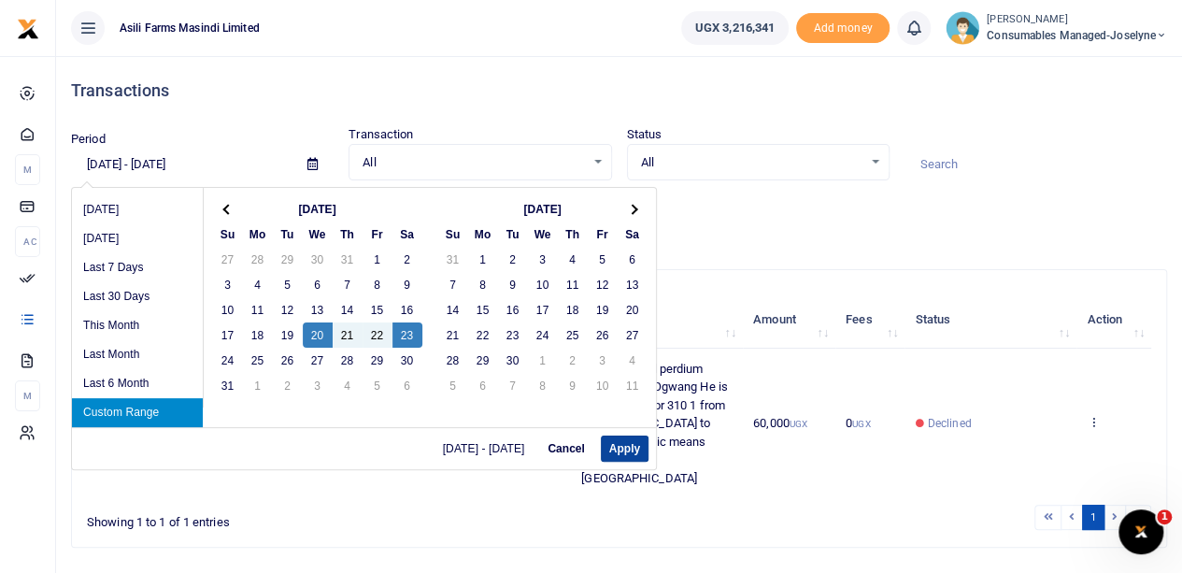
click at [629, 446] on button "Apply" at bounding box center [625, 448] width 48 height 26
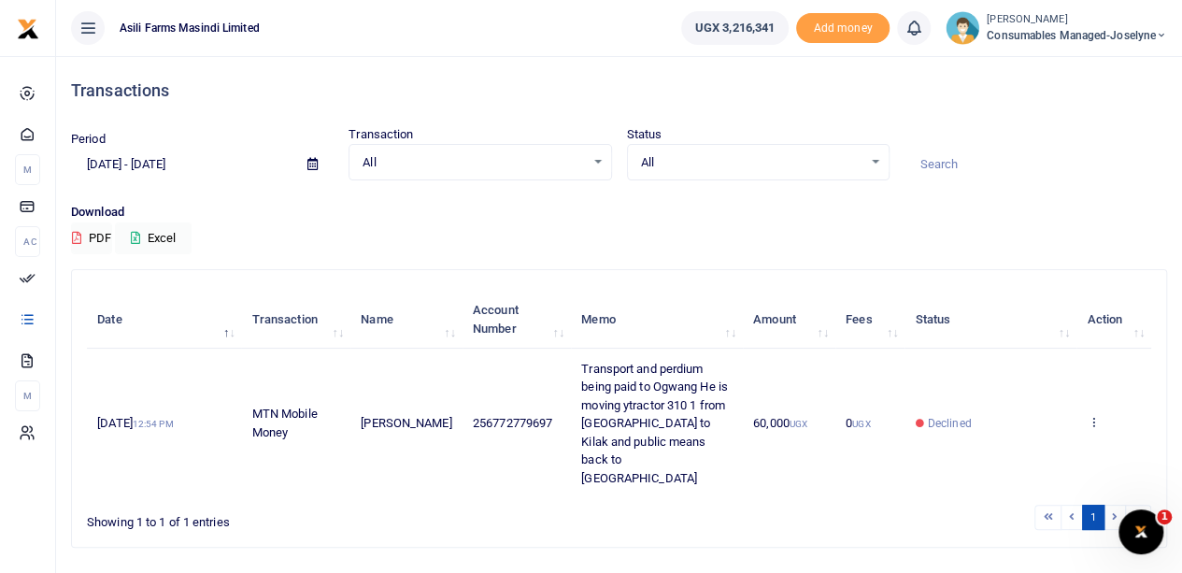
click at [307, 164] on icon at bounding box center [312, 164] width 10 height 12
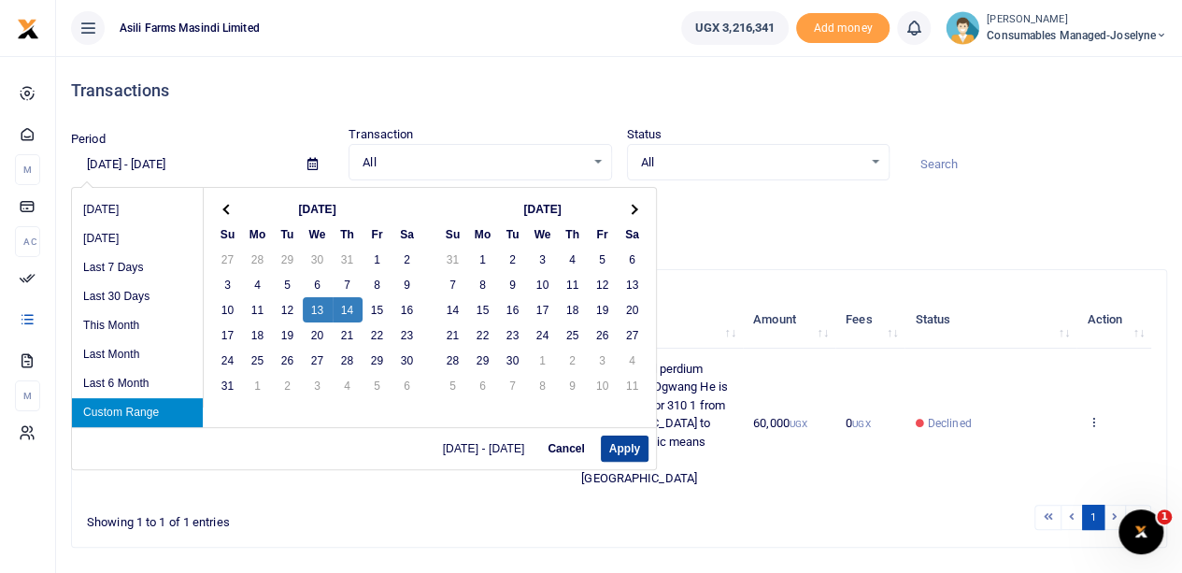
click at [620, 450] on button "Apply" at bounding box center [625, 448] width 48 height 26
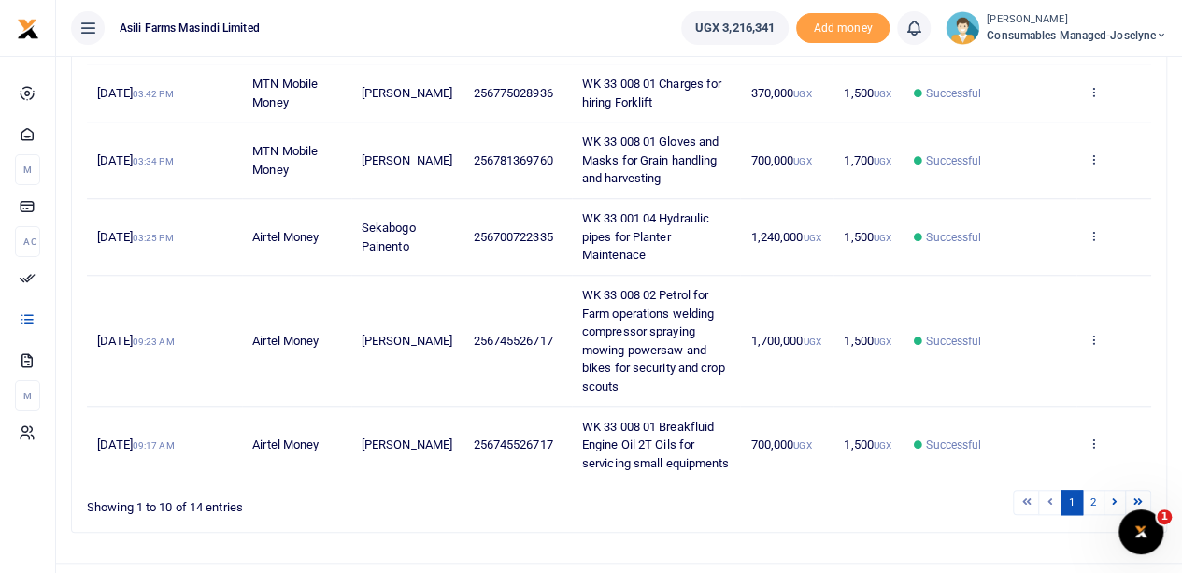
scroll to position [664, 0]
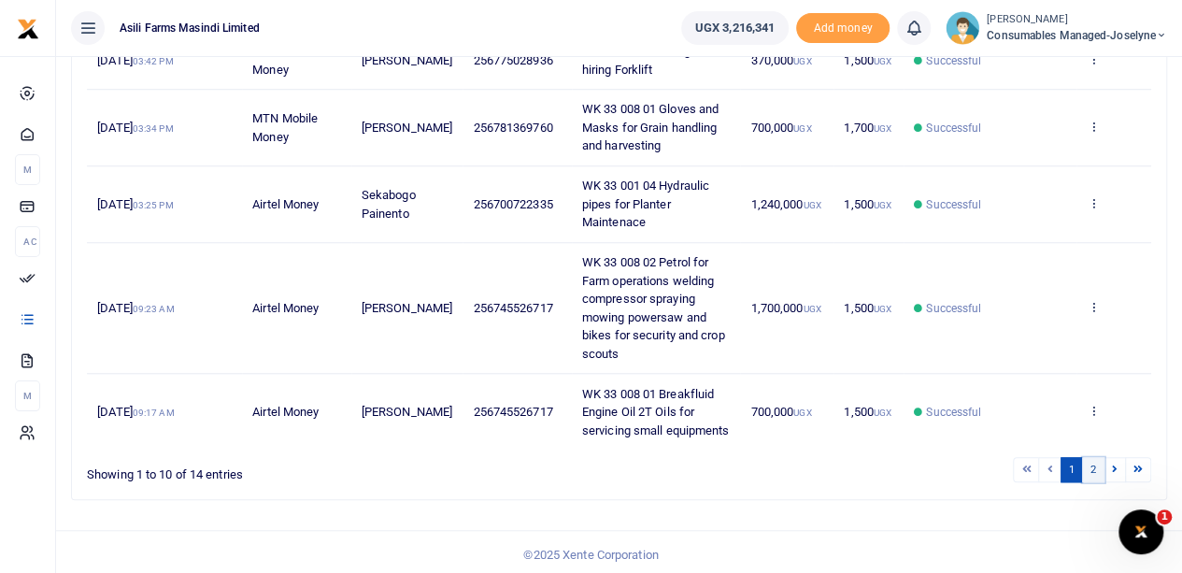
click at [1097, 467] on link "2" at bounding box center [1093, 469] width 22 height 25
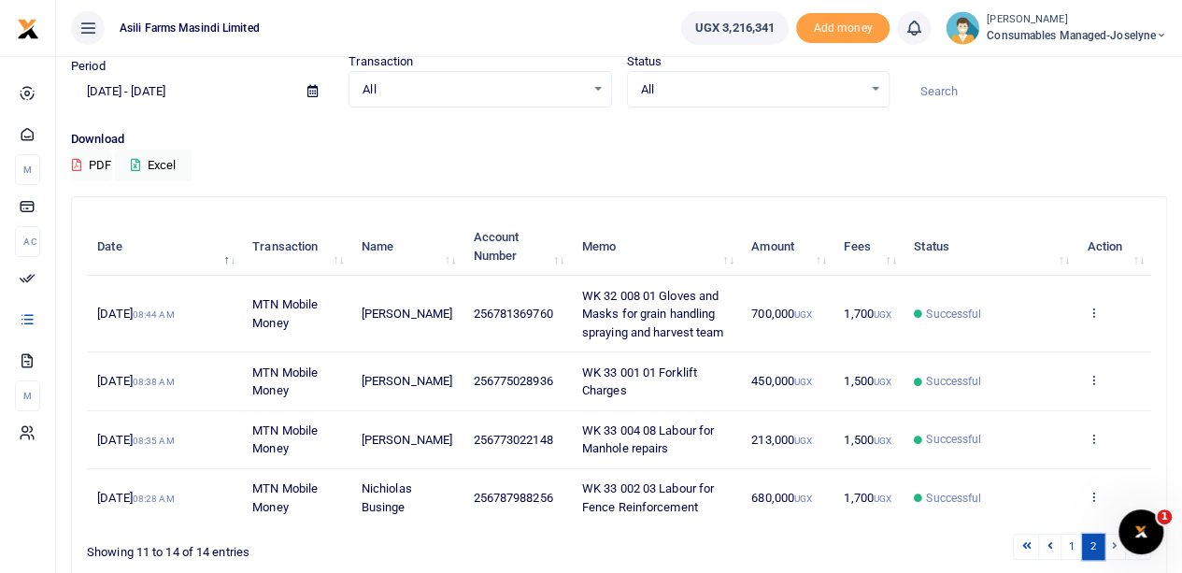
scroll to position [0, 0]
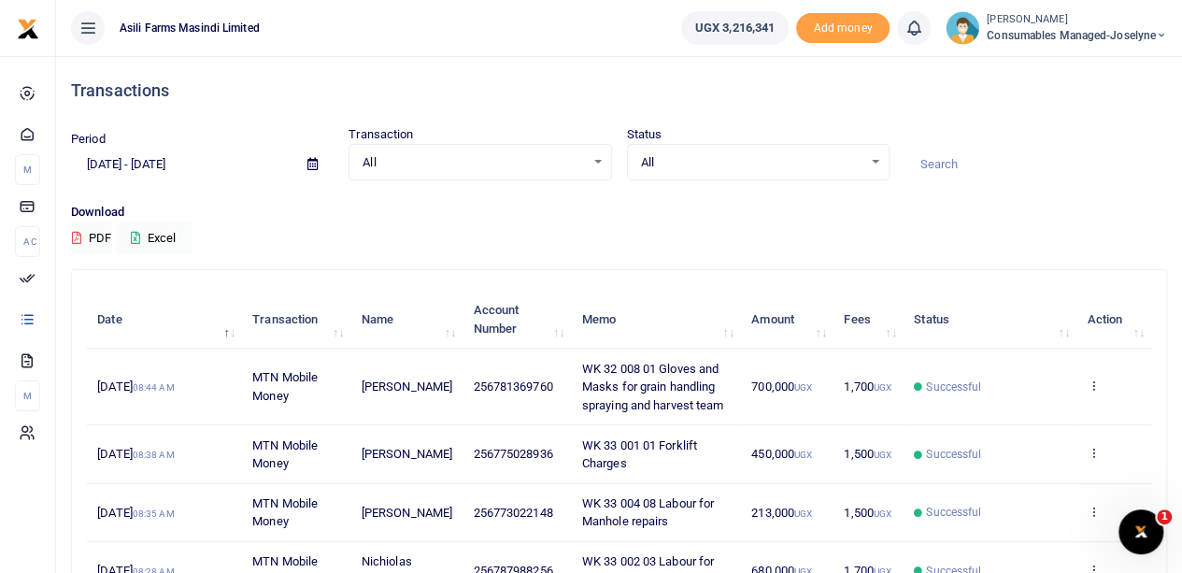
click at [315, 165] on icon at bounding box center [312, 164] width 10 height 12
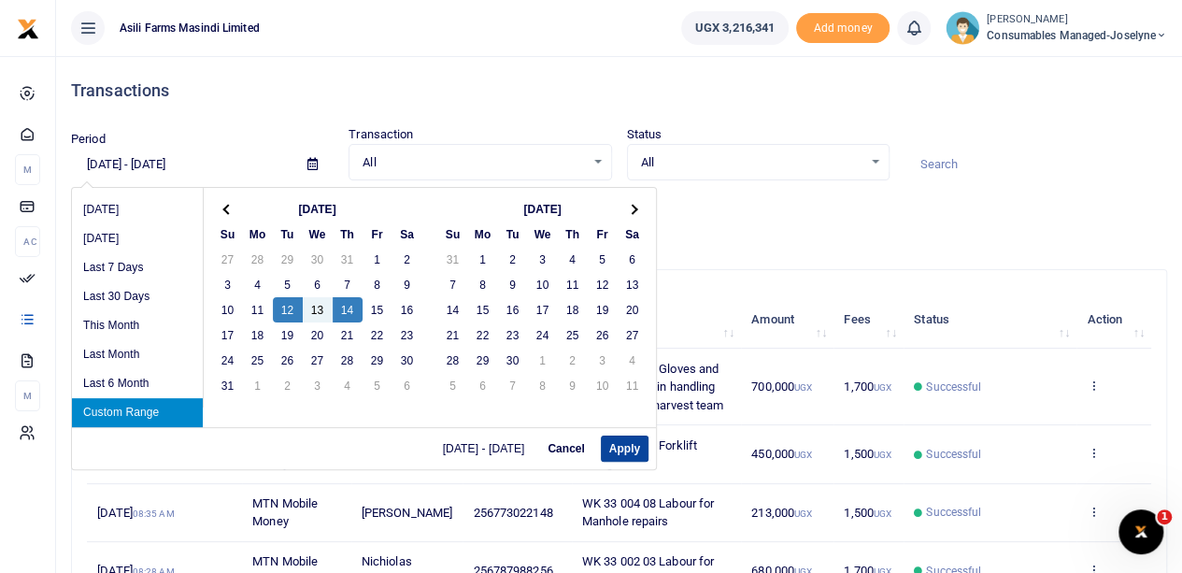
click at [621, 448] on button "Apply" at bounding box center [625, 448] width 48 height 26
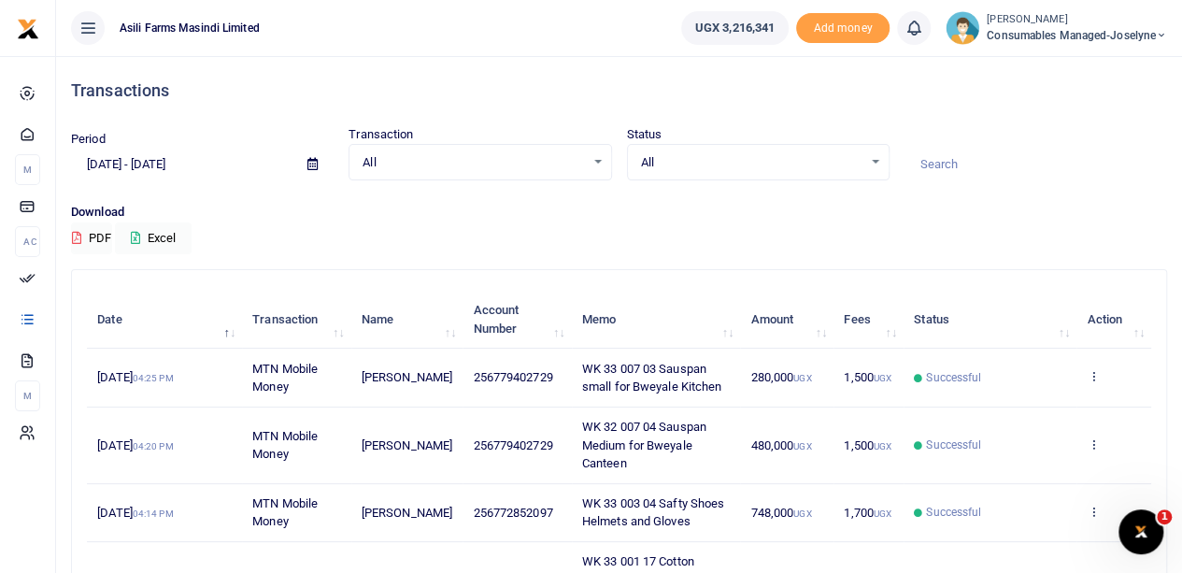
click at [313, 164] on icon at bounding box center [312, 164] width 10 height 12
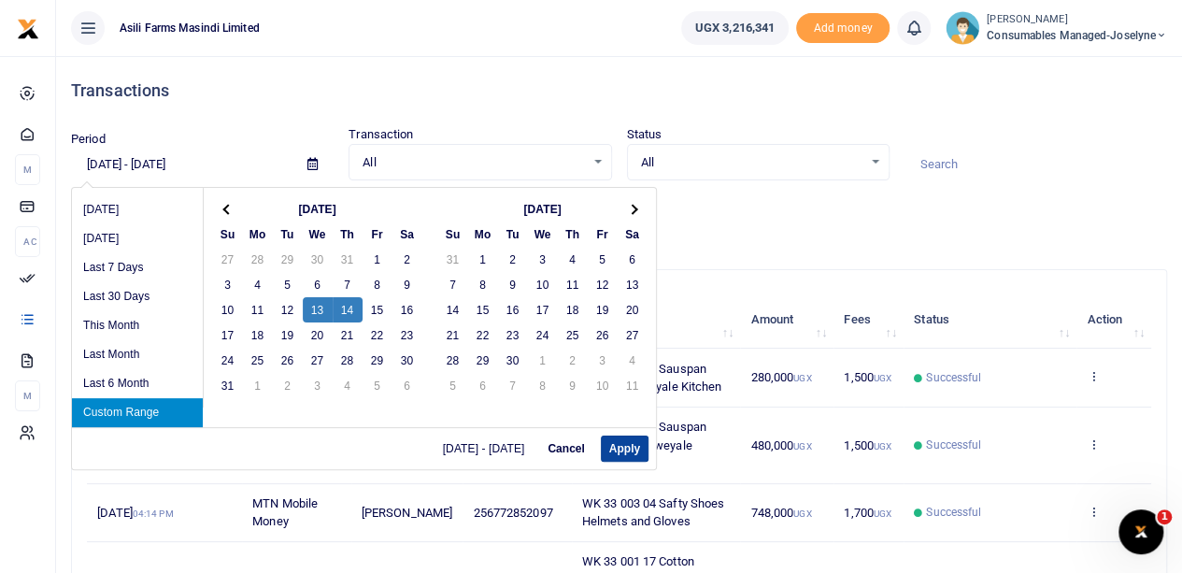
click at [624, 448] on button "Apply" at bounding box center [625, 448] width 48 height 26
type input "[DATE] - [DATE]"
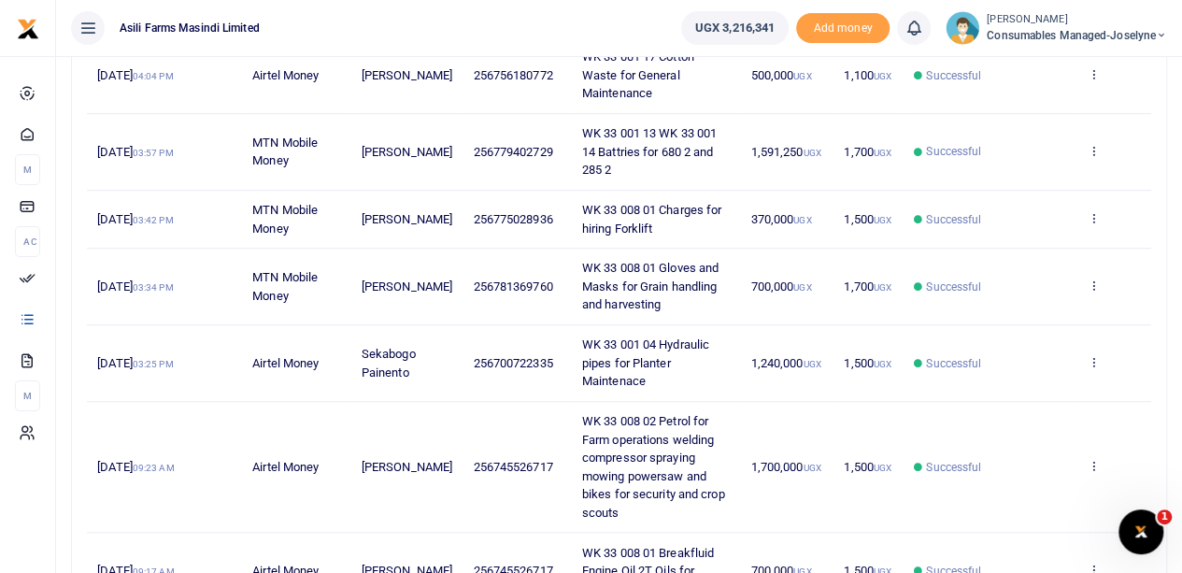
scroll to position [467, 0]
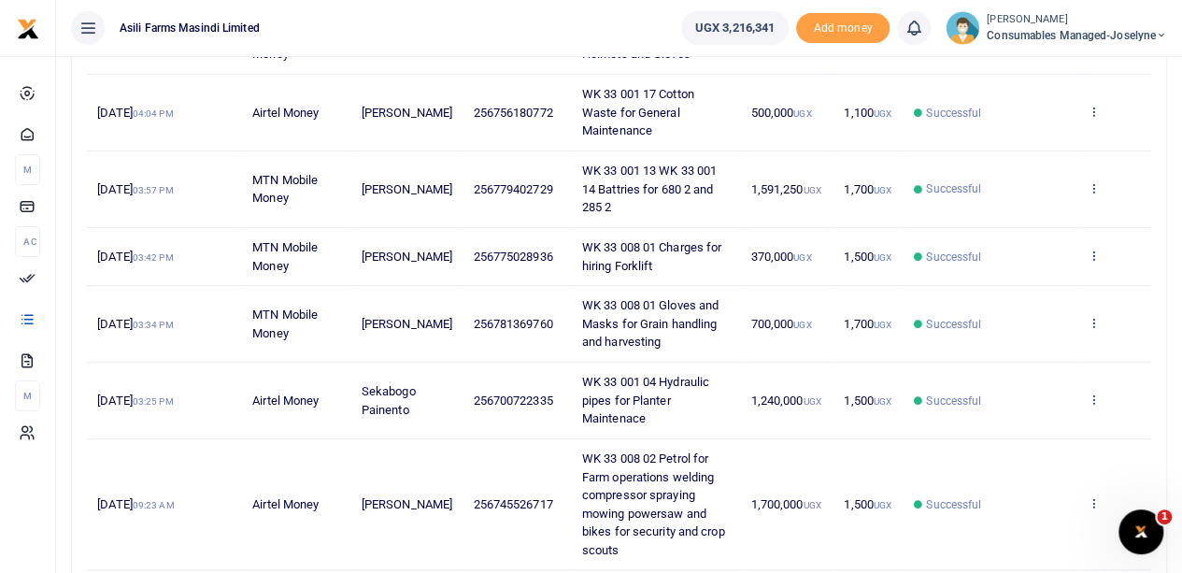
click at [1092, 251] on icon at bounding box center [1093, 255] width 12 height 13
click at [1039, 283] on link "View details" at bounding box center [1025, 285] width 148 height 26
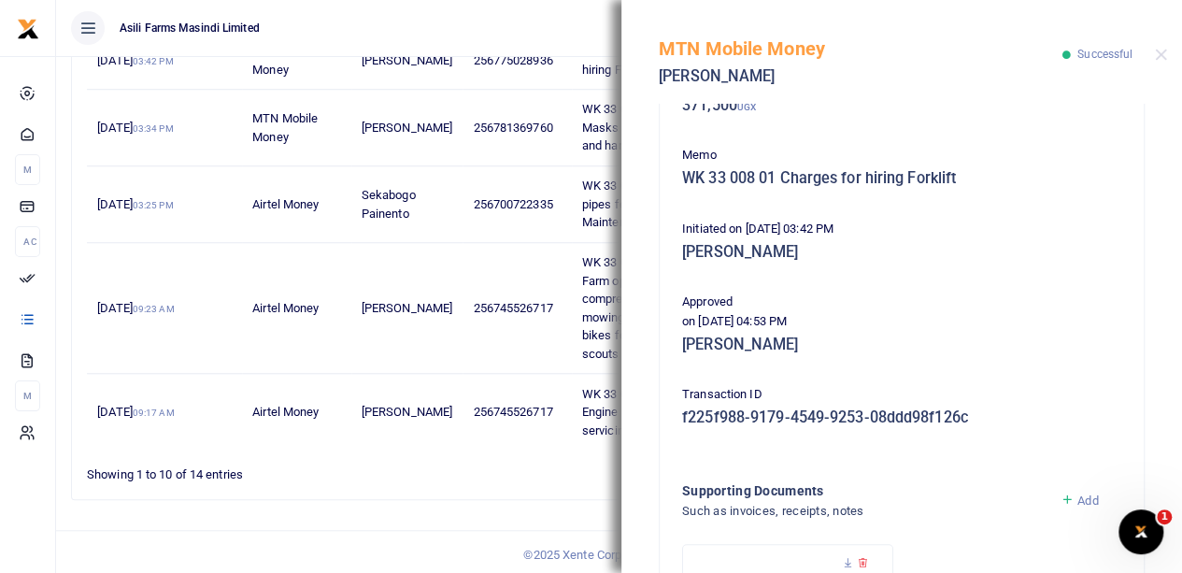
scroll to position [499, 0]
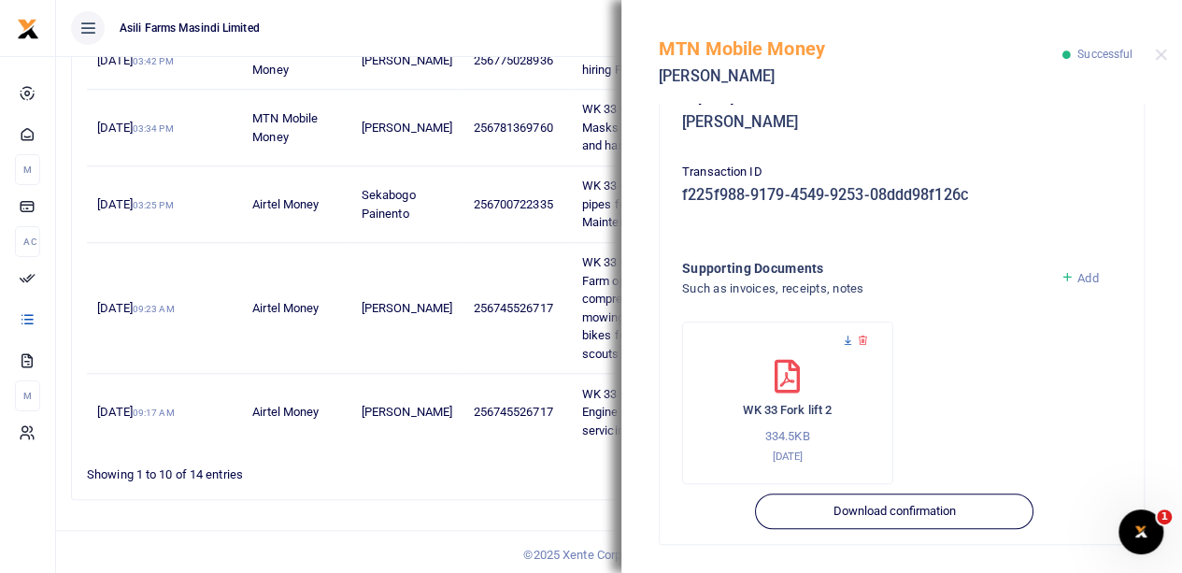
click at [849, 341] on icon at bounding box center [848, 341] width 12 height 12
